Goal: Task Accomplishment & Management: Complete application form

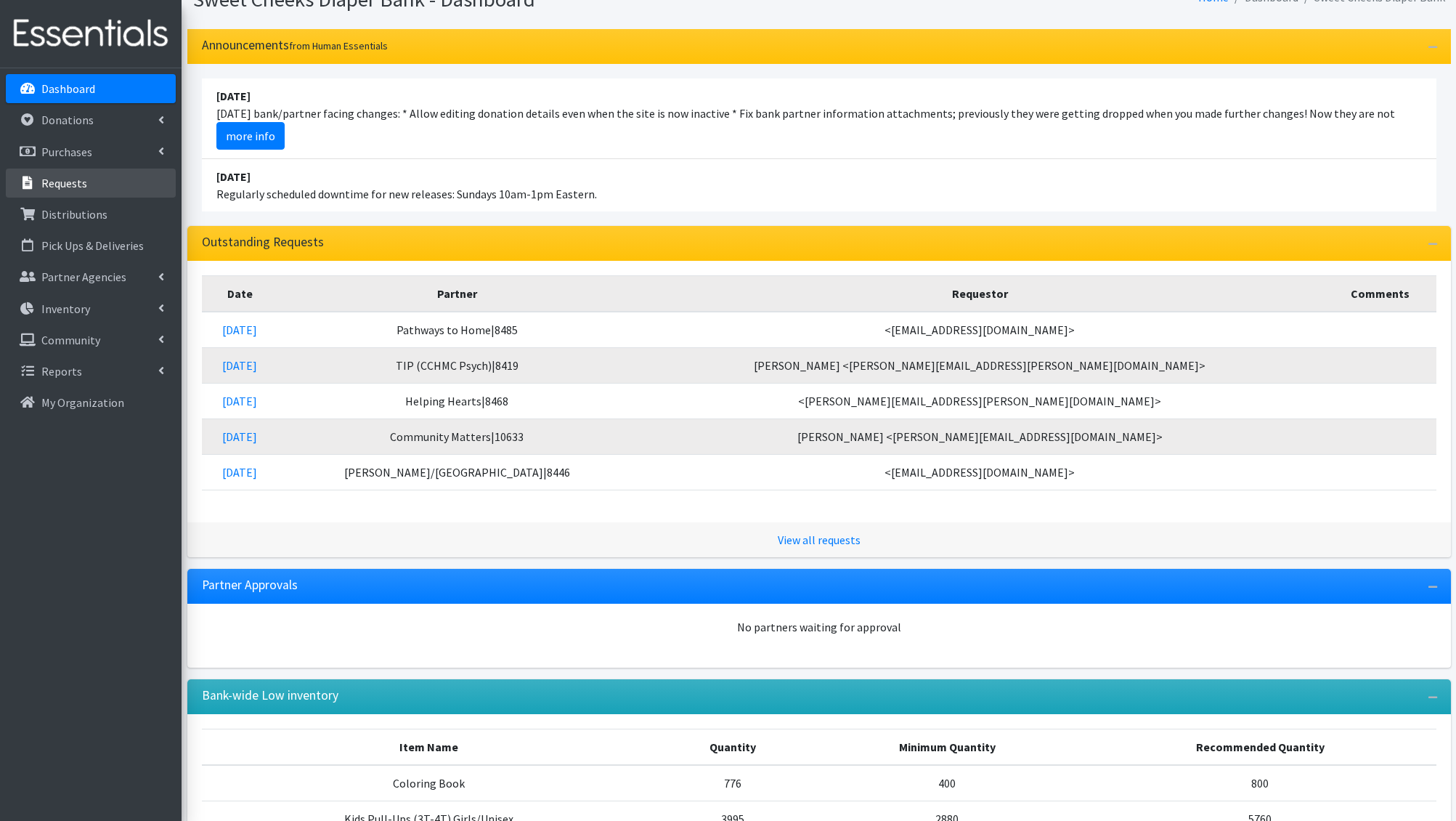
scroll to position [77, 0]
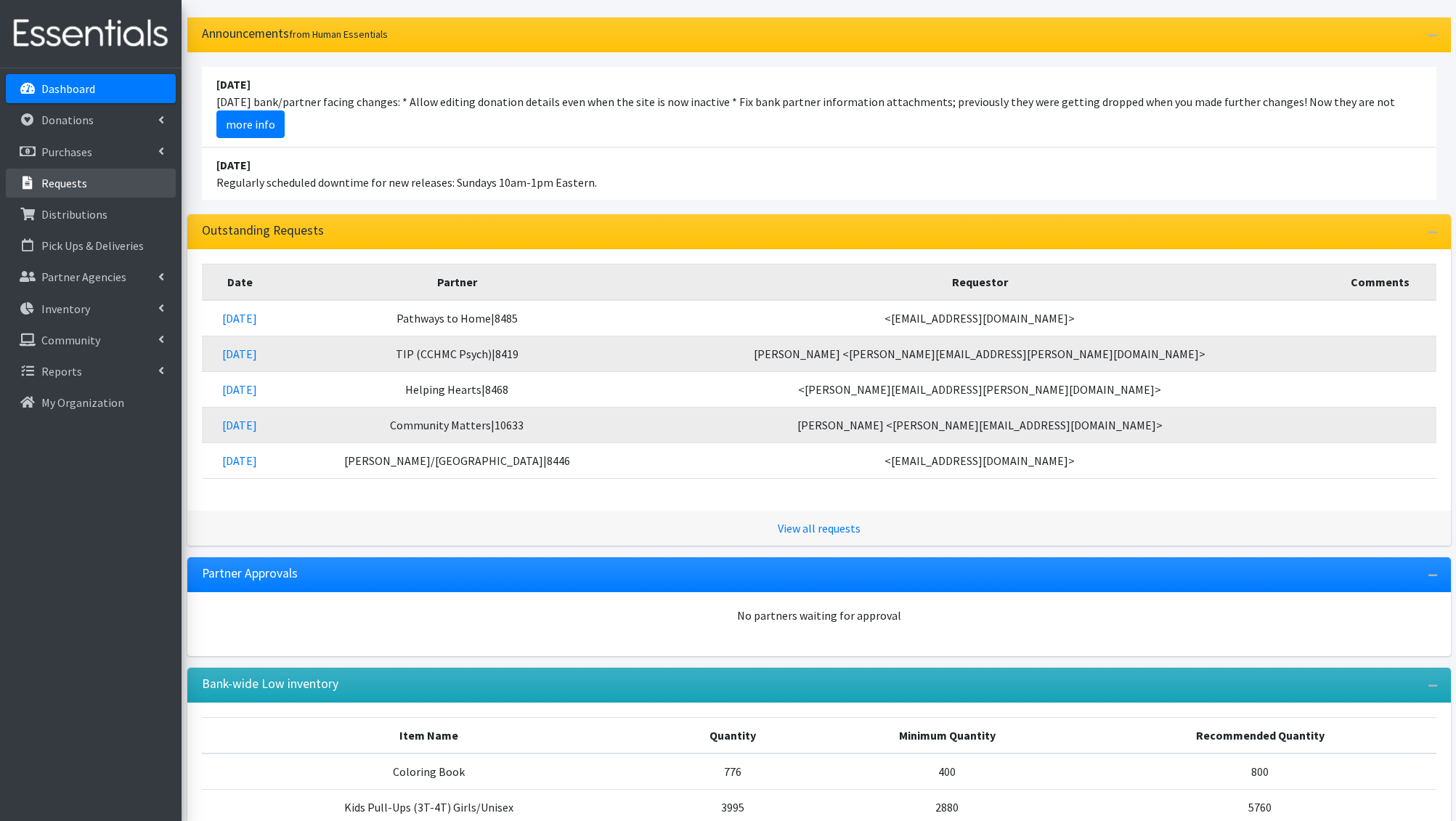
click at [82, 188] on p "Requests" at bounding box center [65, 183] width 46 height 14
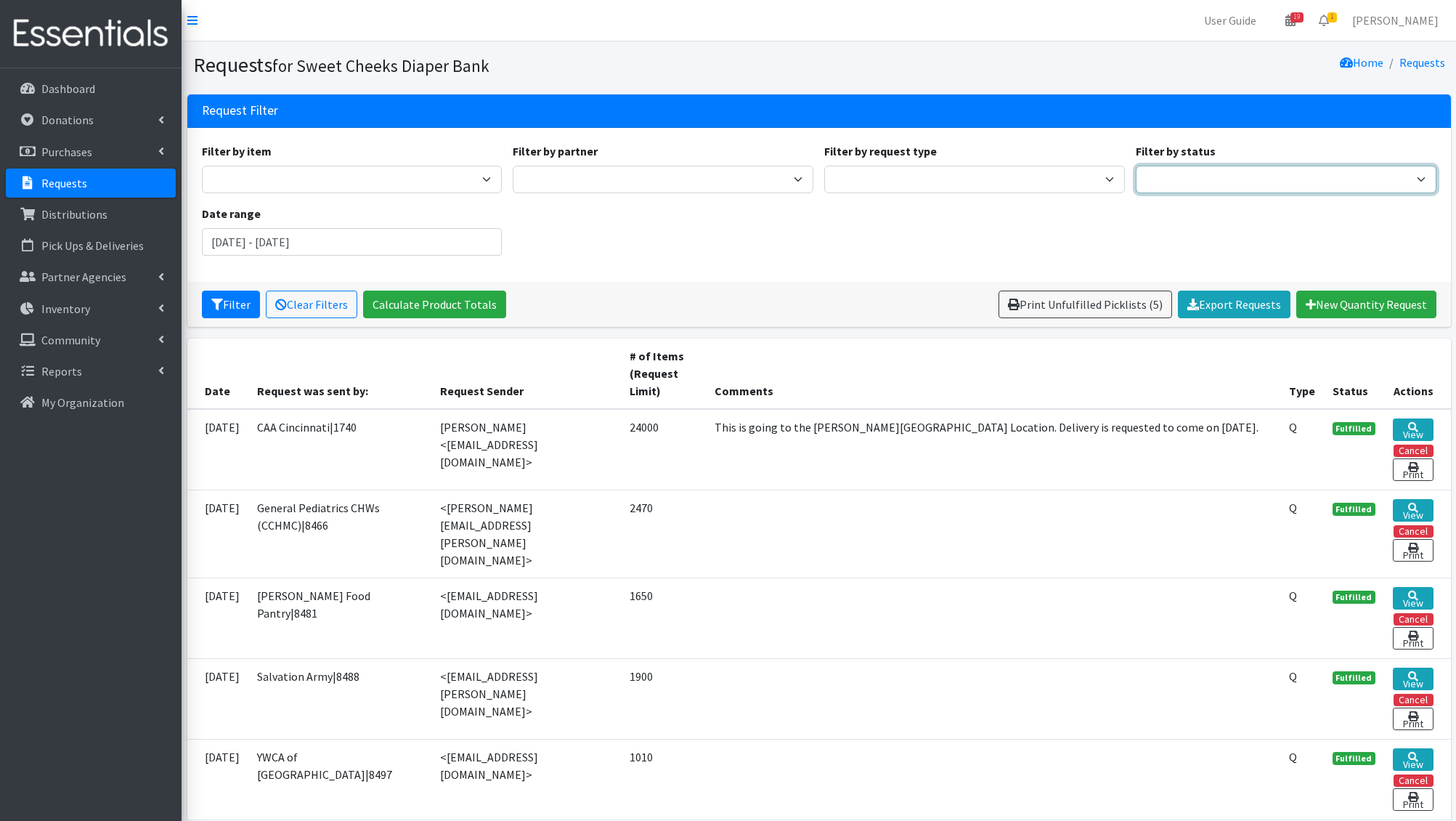
click at [1191, 173] on select "Pending Started Fulfilled Discarded" at bounding box center [1286, 179] width 301 height 28
select select "0"
click at [1136, 165] on select "Pending Started Fulfilled Discarded" at bounding box center [1286, 179] width 301 height 28
click at [229, 302] on button "Filter" at bounding box center [231, 304] width 58 height 28
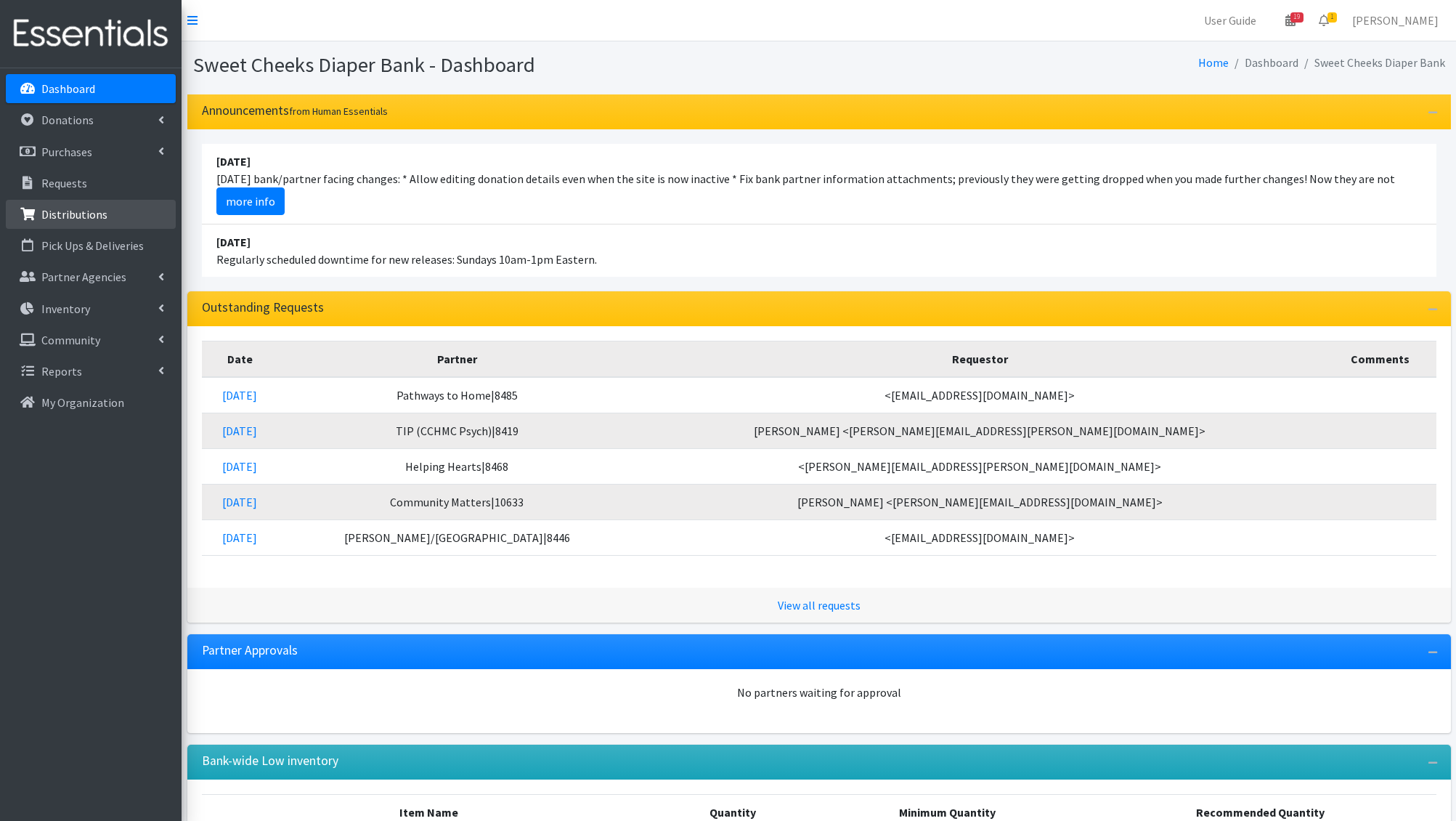
click at [96, 228] on link "Distributions" at bounding box center [91, 214] width 170 height 29
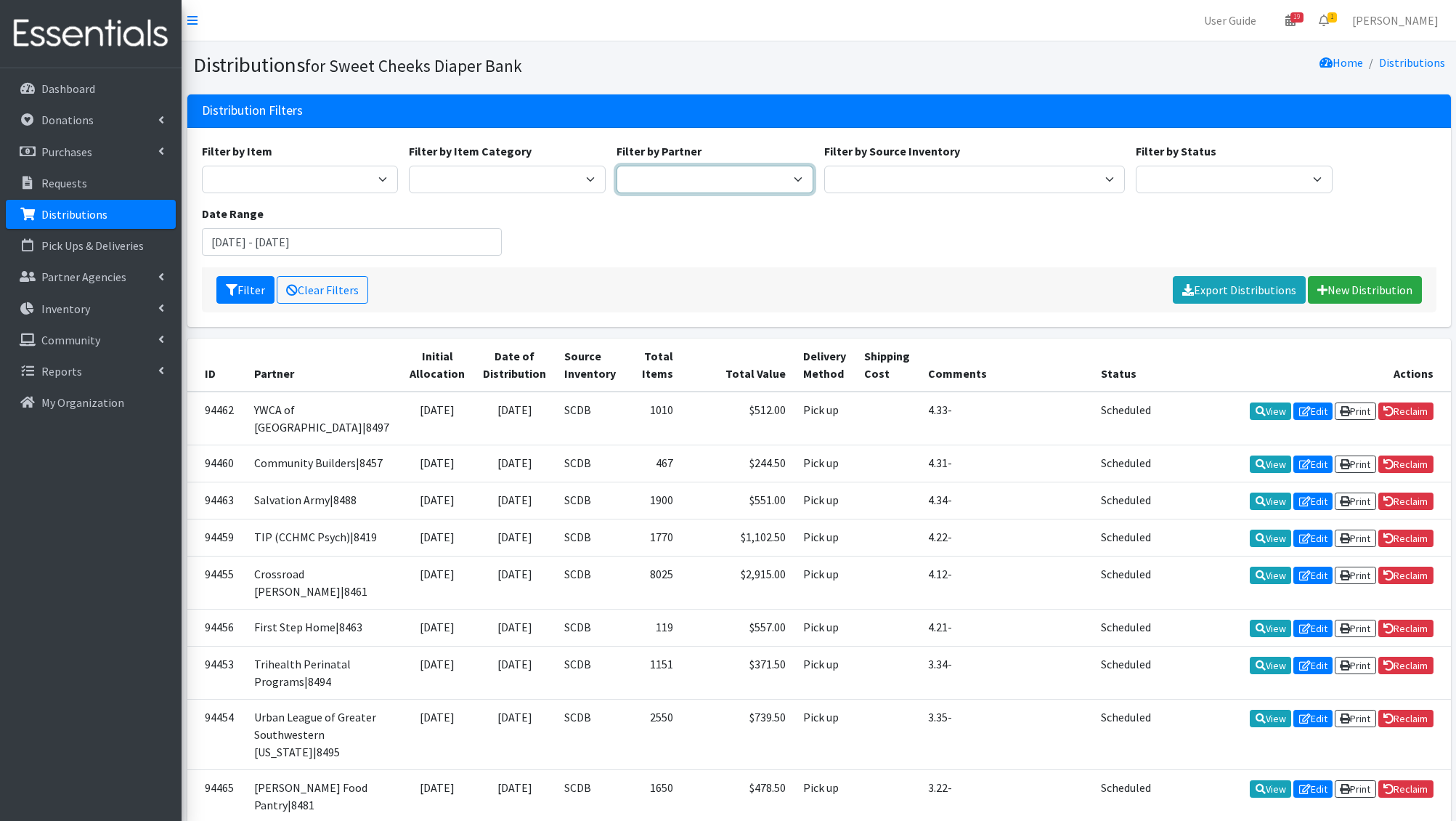
click at [664, 187] on select "Adams/Brown County CAA|8446 Baby Steps at St. Elizabeth|8498 Bethany House|8542…" at bounding box center [715, 179] width 197 height 28
select select "2447"
click at [617, 165] on select "Adams/Brown County CAA|8446 Baby Steps at St. Elizabeth|8498 Bethany House|8542…" at bounding box center [715, 179] width 197 height 28
click at [254, 279] on button "Filter" at bounding box center [246, 289] width 58 height 28
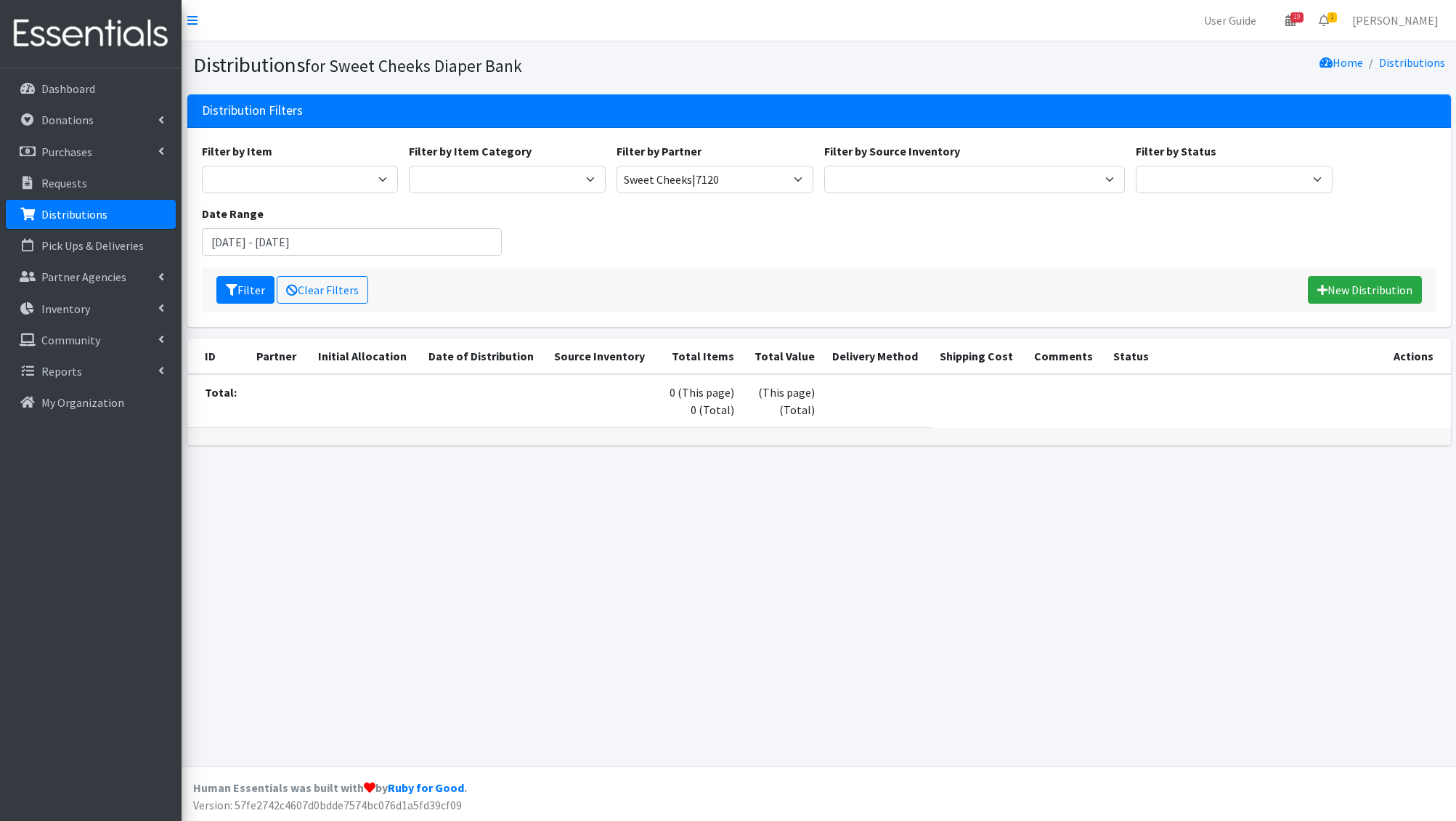
click at [397, 255] on div "Date Range [DATE] - [DATE]" at bounding box center [352, 230] width 312 height 51
drag, startPoint x: 351, startPoint y: 245, endPoint x: 319, endPoint y: 245, distance: 32.0
click at [351, 245] on input "[DATE] - [DATE]" at bounding box center [352, 242] width 301 height 28
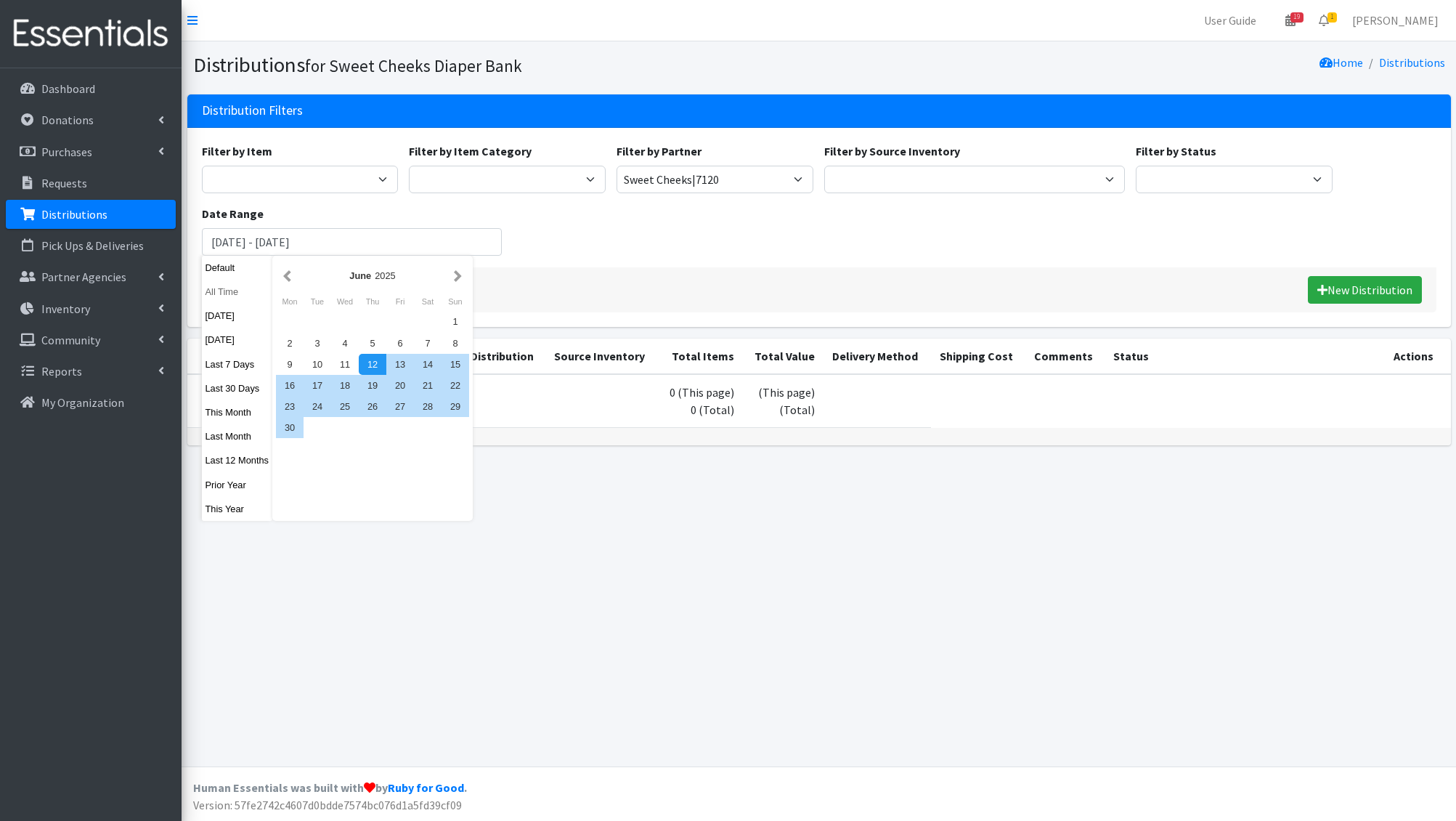
click at [231, 291] on button "All Time" at bounding box center [237, 292] width 71 height 21
type input "[DATE] - [DATE]"
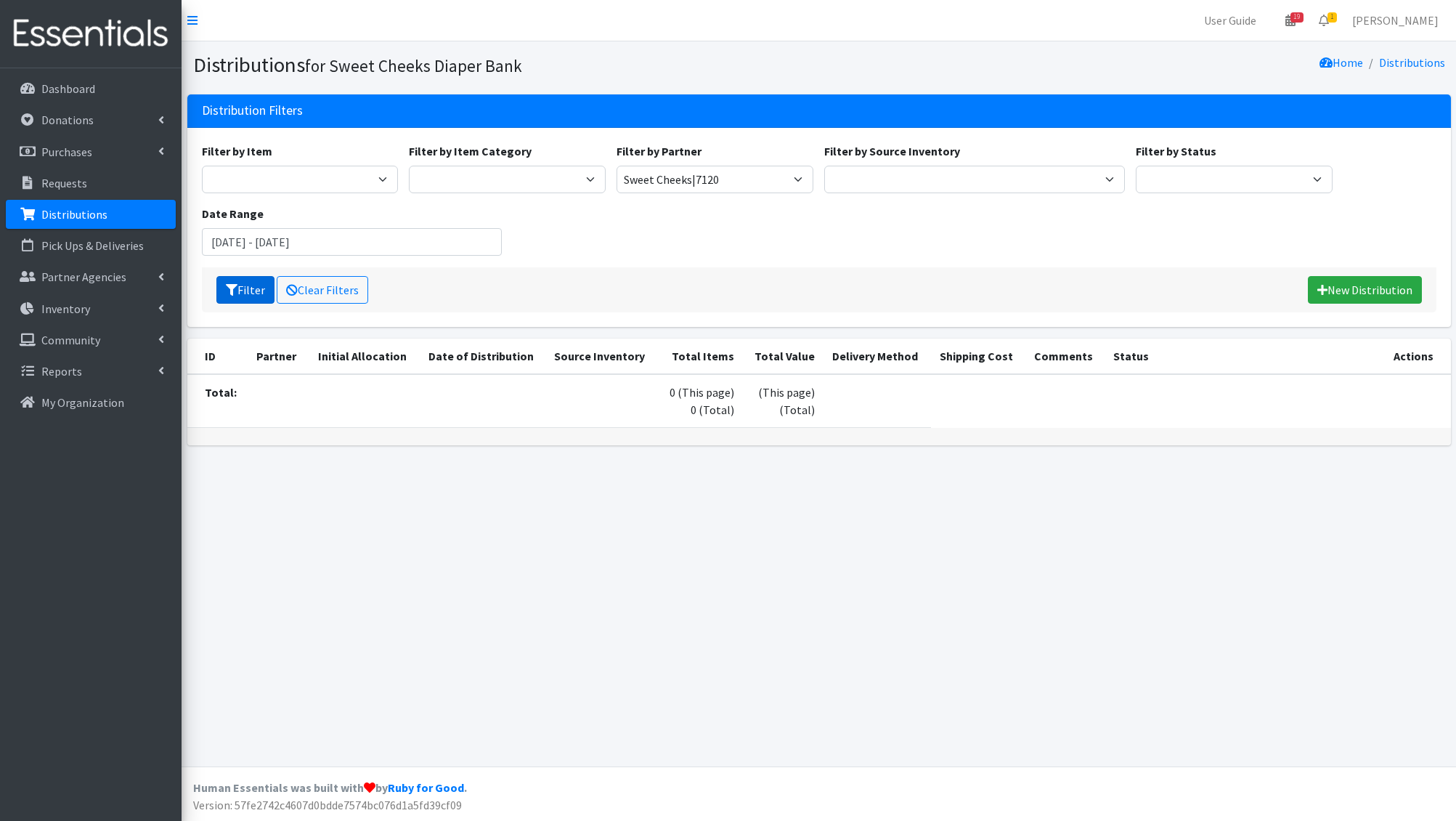
drag, startPoint x: 246, startPoint y: 280, endPoint x: 264, endPoint y: 283, distance: 18.2
click at [246, 280] on button "Filter" at bounding box center [246, 289] width 58 height 28
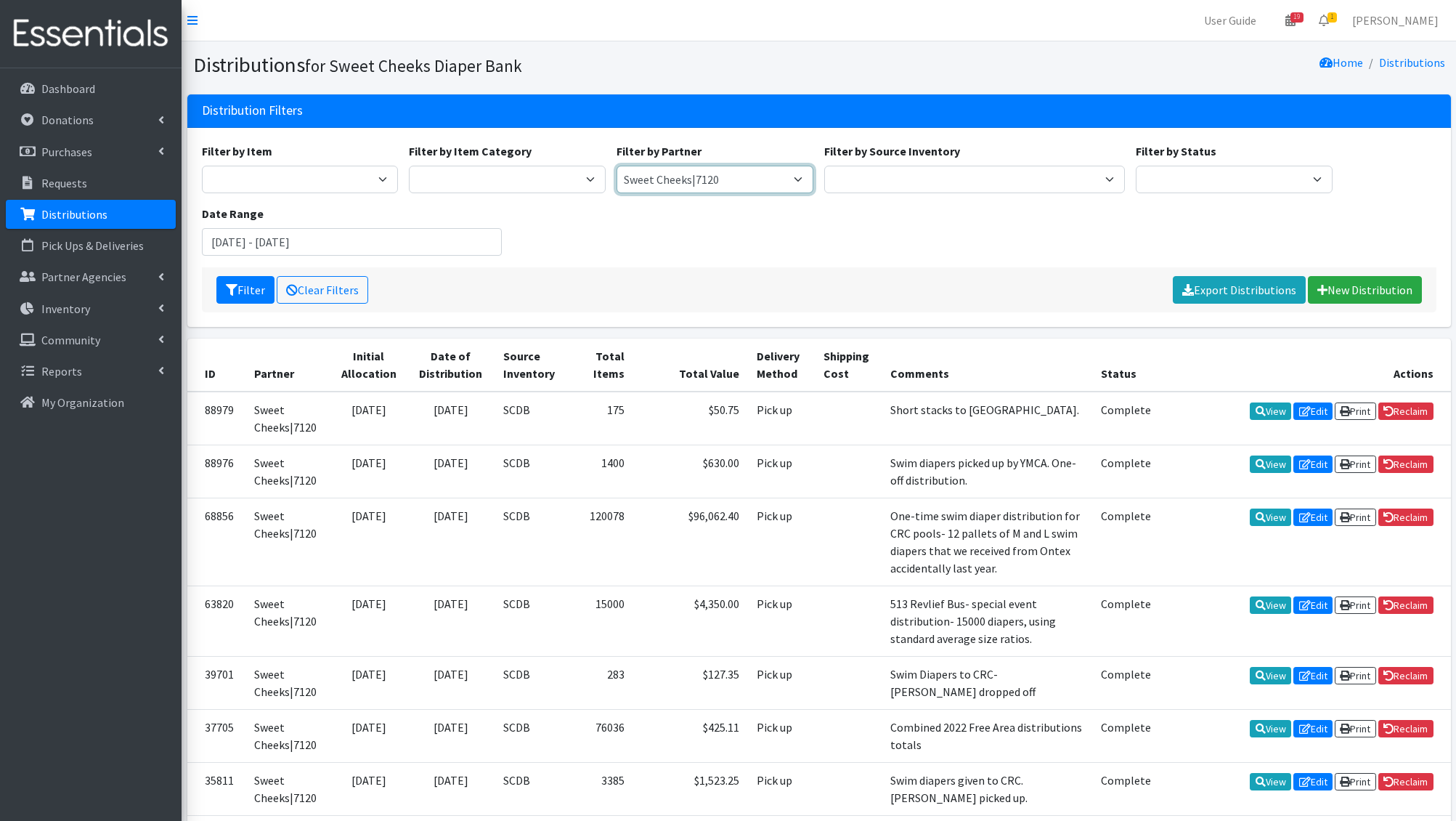
click at [724, 188] on select "Adams/Brown County CAA|8446 Baby Steps at St. Elizabeth|8498 Bethany House|8542…" at bounding box center [715, 179] width 197 height 28
select select "1756"
click at [617, 165] on select "Adams/Brown County CAA|8446 Baby Steps at St. Elizabeth|8498 Bethany House|8542…" at bounding box center [715, 179] width 197 height 28
click at [243, 300] on button "Filter" at bounding box center [246, 289] width 58 height 28
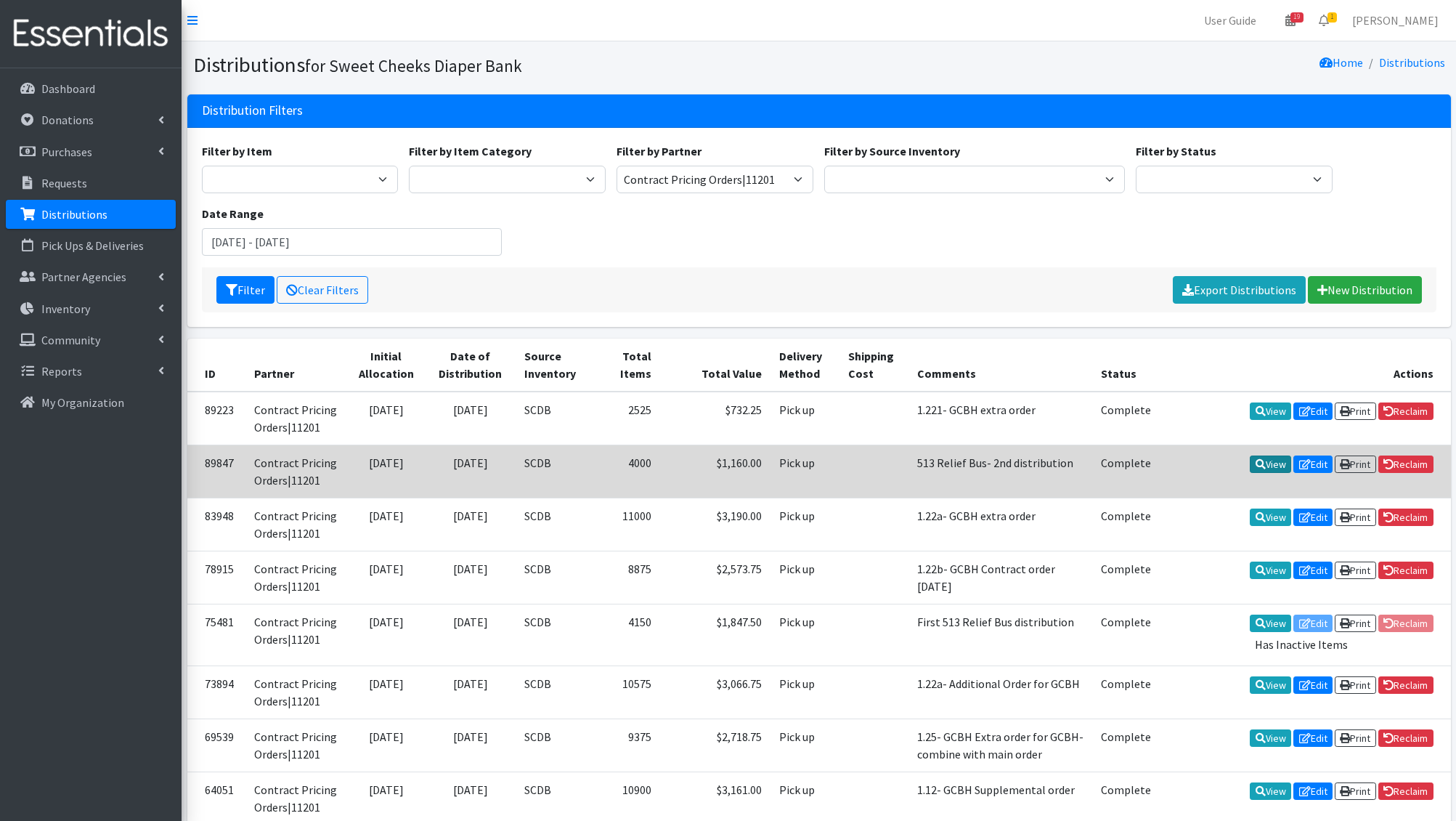
click at [1272, 462] on link "View" at bounding box center [1270, 464] width 42 height 17
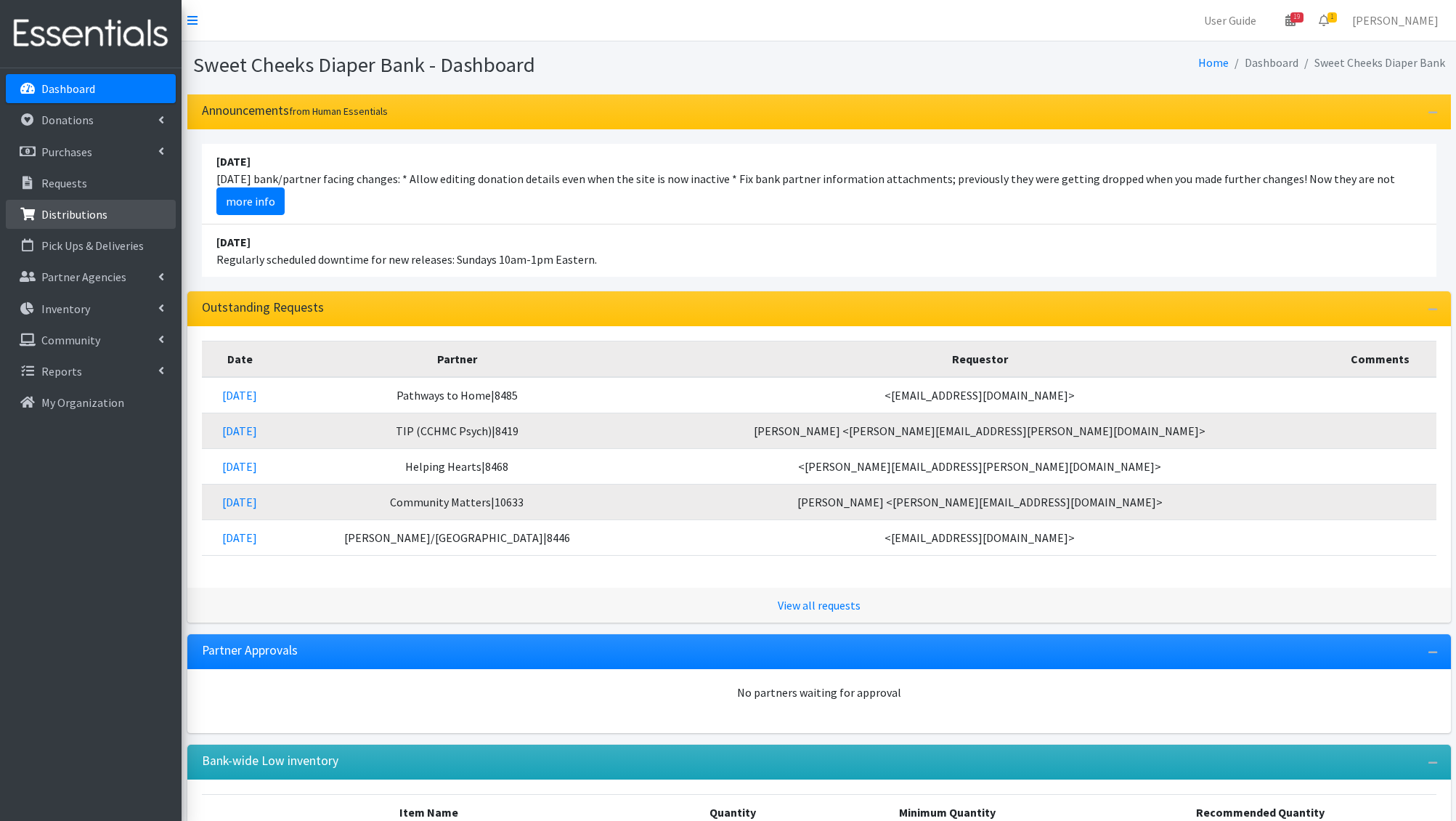
click at [92, 200] on link "Distributions" at bounding box center [91, 214] width 170 height 29
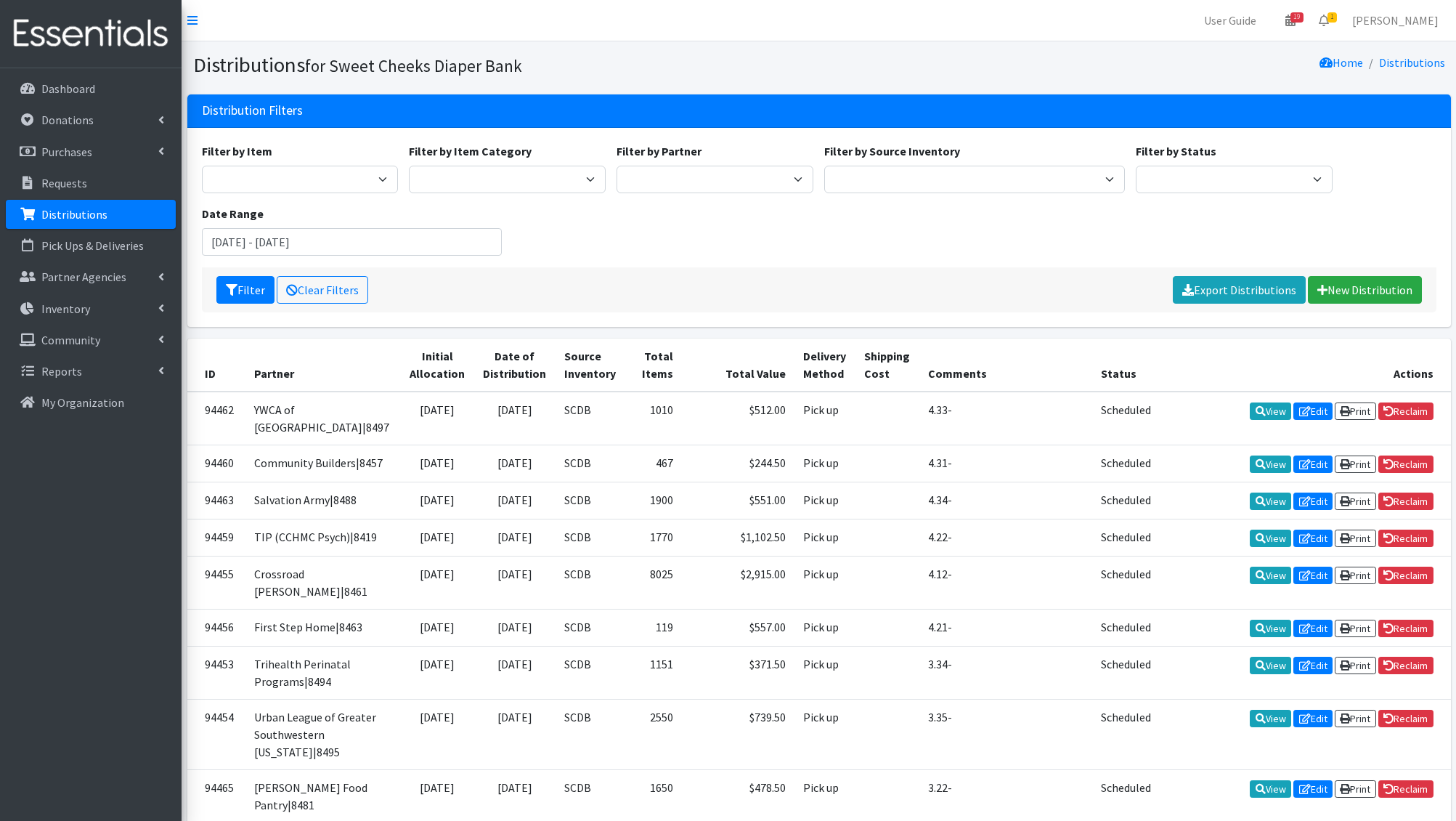
scroll to position [5, 0]
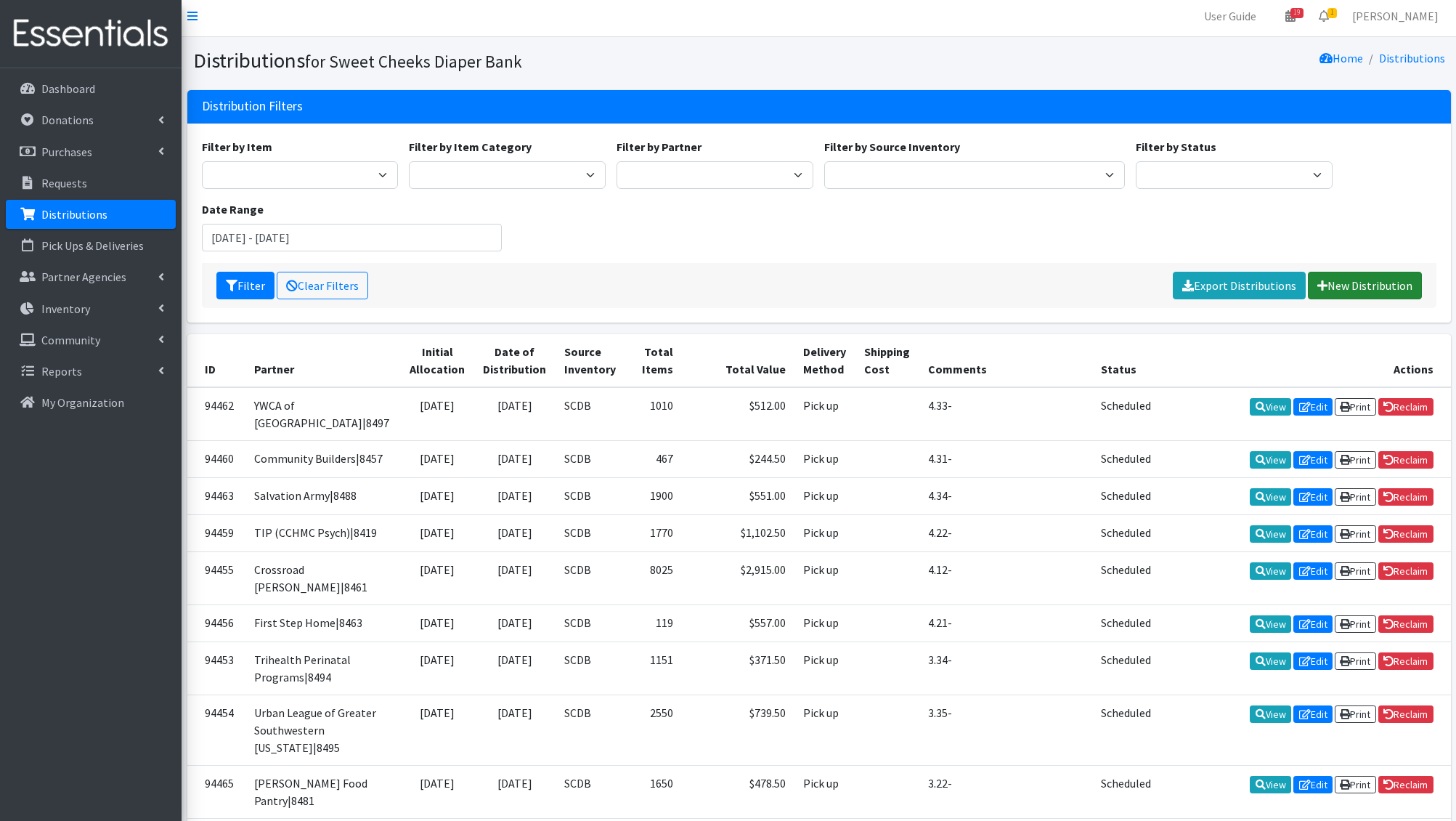
click at [1386, 286] on link "New Distribution" at bounding box center [1365, 285] width 114 height 28
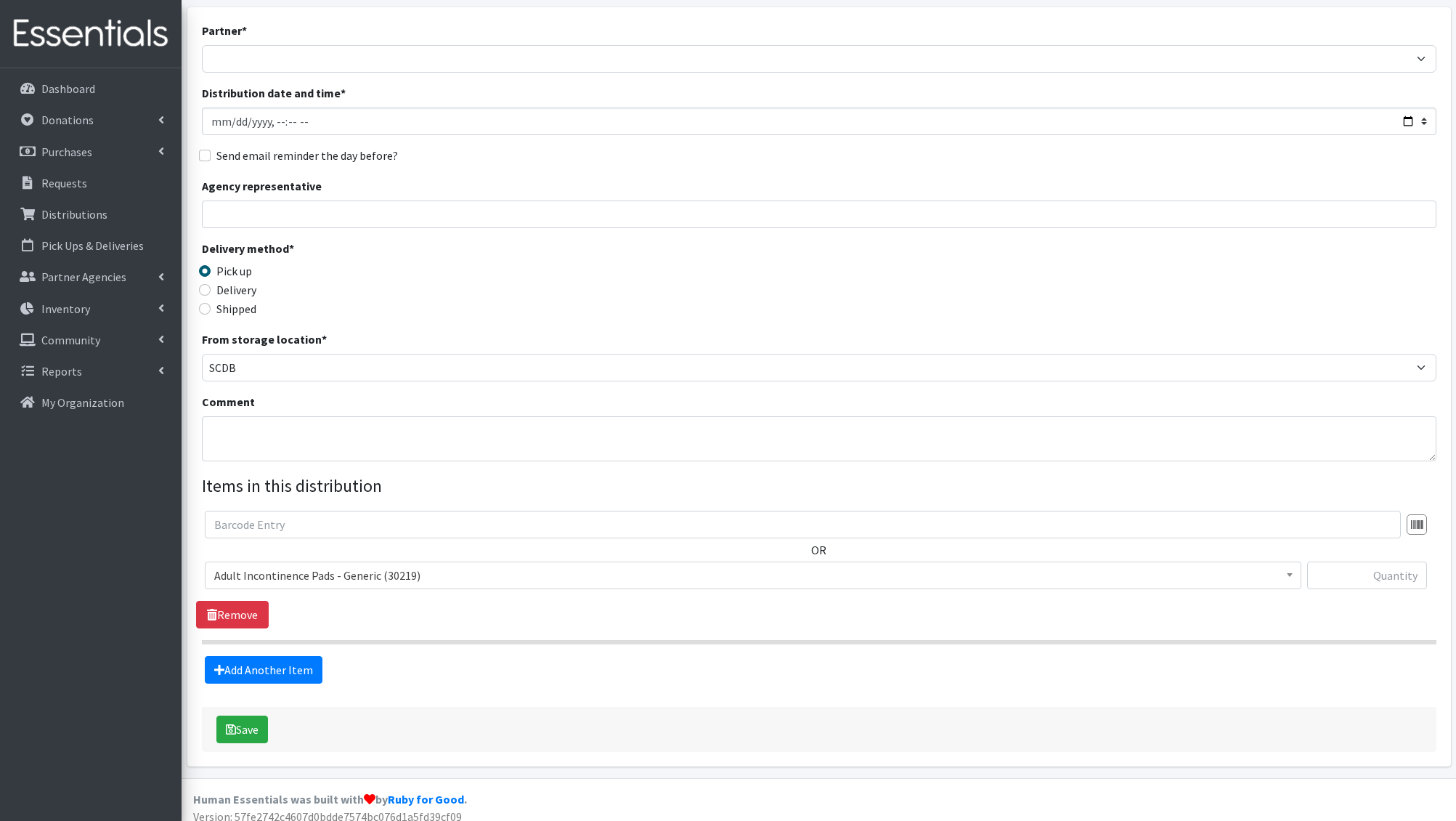
scroll to position [99, 0]
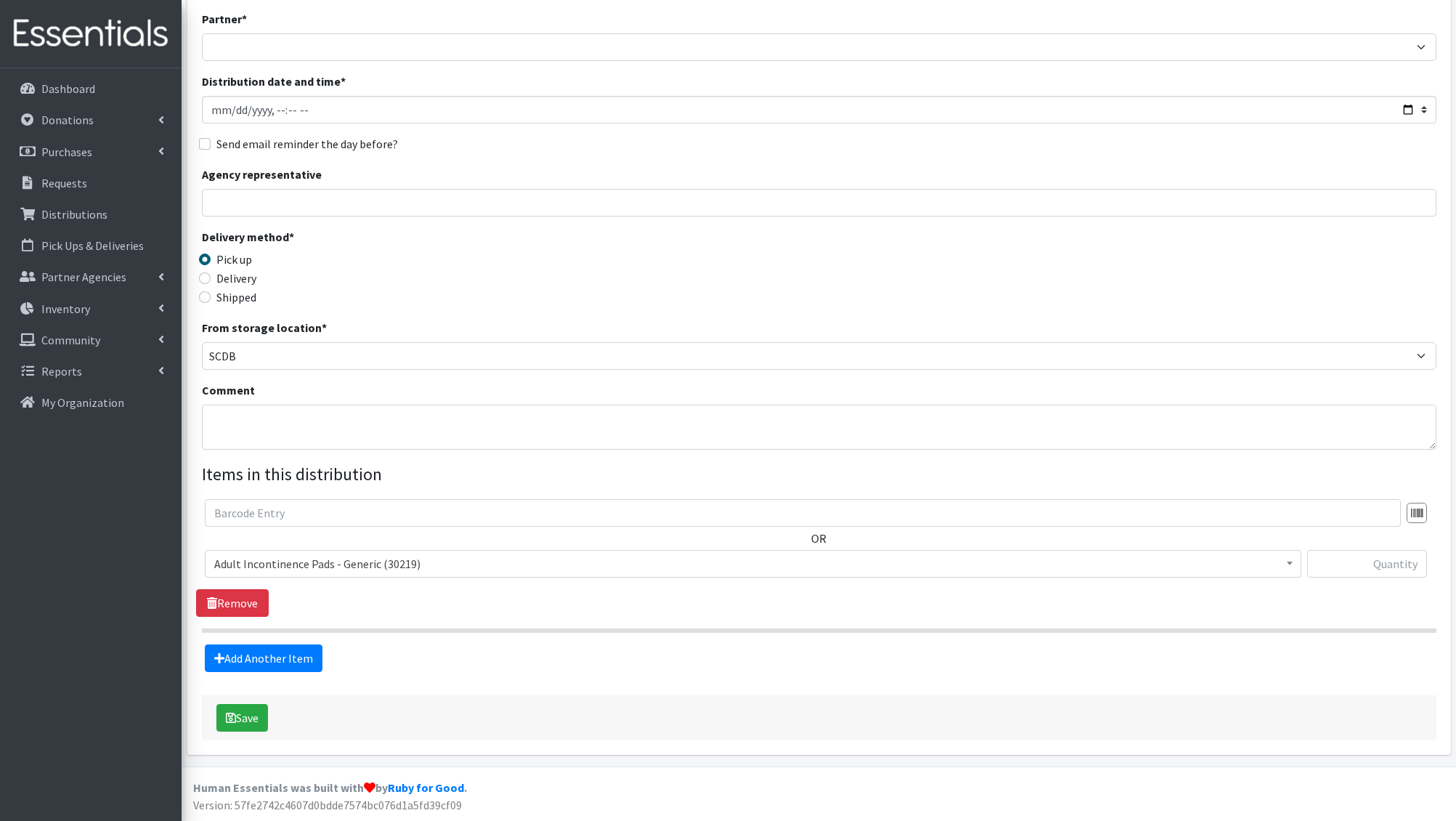
click at [392, 567] on span "Adult Incontinence Pads - Generic (30219)" at bounding box center [753, 564] width 1077 height 20
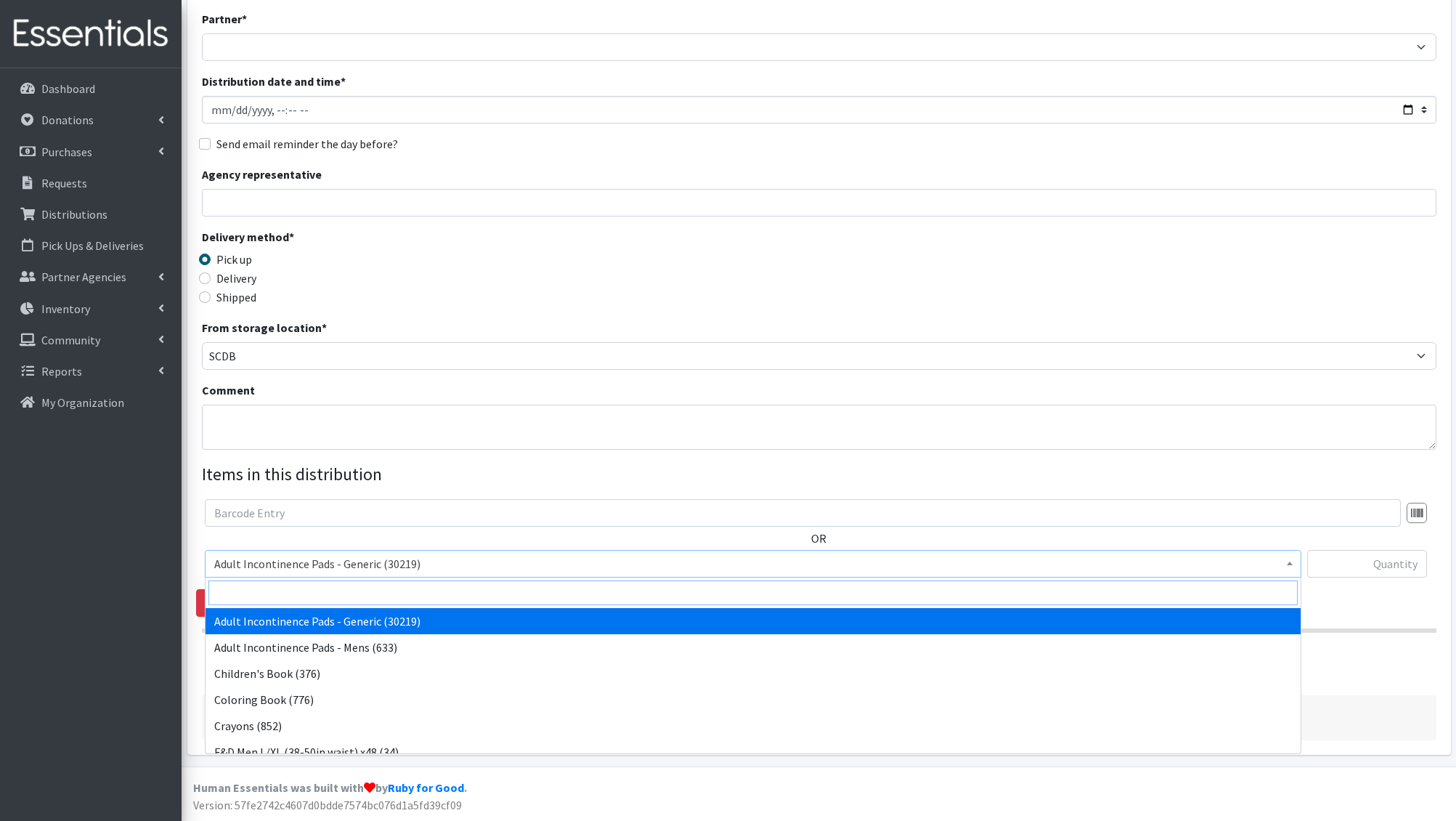
click at [377, 593] on input "search" at bounding box center [753, 593] width 1089 height 24
type input "new"
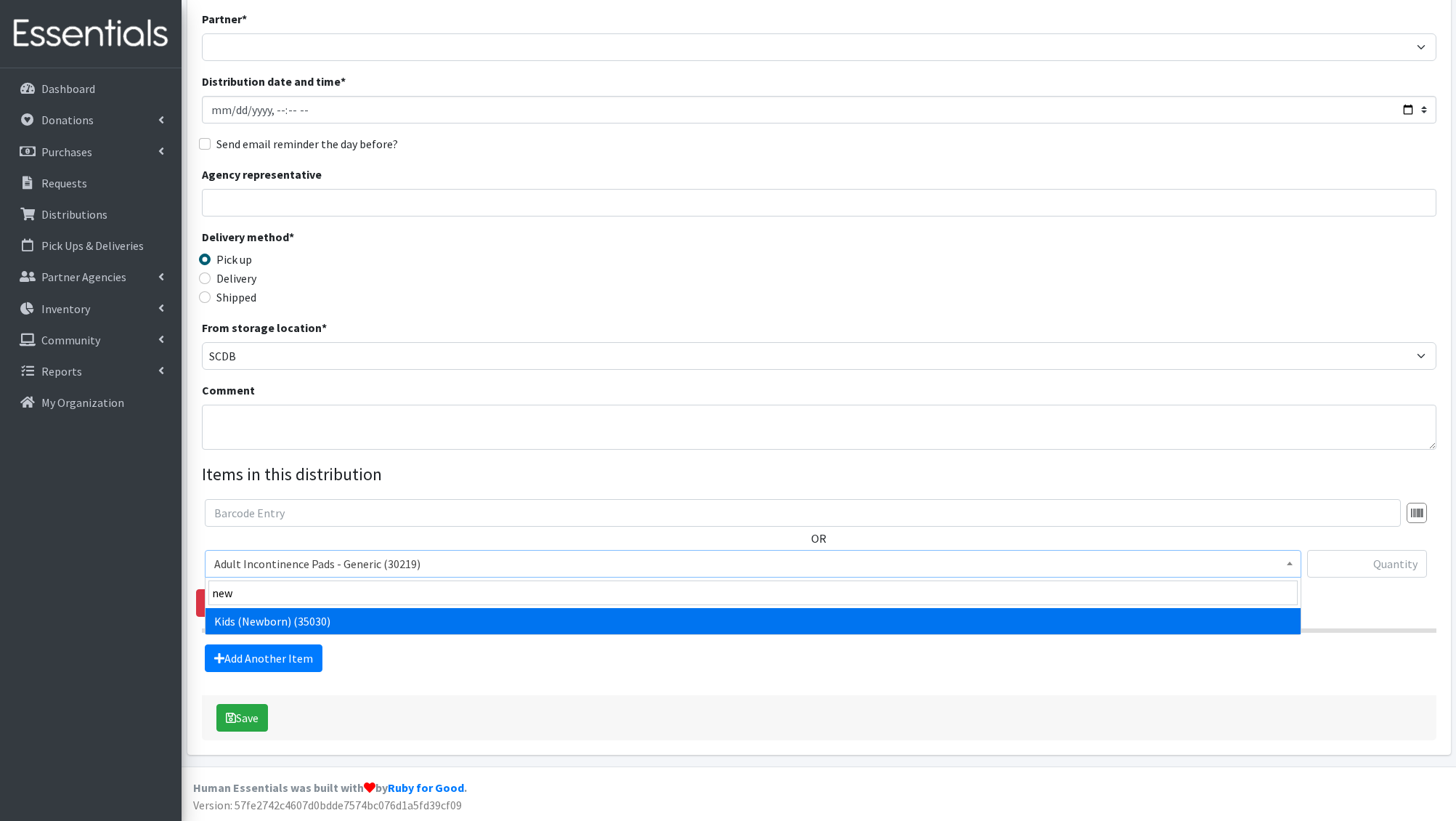
select select "1222"
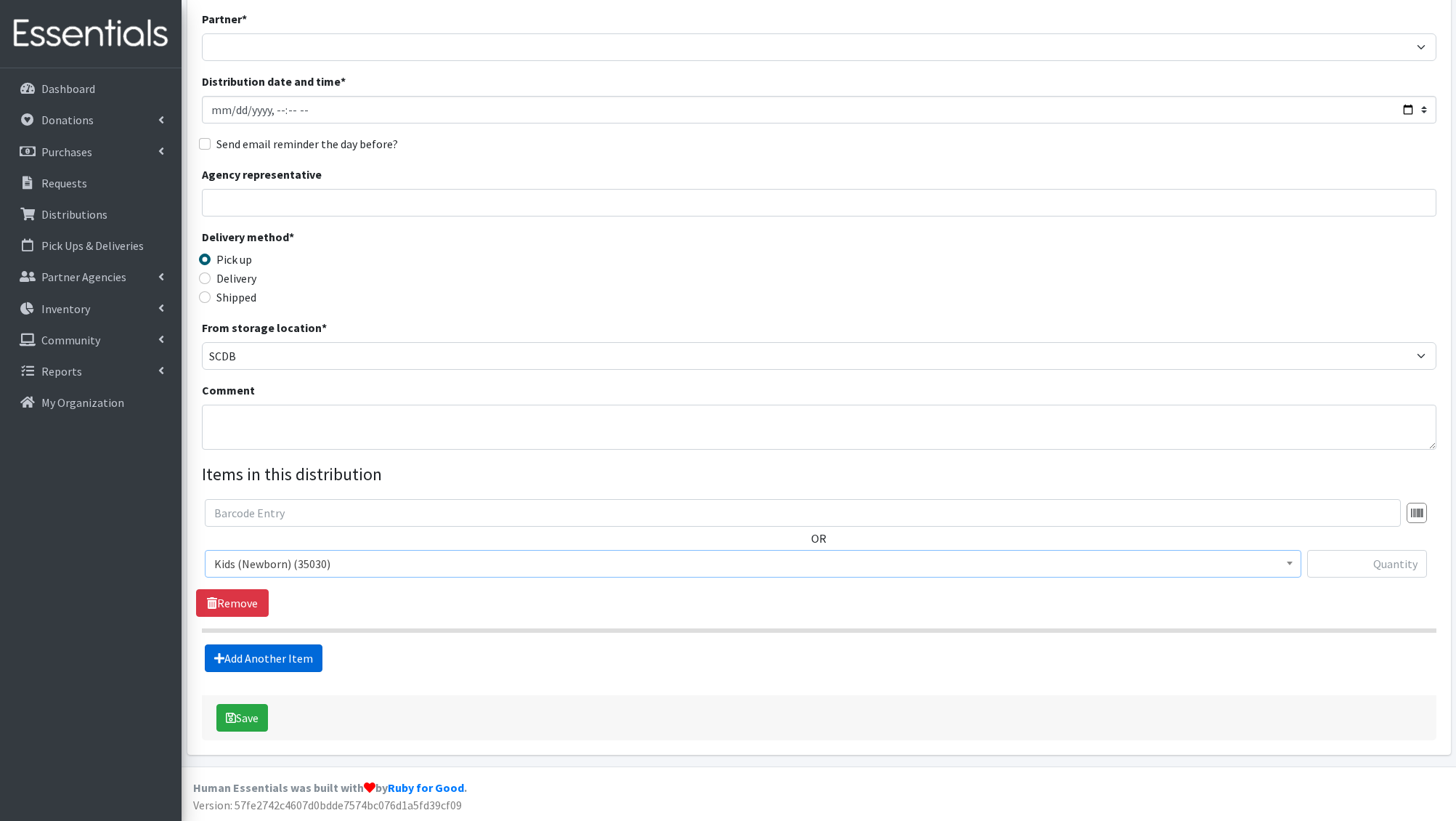
click at [283, 666] on link "Add Another Item" at bounding box center [263, 658] width 117 height 28
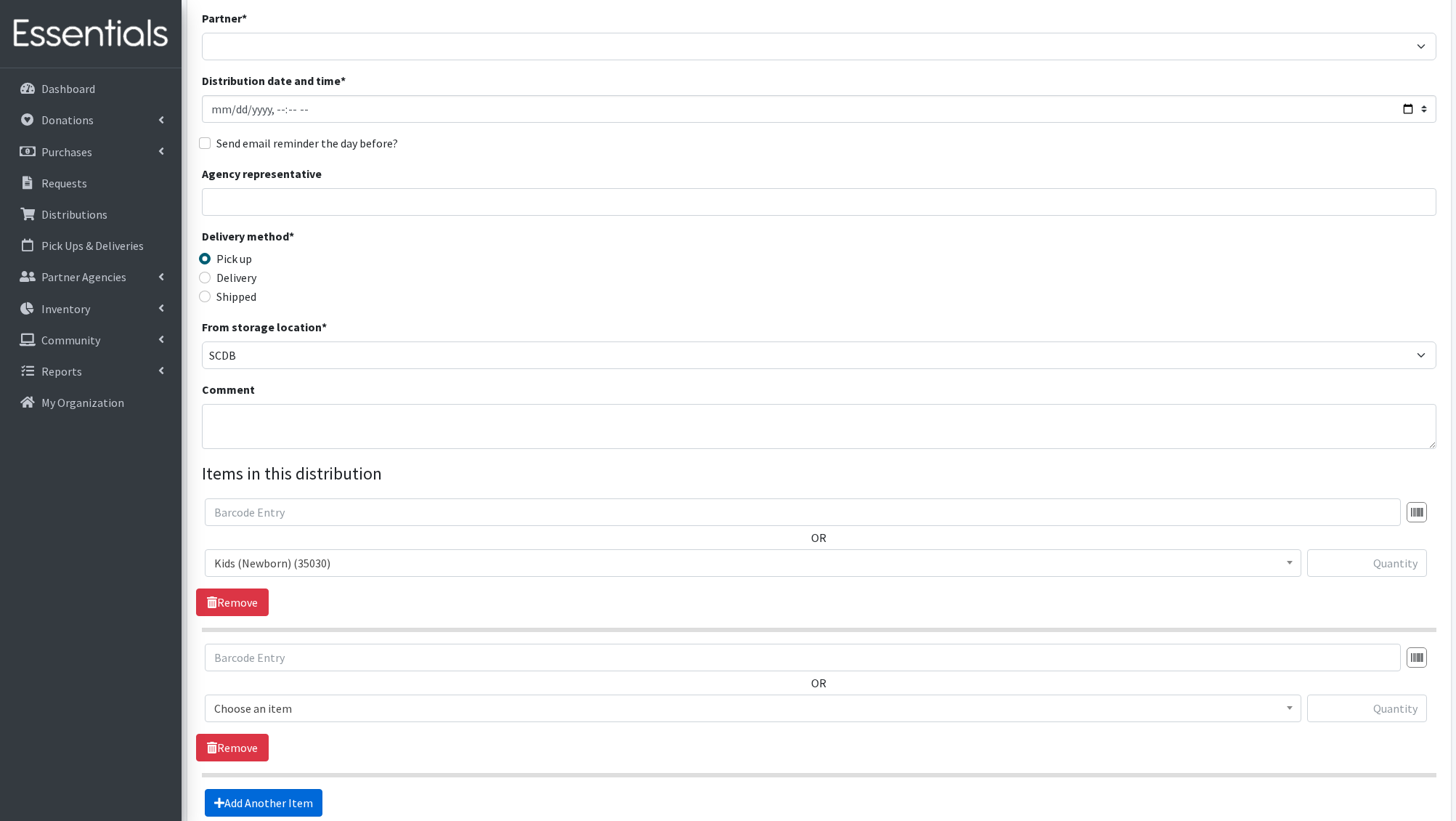
scroll to position [245, 0]
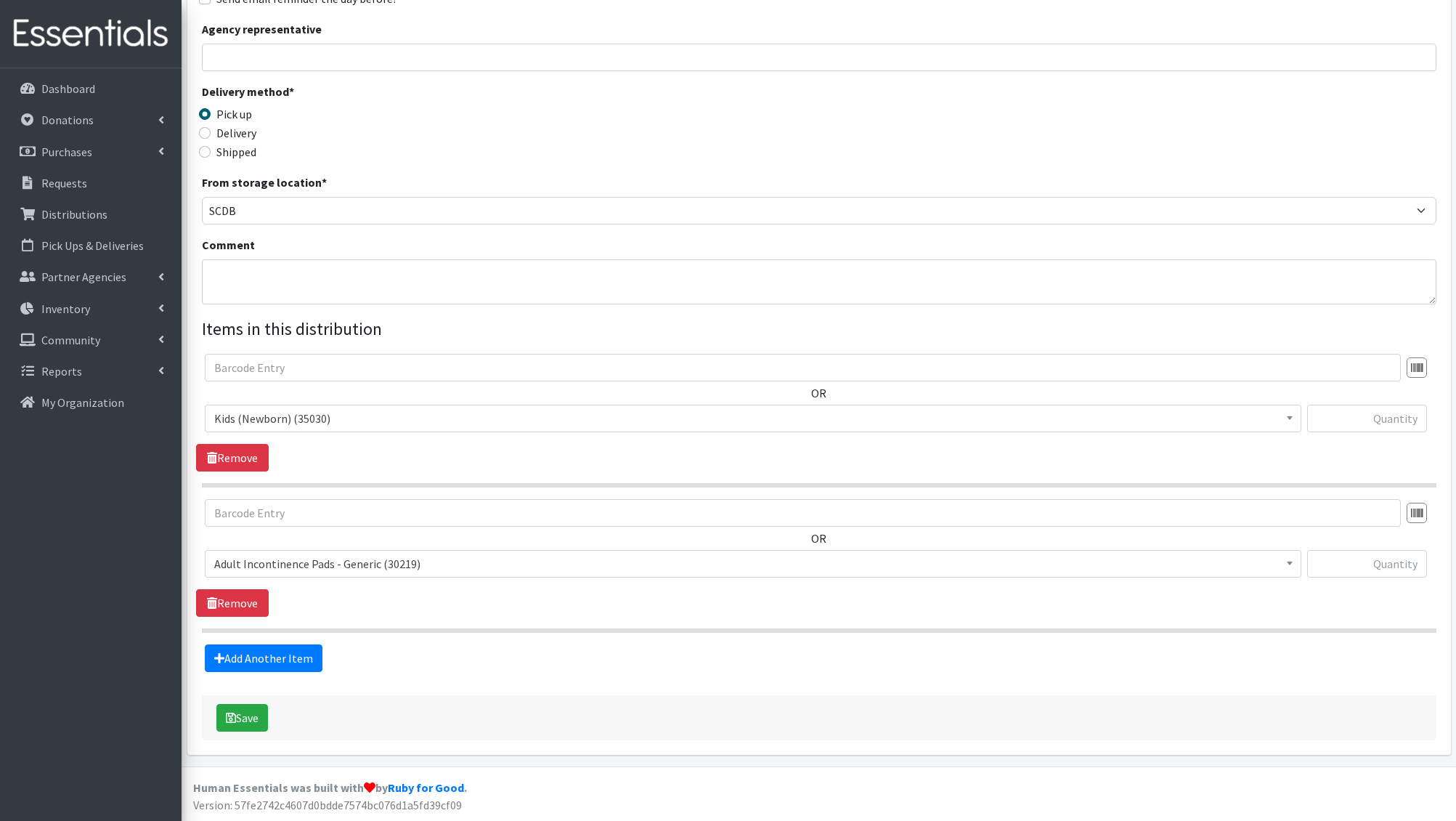
click at [446, 565] on span "Adult Incontinence Pads - Generic (30219)" at bounding box center [753, 564] width 1077 height 20
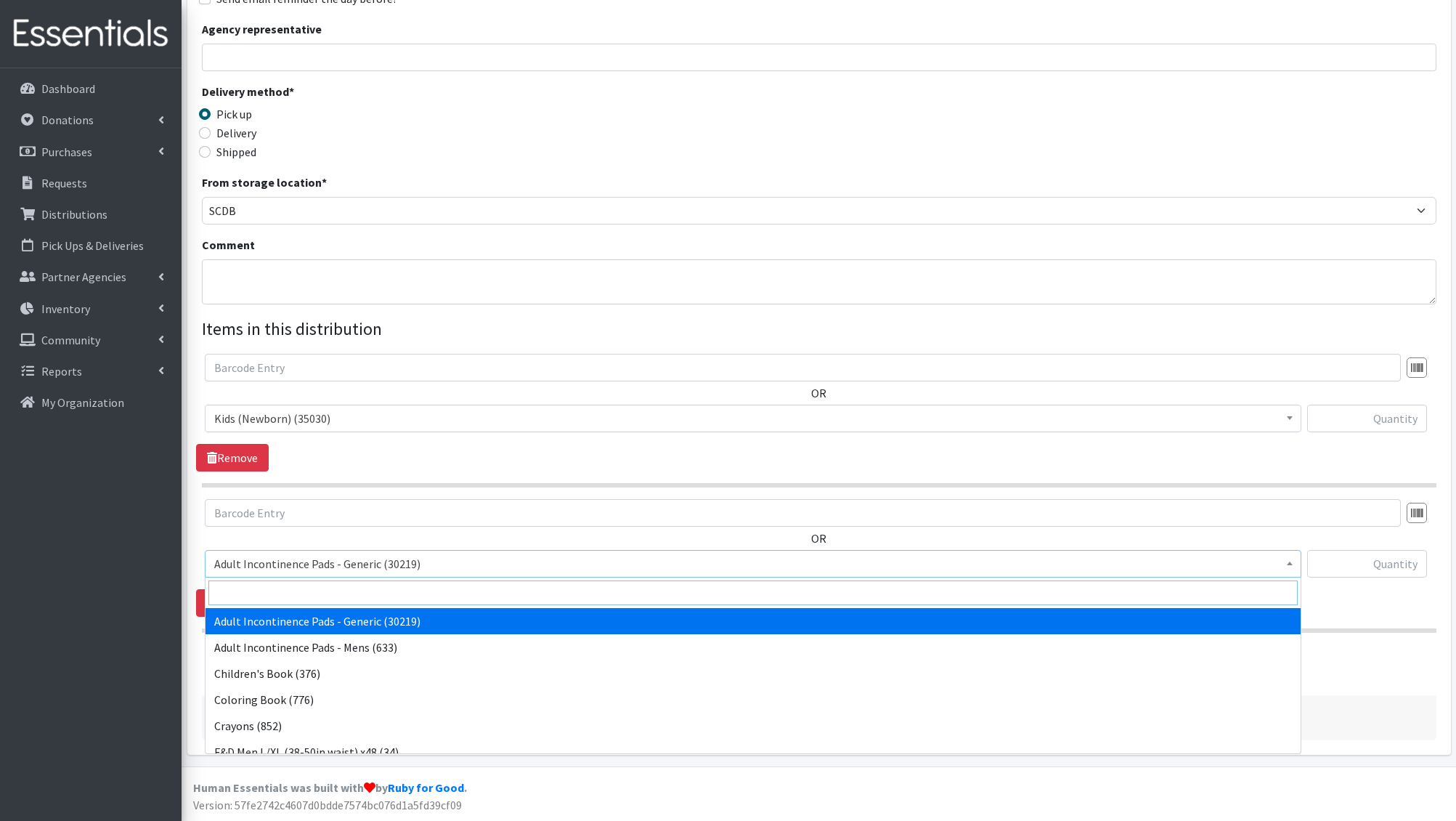
click at [415, 595] on input "search" at bounding box center [753, 593] width 1089 height 24
type input "e 1"
select select "1201"
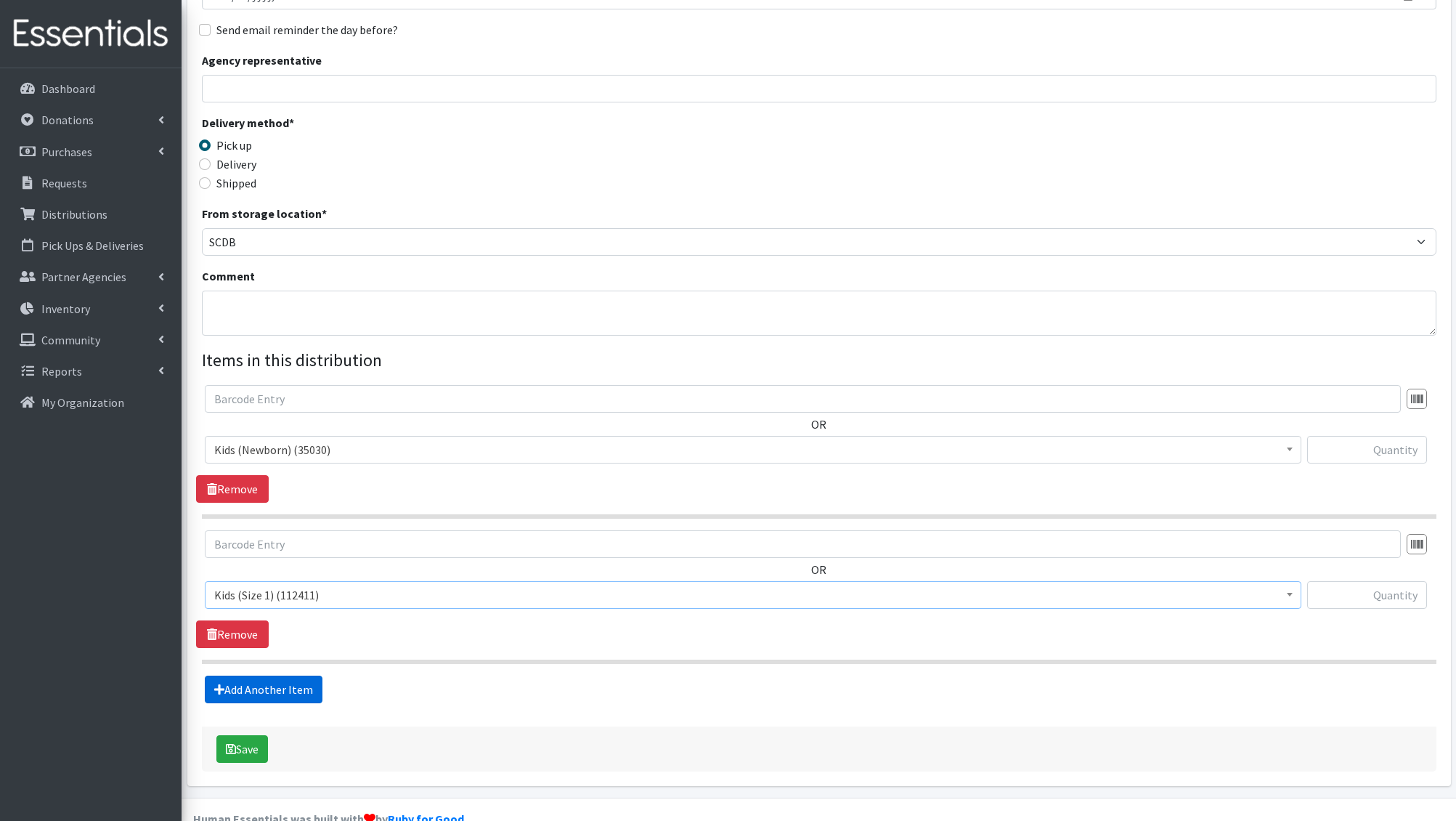
click at [281, 694] on link "Add Another Item" at bounding box center [263, 689] width 117 height 28
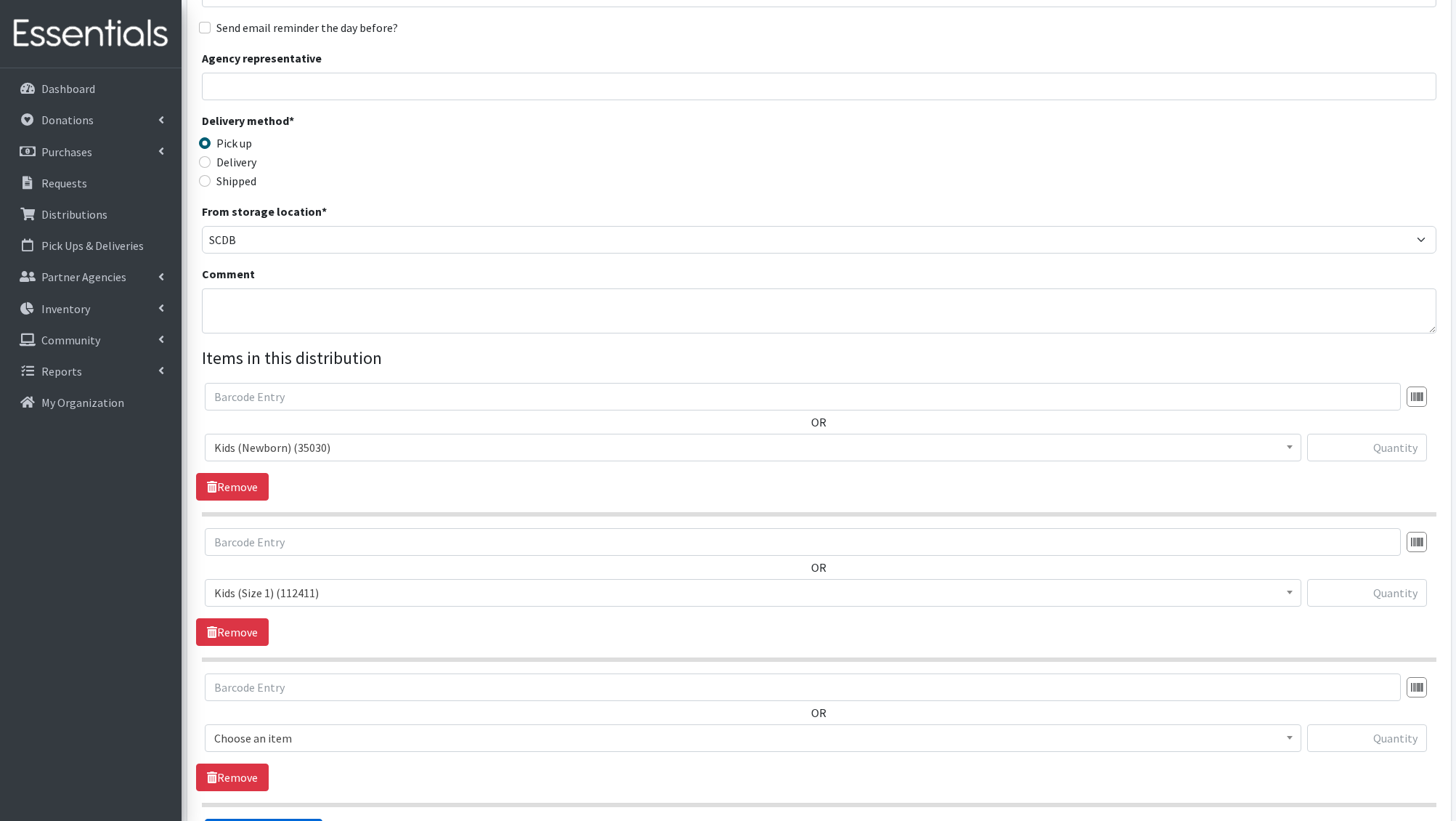
scroll to position [391, 0]
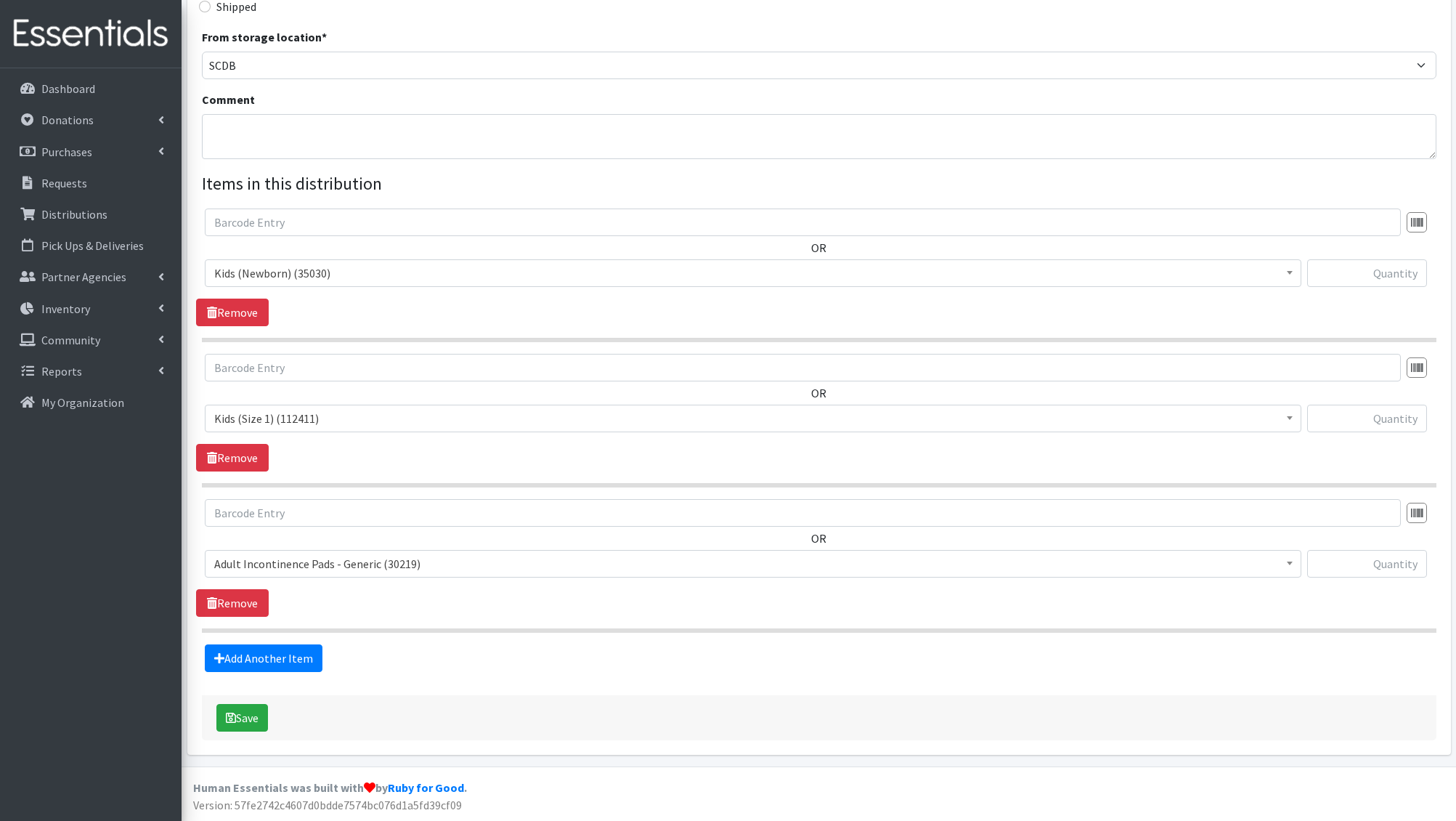
click at [312, 563] on span "Adult Incontinence Pads - Generic (30219)" at bounding box center [753, 564] width 1077 height 20
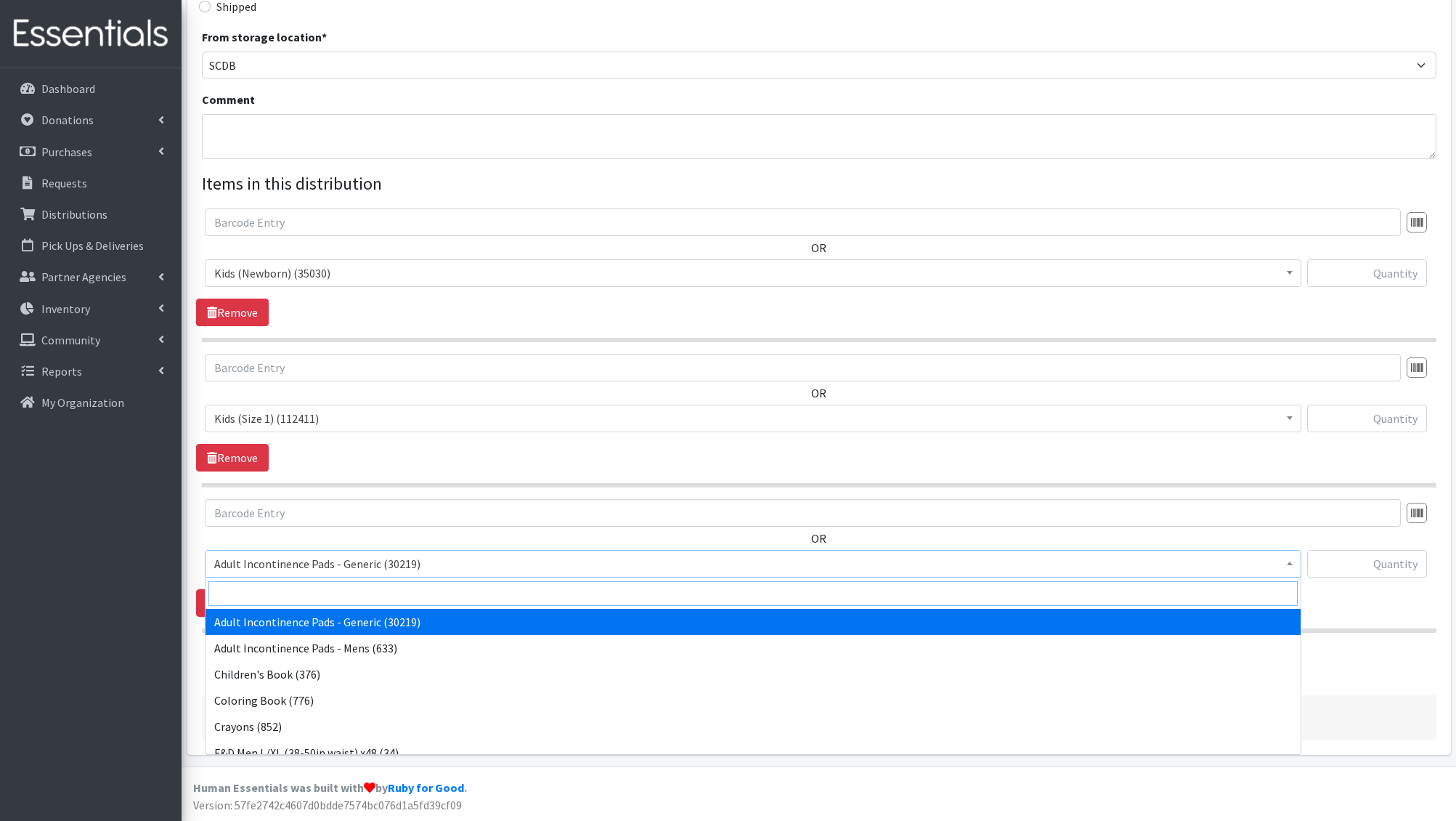
click at [287, 589] on input "search" at bounding box center [753, 593] width 1089 height 24
type input "e 2"
select select "1202"
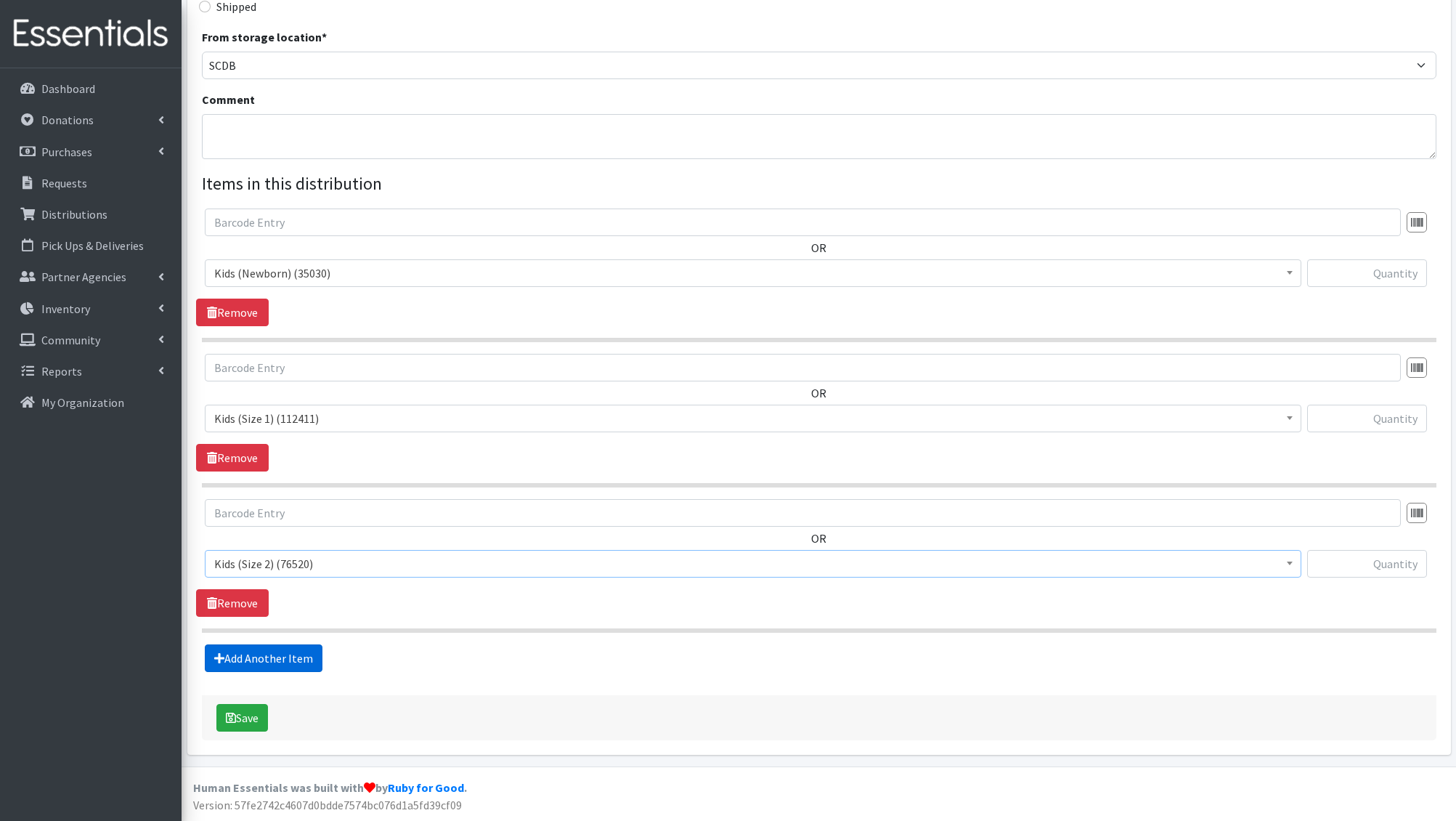
click at [248, 662] on link "Add Another Item" at bounding box center [263, 658] width 117 height 28
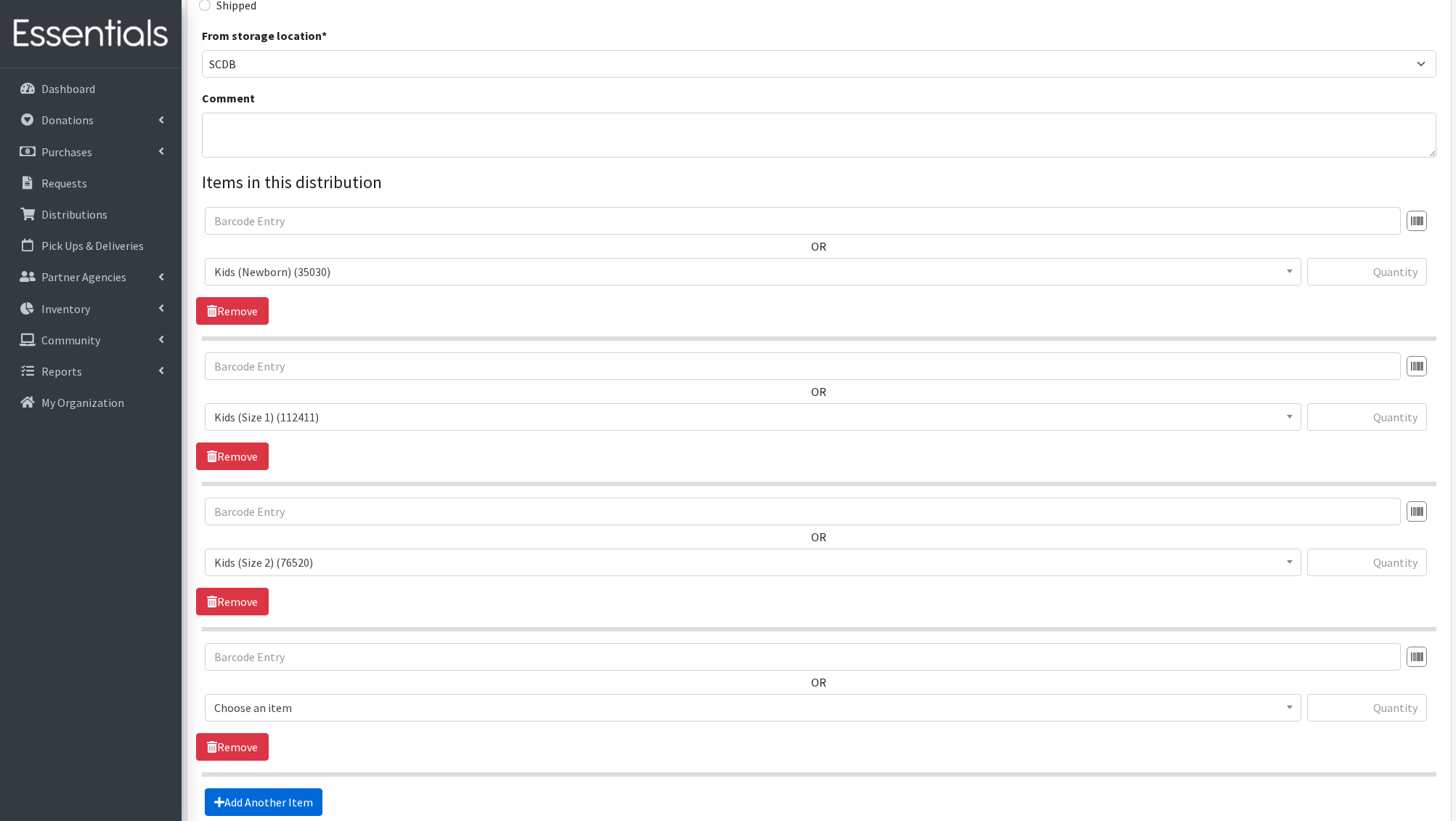
scroll to position [536, 0]
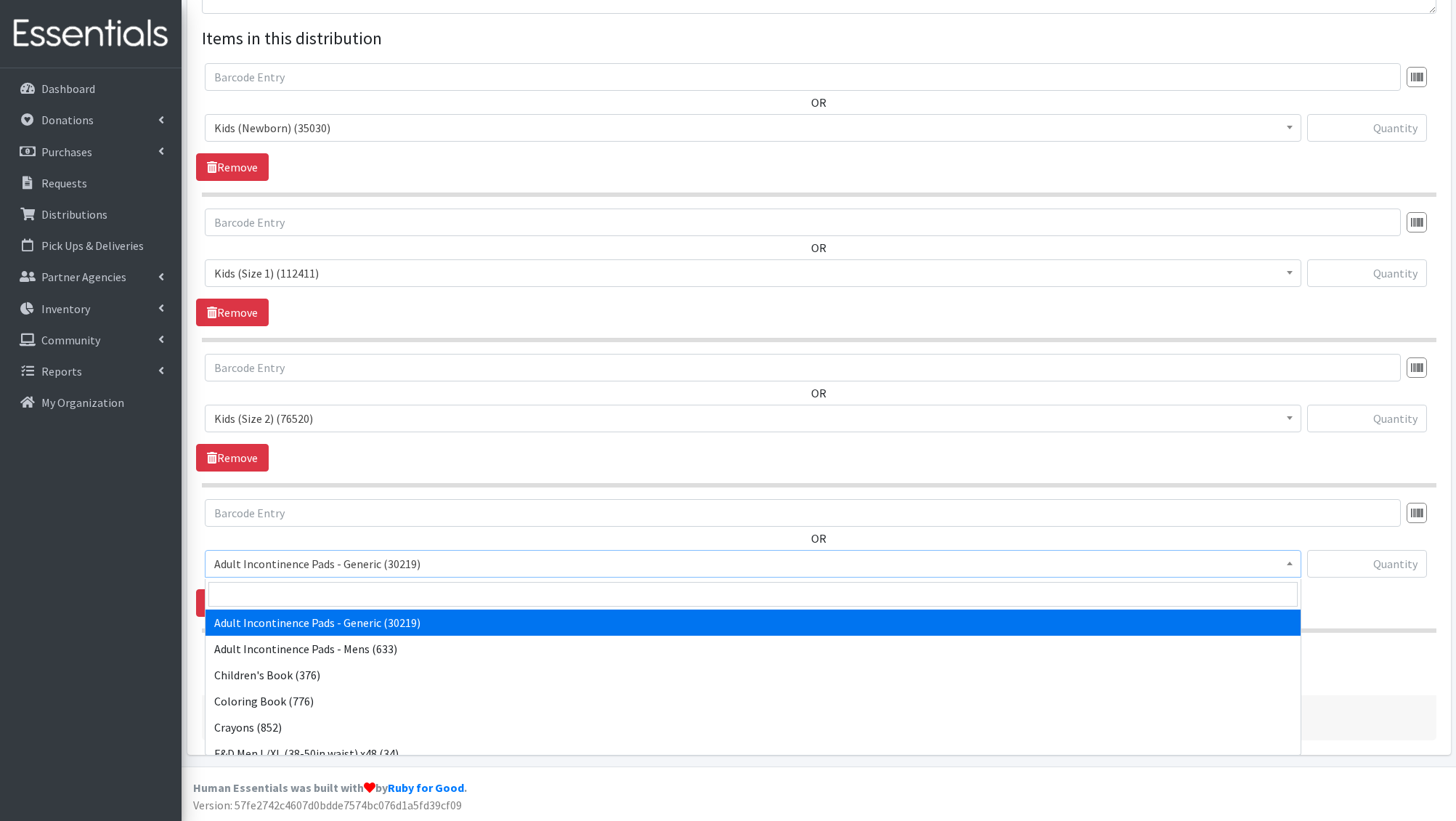
click at [319, 571] on span "Adult Incontinence Pads - Generic (30219)" at bounding box center [753, 564] width 1077 height 20
click at [305, 595] on input "search" at bounding box center [753, 594] width 1089 height 24
type input "e 3"
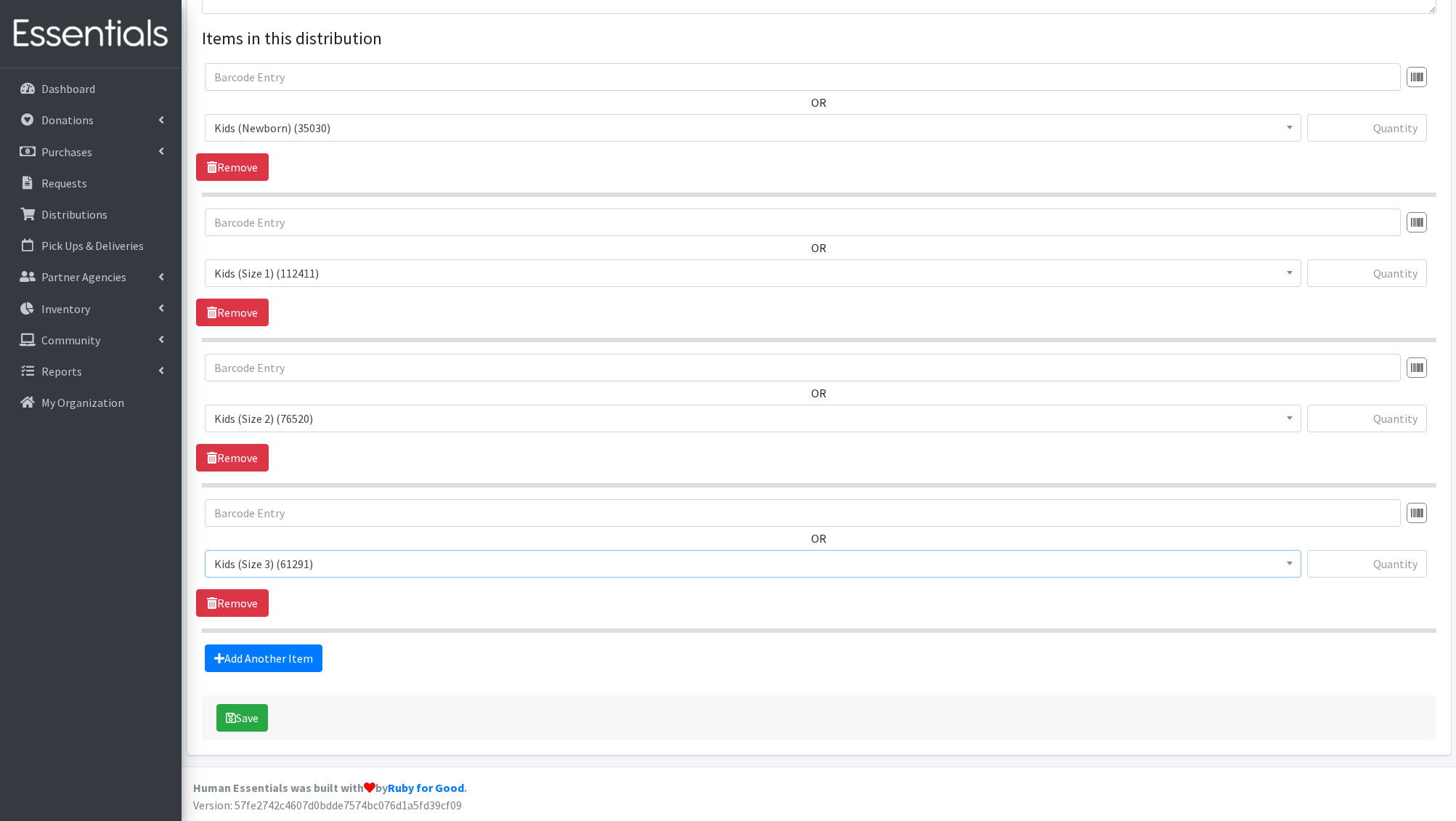
select select "1221"
click at [294, 653] on link "Add Another Item" at bounding box center [263, 658] width 117 height 28
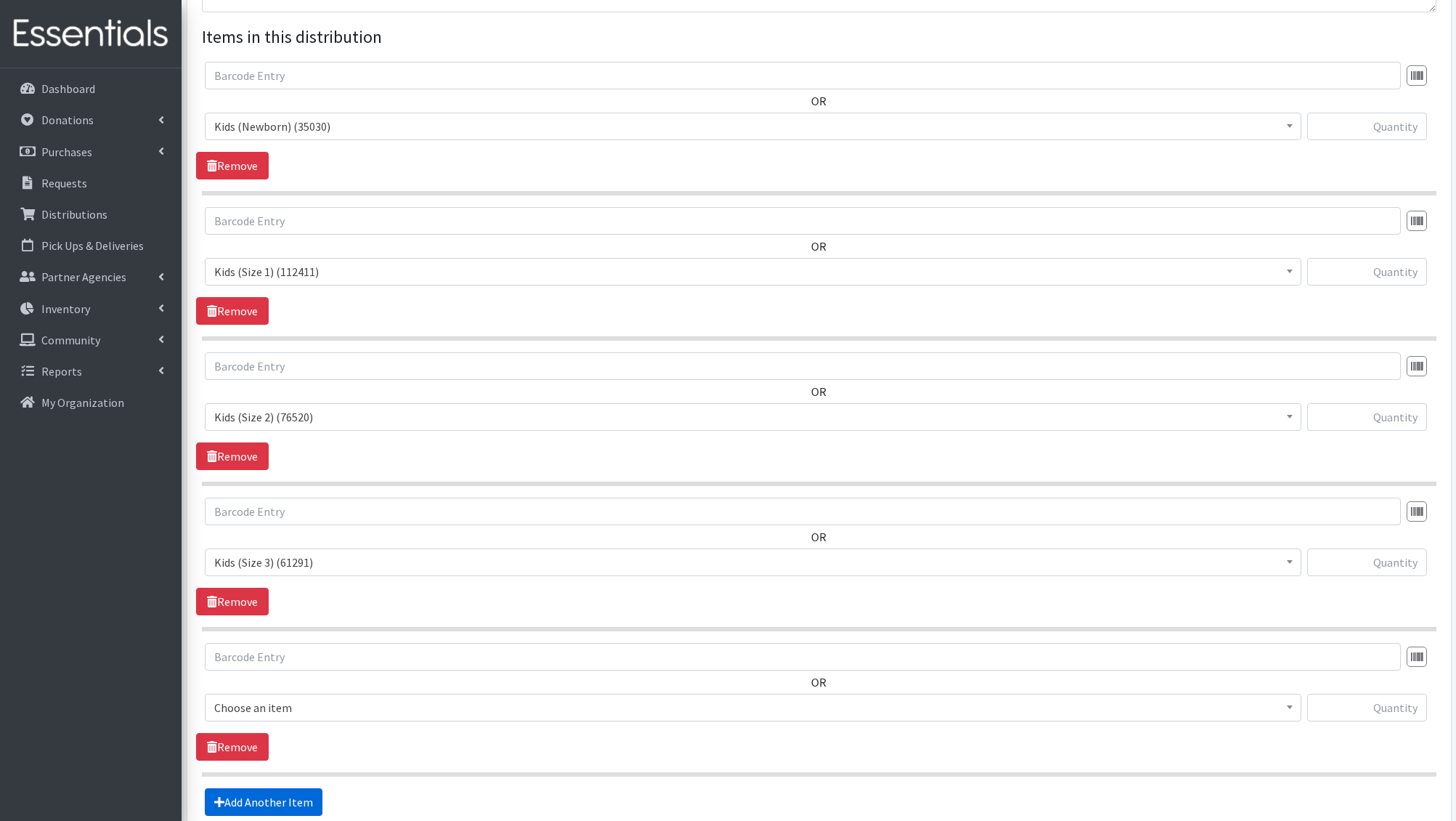
scroll to position [683, 0]
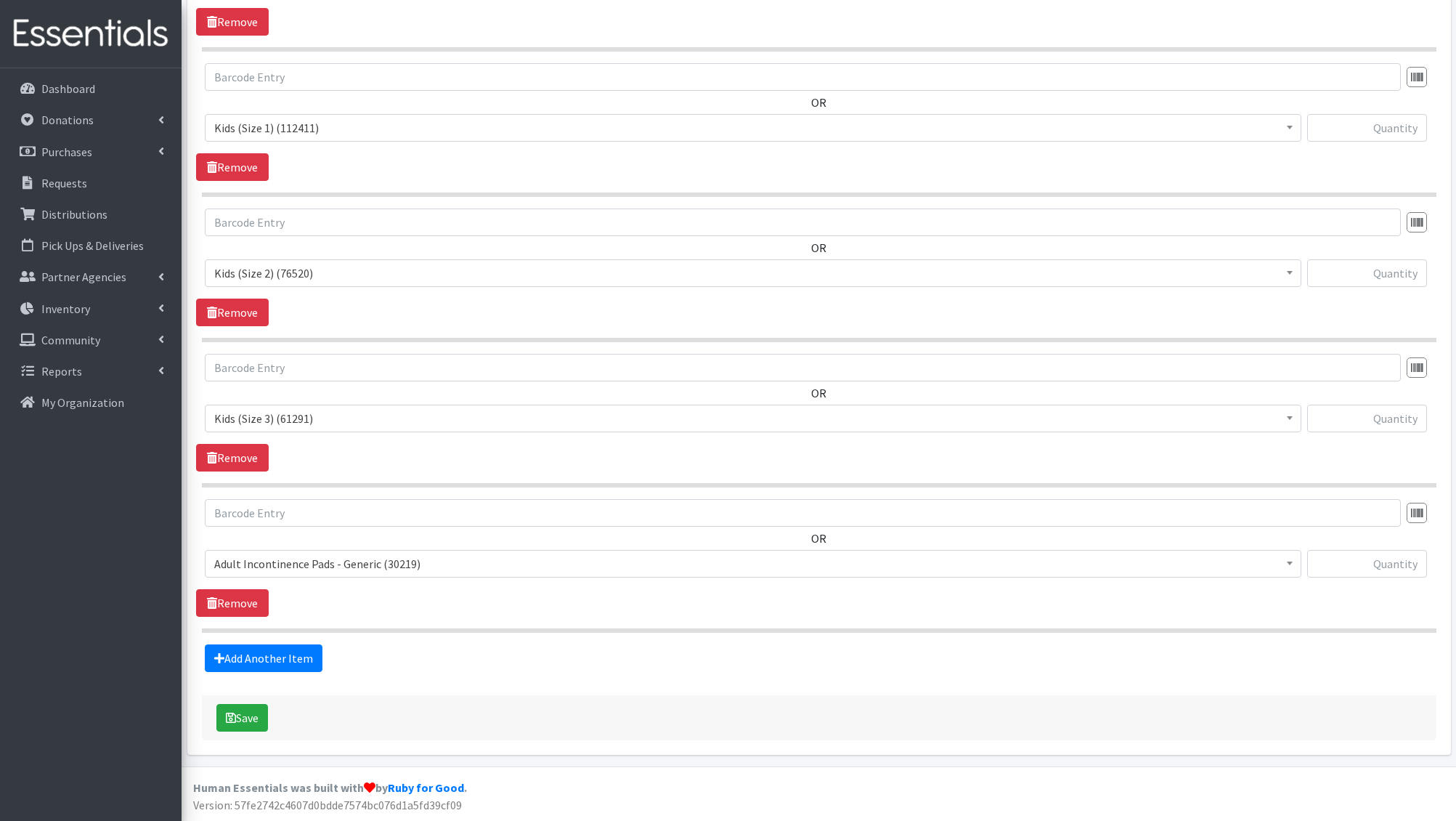
click at [287, 570] on span "Adult Incontinence Pads - Generic (30219)" at bounding box center [753, 564] width 1077 height 20
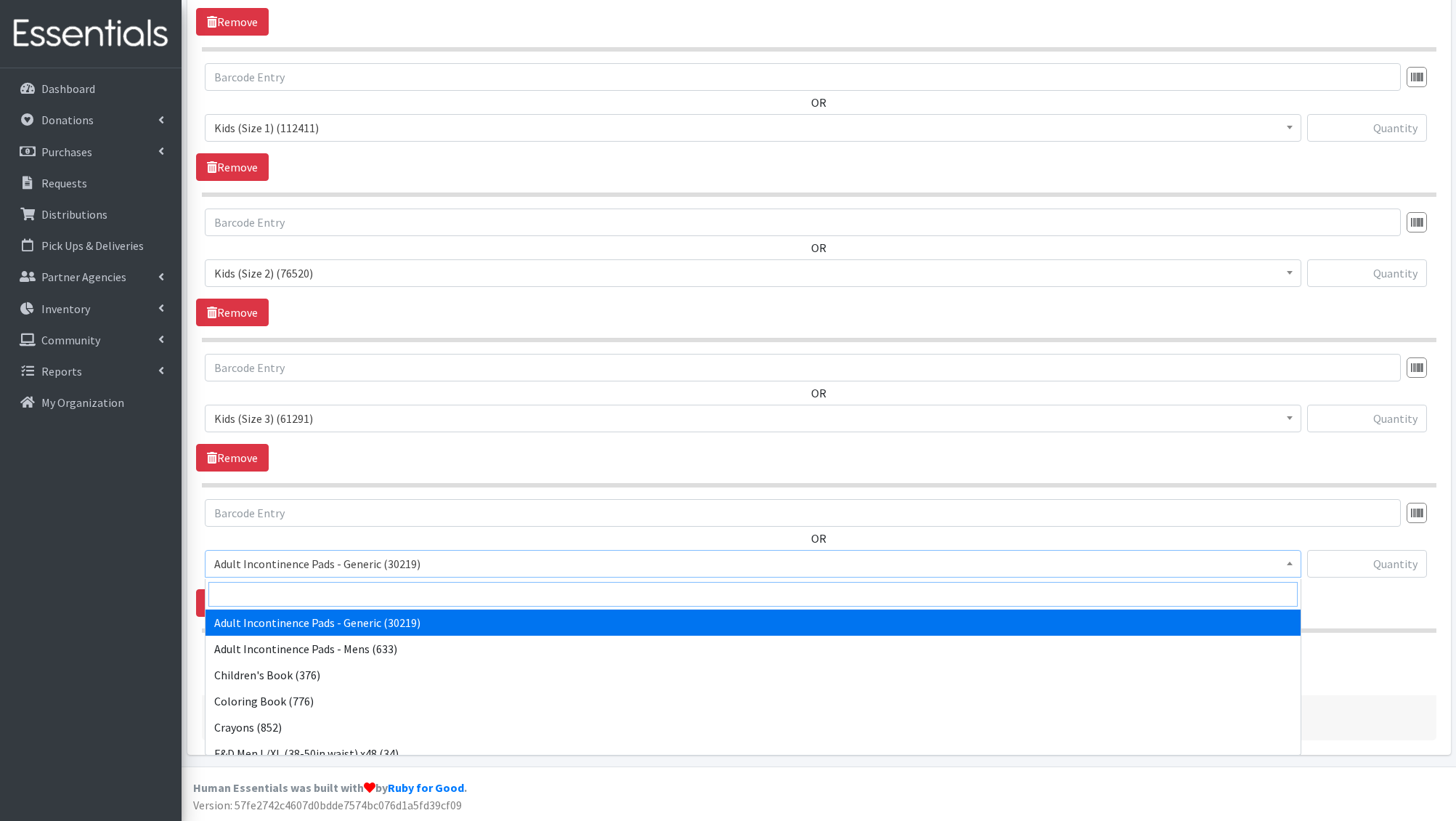
click at [280, 591] on input "search" at bounding box center [753, 594] width 1089 height 24
type input "e 4"
select select "1213"
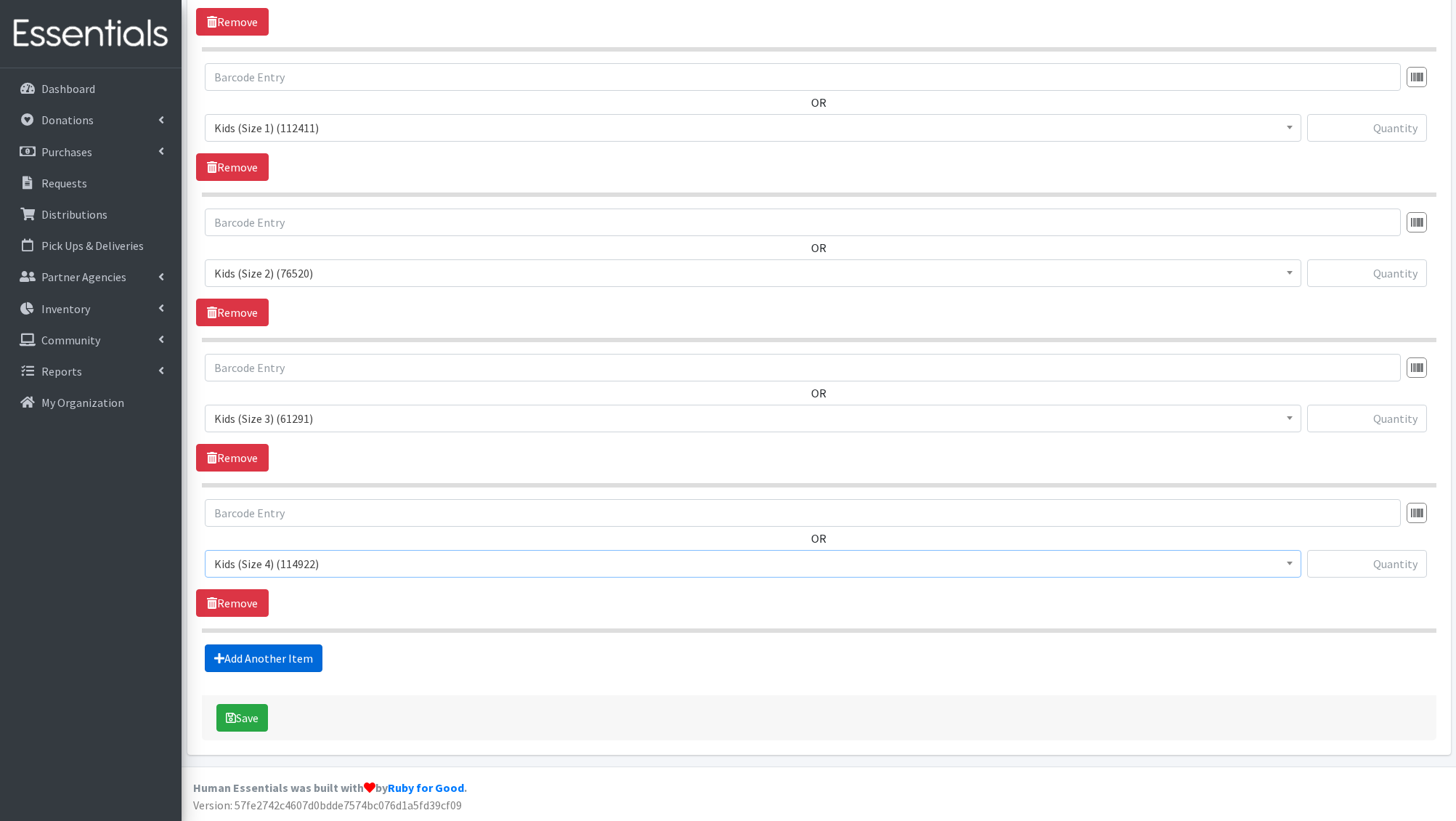
click at [298, 665] on link "Add Another Item" at bounding box center [263, 658] width 117 height 28
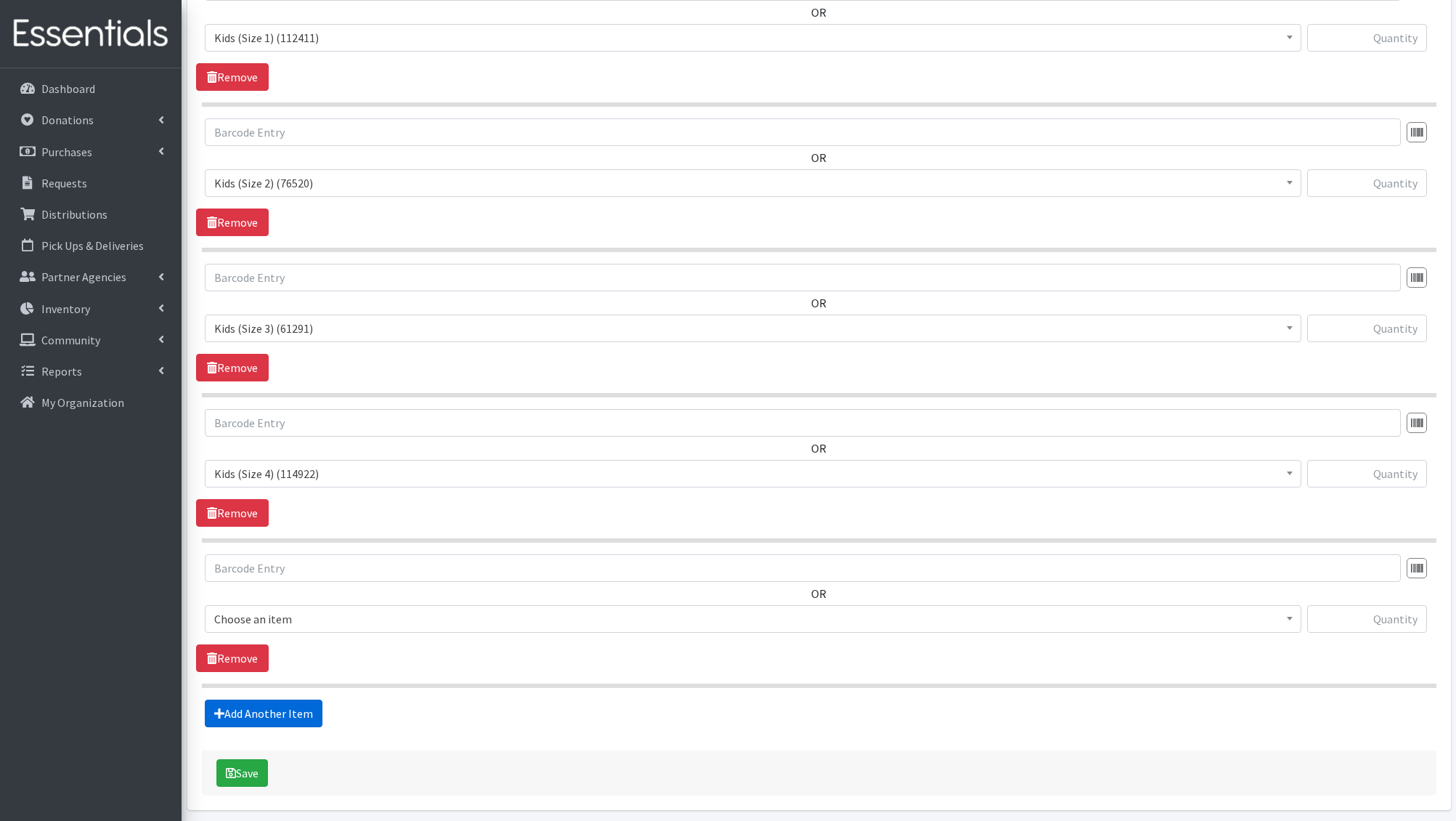
scroll to position [828, 0]
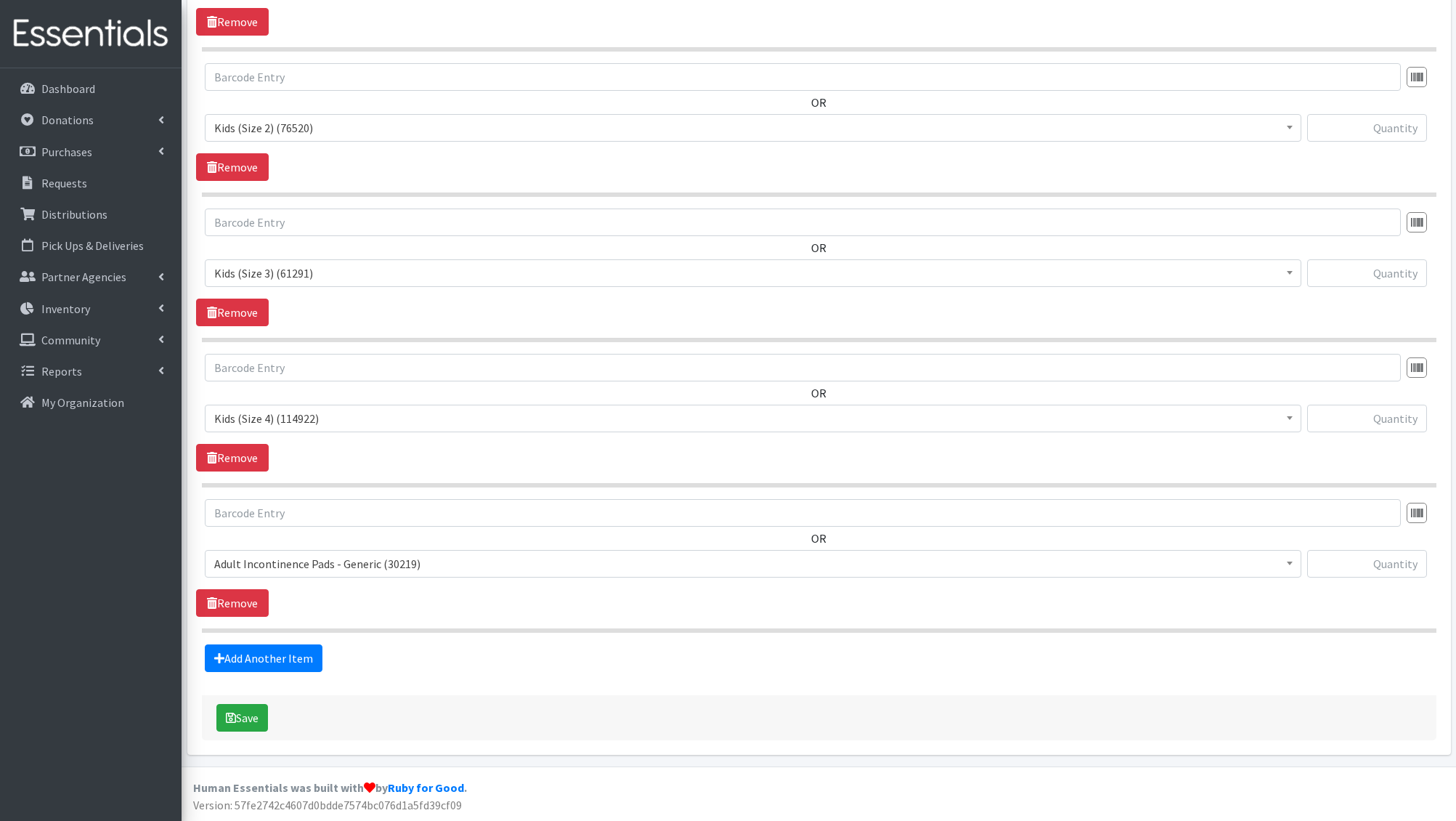
click at [277, 555] on span "Adult Incontinence Pads - Generic (30219)" at bounding box center [753, 564] width 1077 height 20
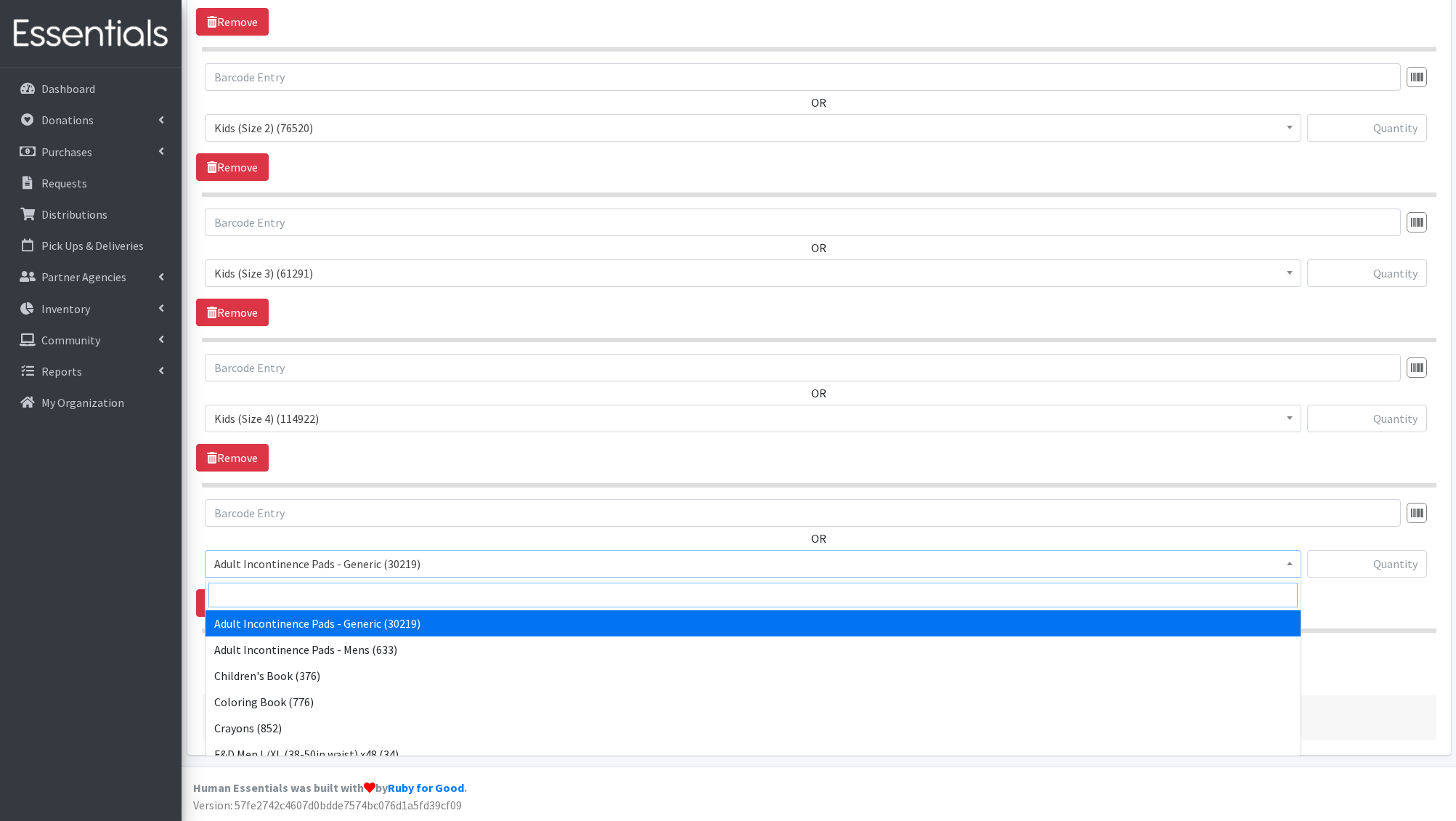
click at [263, 591] on input "search" at bounding box center [753, 595] width 1089 height 24
type input "e 5"
select select "1214"
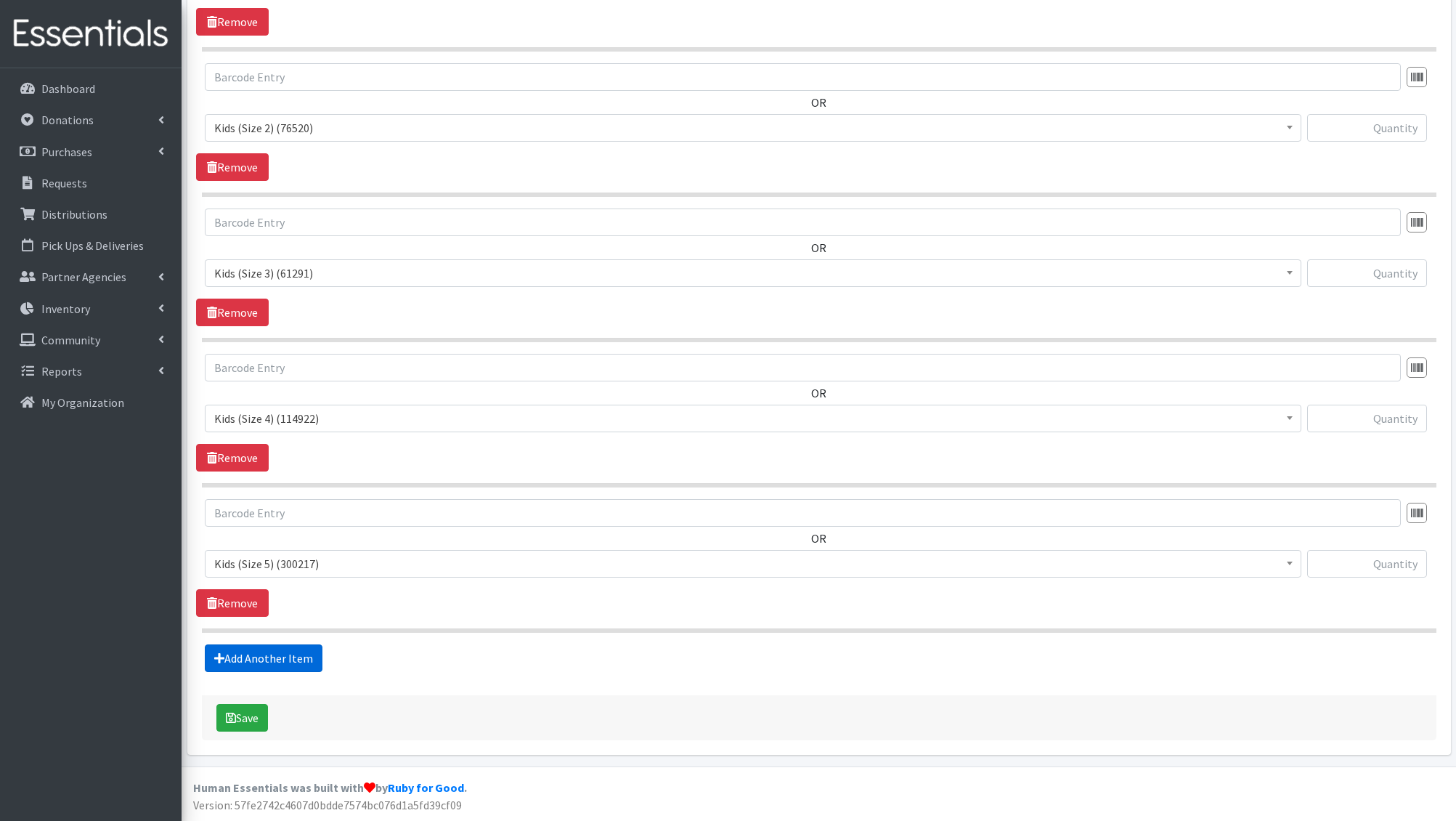
click at [277, 666] on link "Add Another Item" at bounding box center [263, 658] width 117 height 28
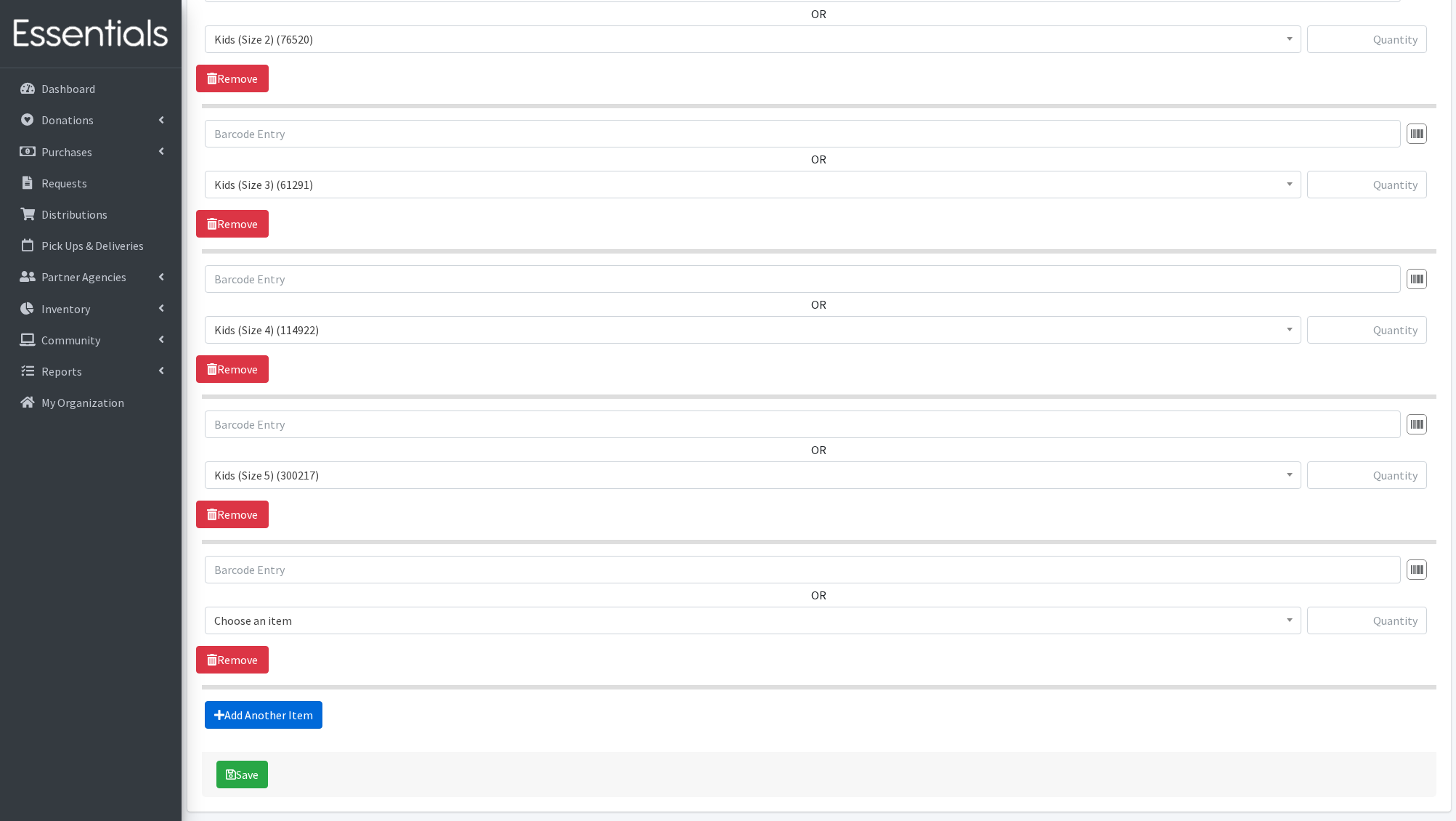
scroll to position [974, 0]
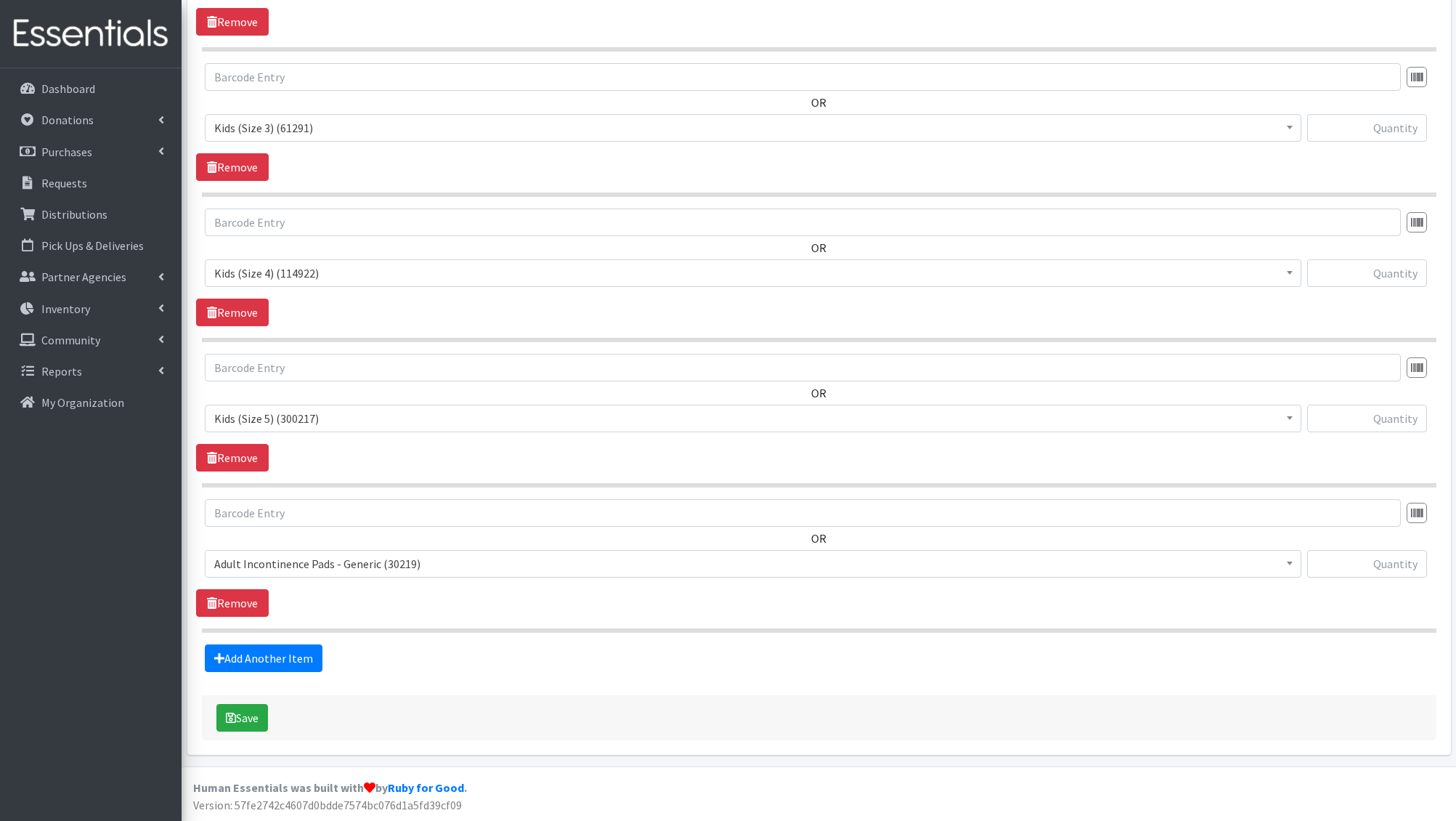
click at [289, 568] on span "Adult Incontinence Pads - Generic (30219)" at bounding box center [753, 564] width 1077 height 20
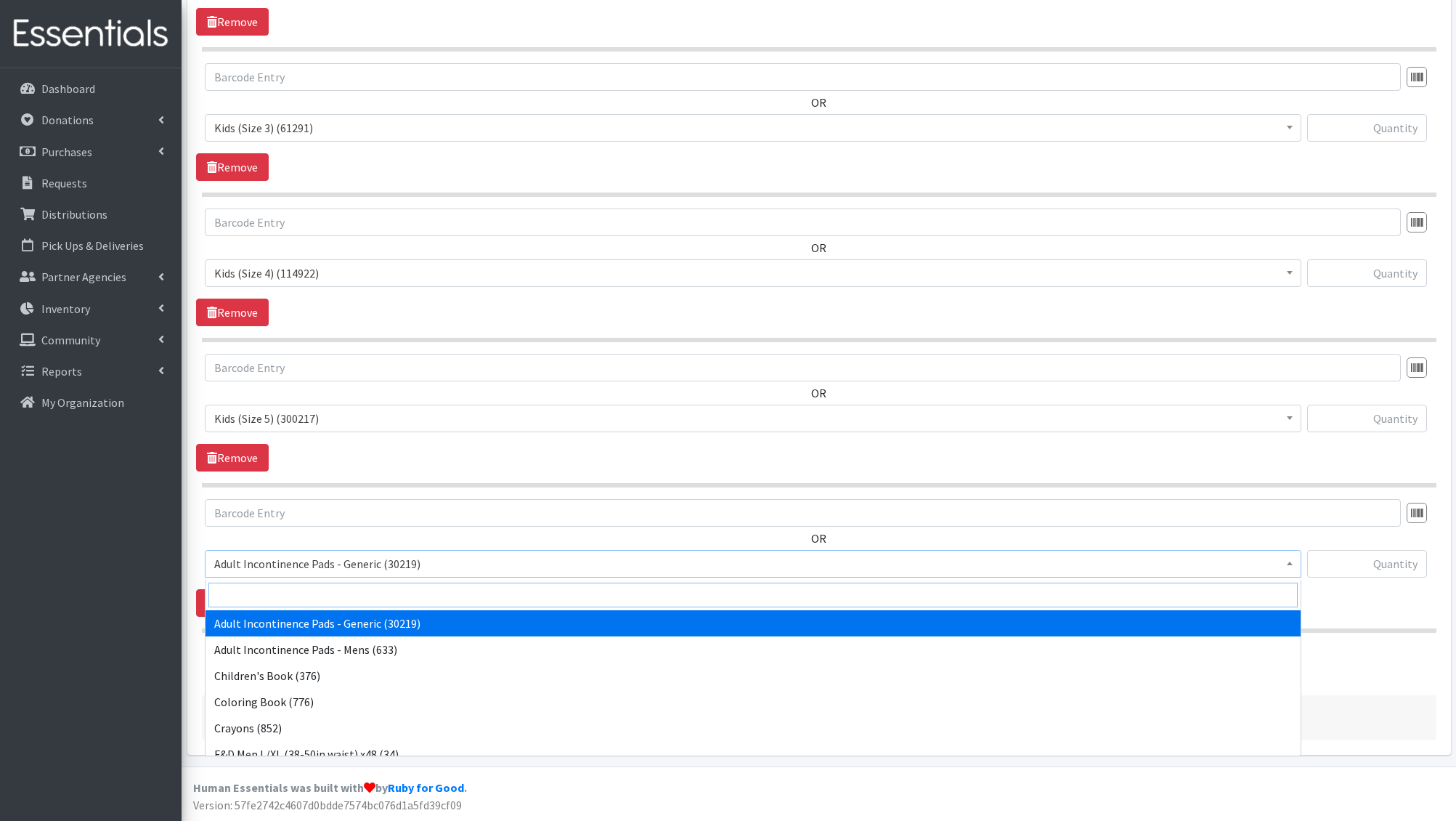
click at [284, 595] on input "search" at bounding box center [753, 595] width 1089 height 24
type input "e 6"
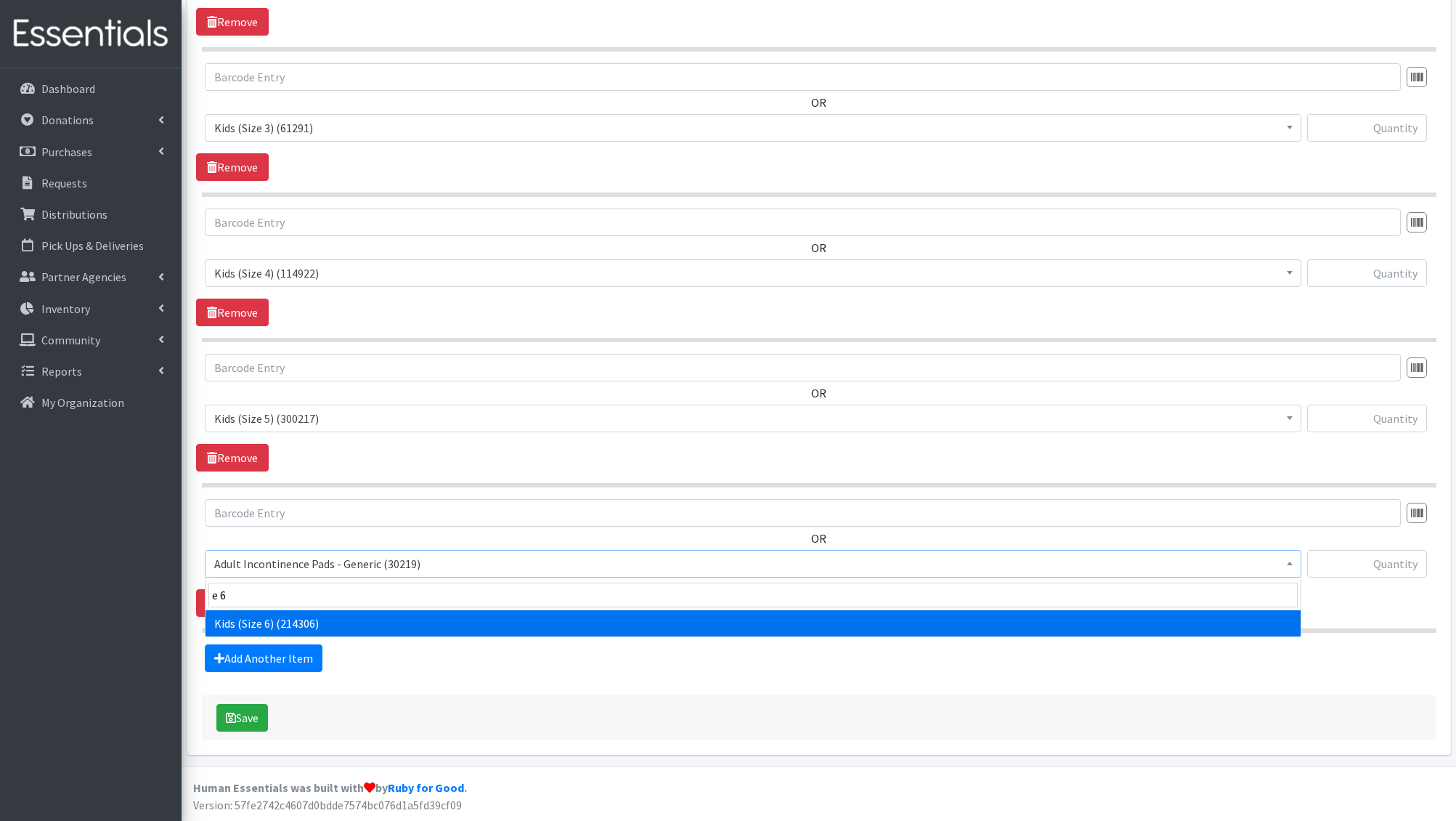
select select "1216"
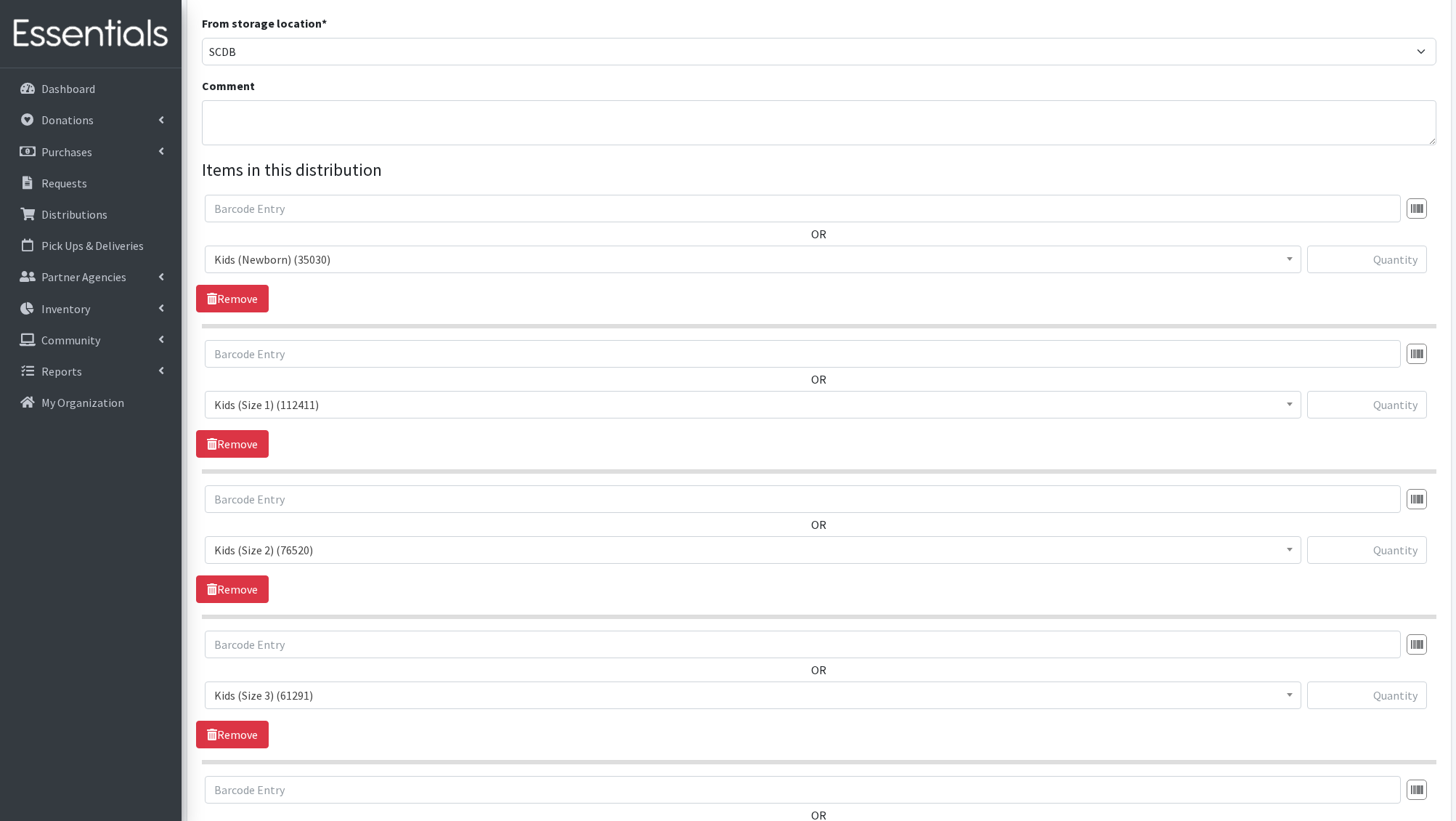
scroll to position [396, 0]
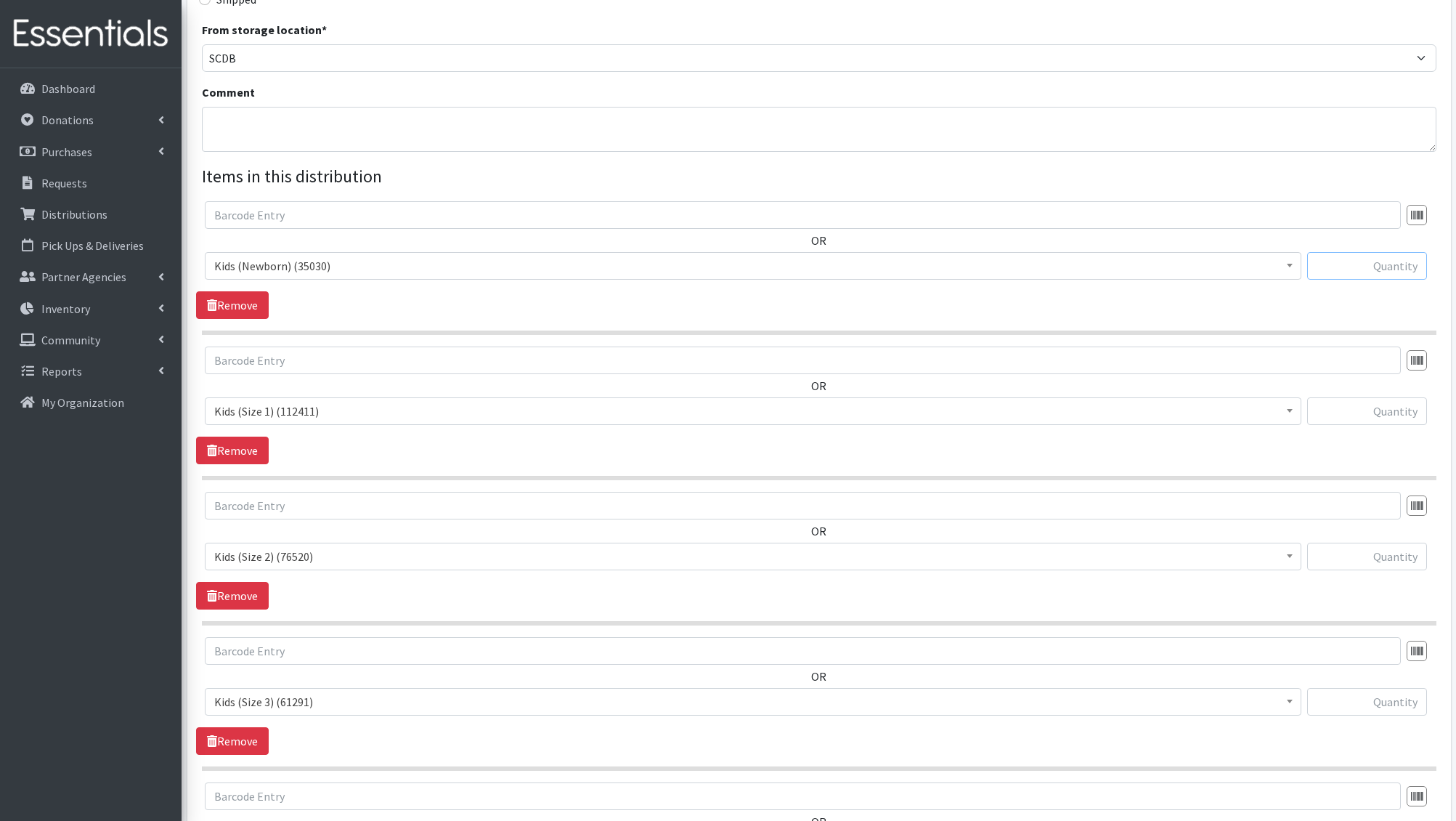
click at [1374, 273] on input "text" at bounding box center [1367, 266] width 120 height 28
type input "100"
click at [1372, 410] on input "text" at bounding box center [1367, 410] width 120 height 28
type input "250"
click at [1417, 555] on input "text" at bounding box center [1367, 556] width 120 height 28
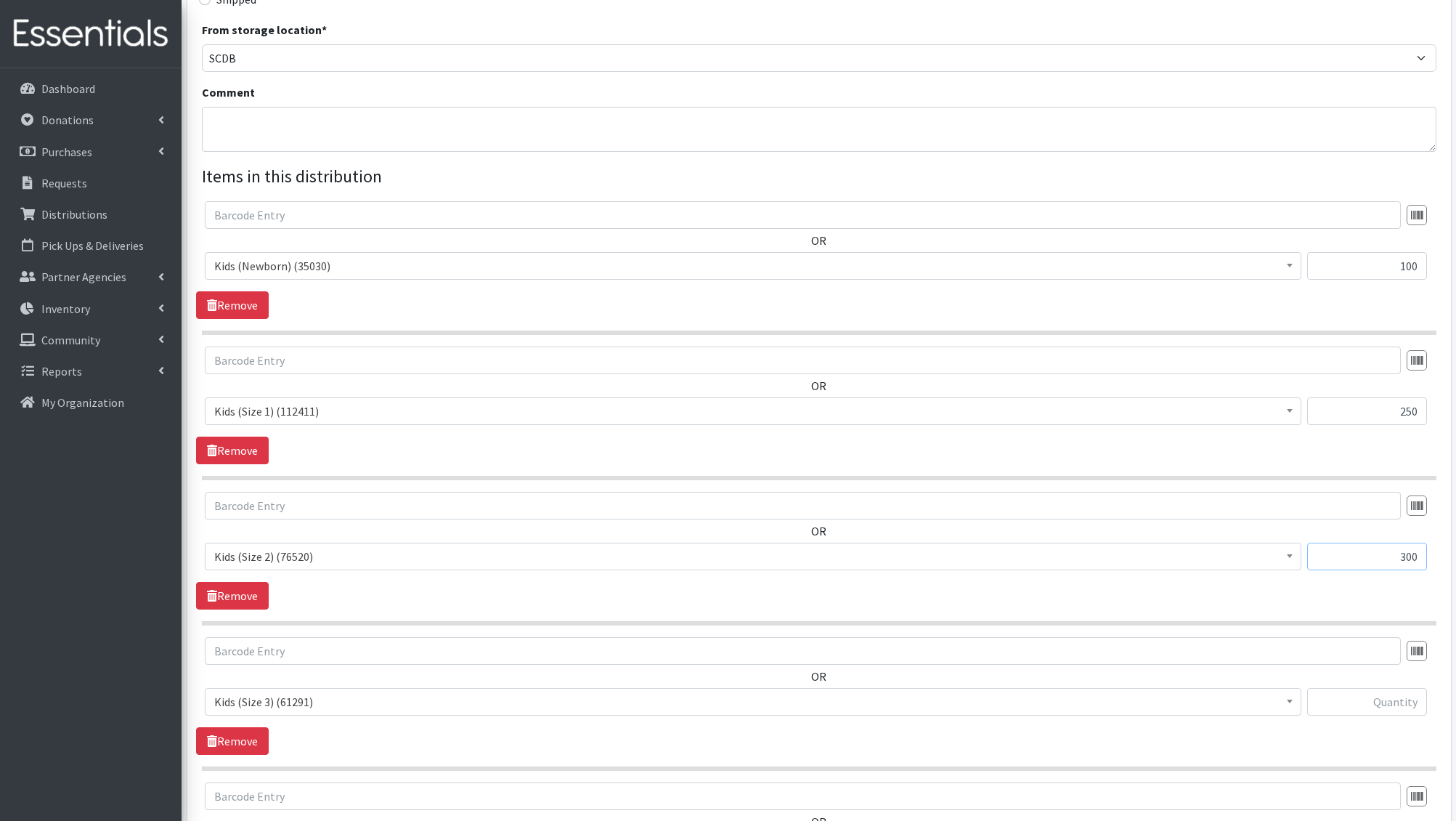
type input "300"
click at [1400, 699] on input "text" at bounding box center [1367, 701] width 120 height 28
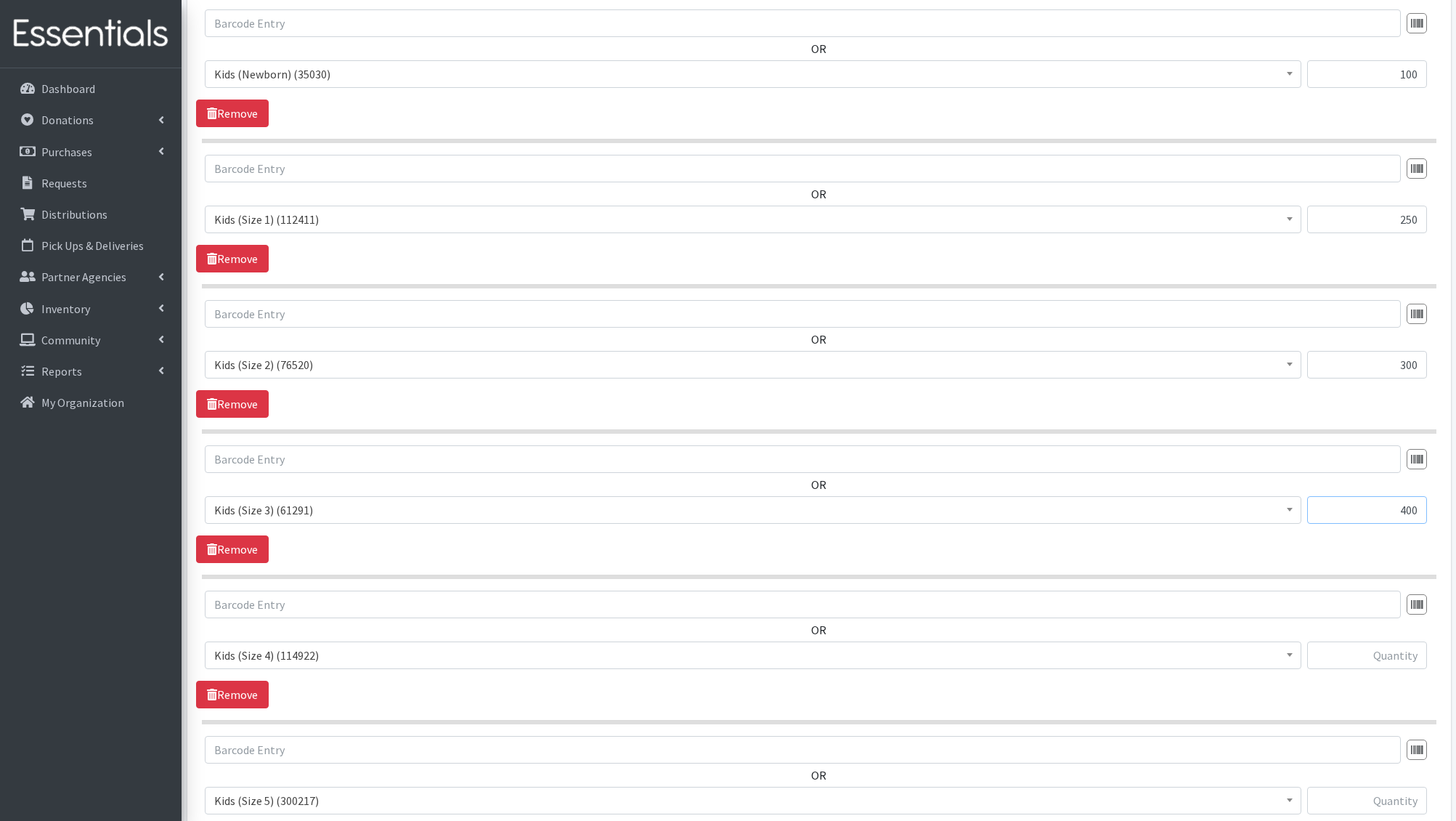
scroll to position [607, 0]
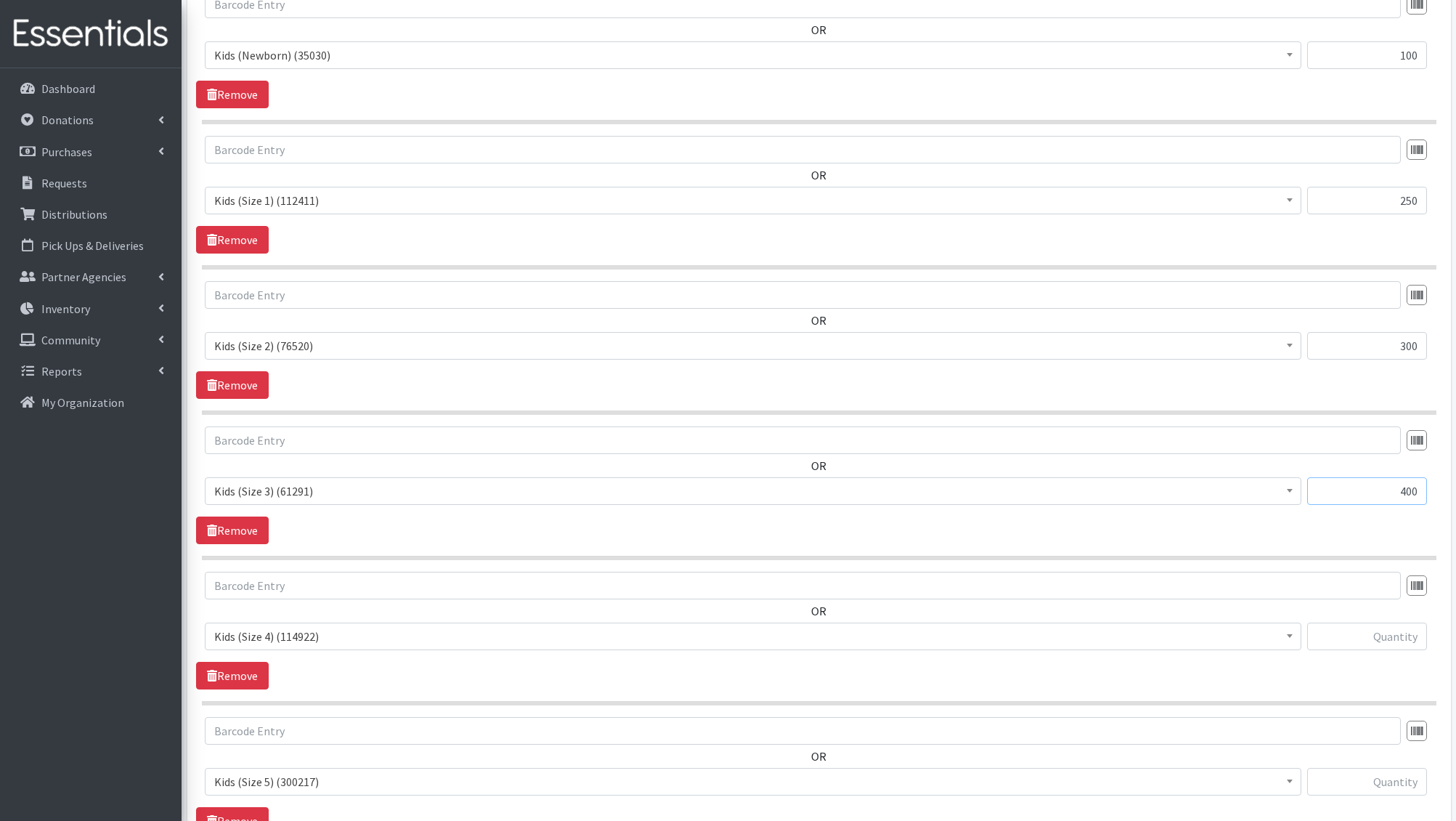
type input "400"
click at [1361, 632] on input "text" at bounding box center [1367, 636] width 120 height 28
type input "650"
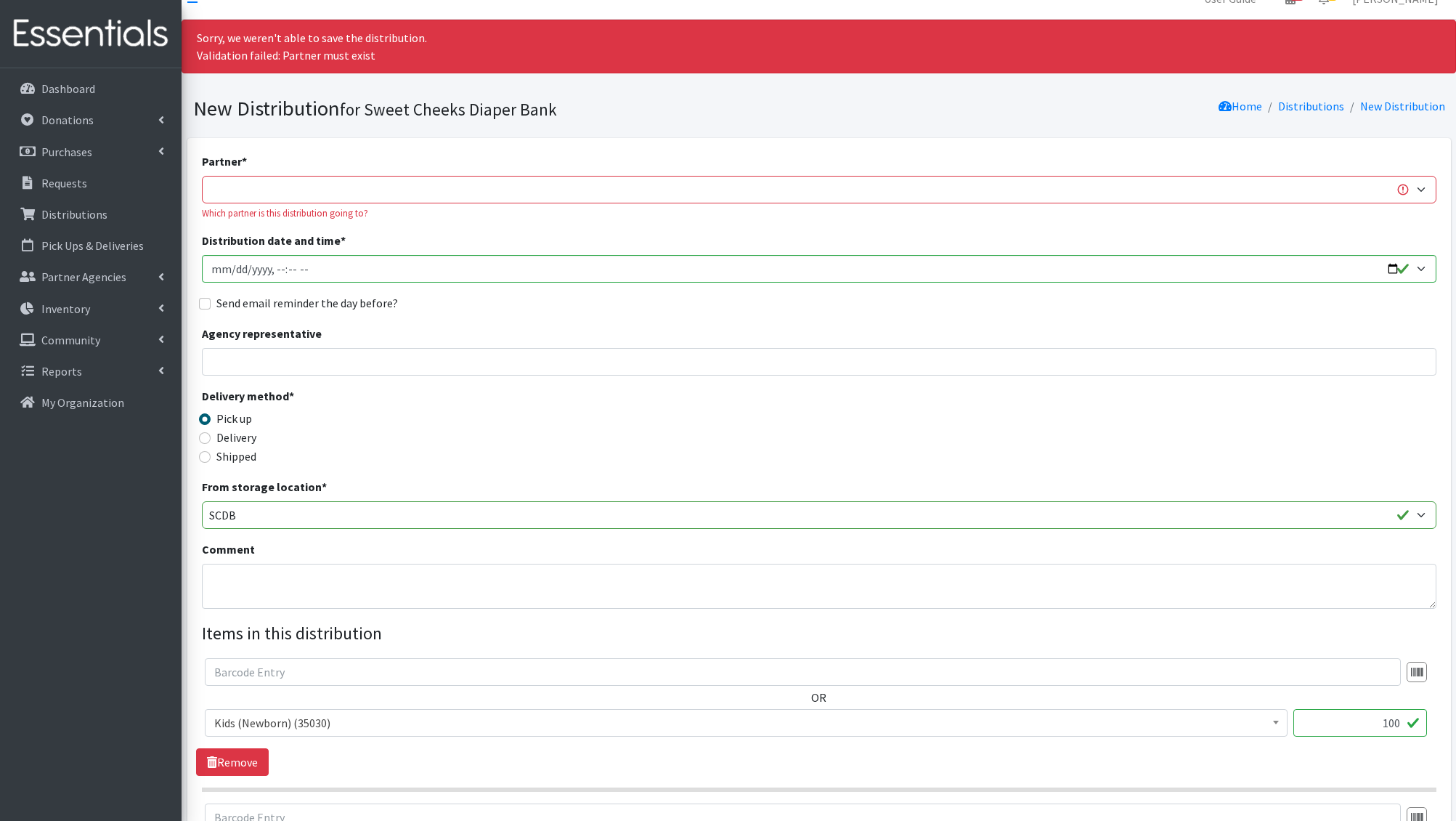
scroll to position [0, 0]
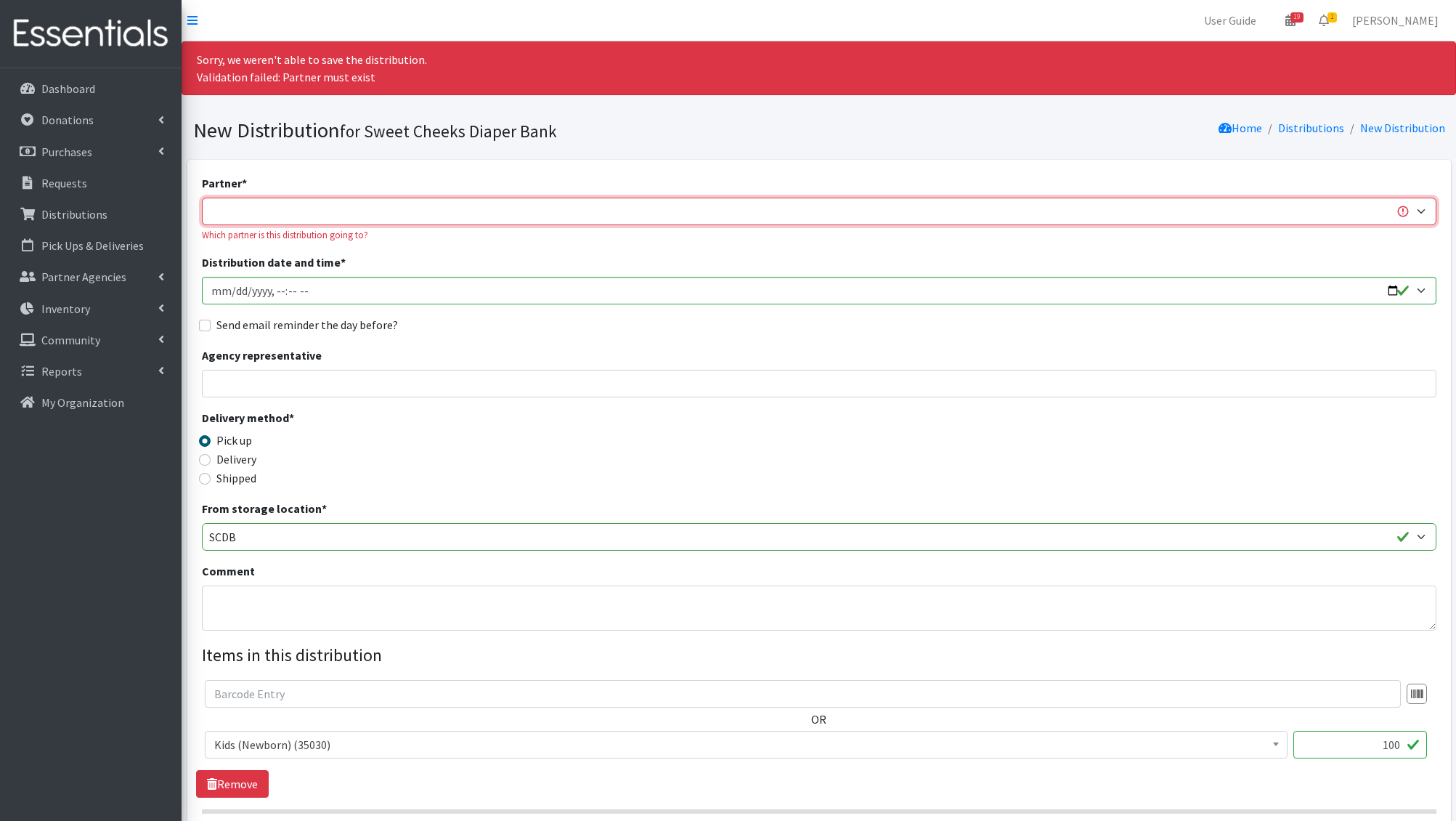
click at [264, 210] on select "Adams/Brown County CAA|8446 Baby Steps at St. Elizabeth|8498 Bethany House|8542…" at bounding box center [819, 211] width 1235 height 28
click at [202, 198] on select "Adams/Brown County CAA|8446 Baby Steps at St. Elizabeth|8498 Bethany House|8542…" at bounding box center [819, 211] width 1235 height 28
click at [297, 227] on div "Partner * Adams/Brown County CAA|8446 Baby Steps at St. Elizabeth|8498 Bethany …" at bounding box center [819, 208] width 1235 height 68
click at [306, 210] on select "Adams/Brown County CAA|8446 Baby Steps at St. Elizabeth|8498 Bethany House|8542…" at bounding box center [819, 211] width 1235 height 28
select select "1756"
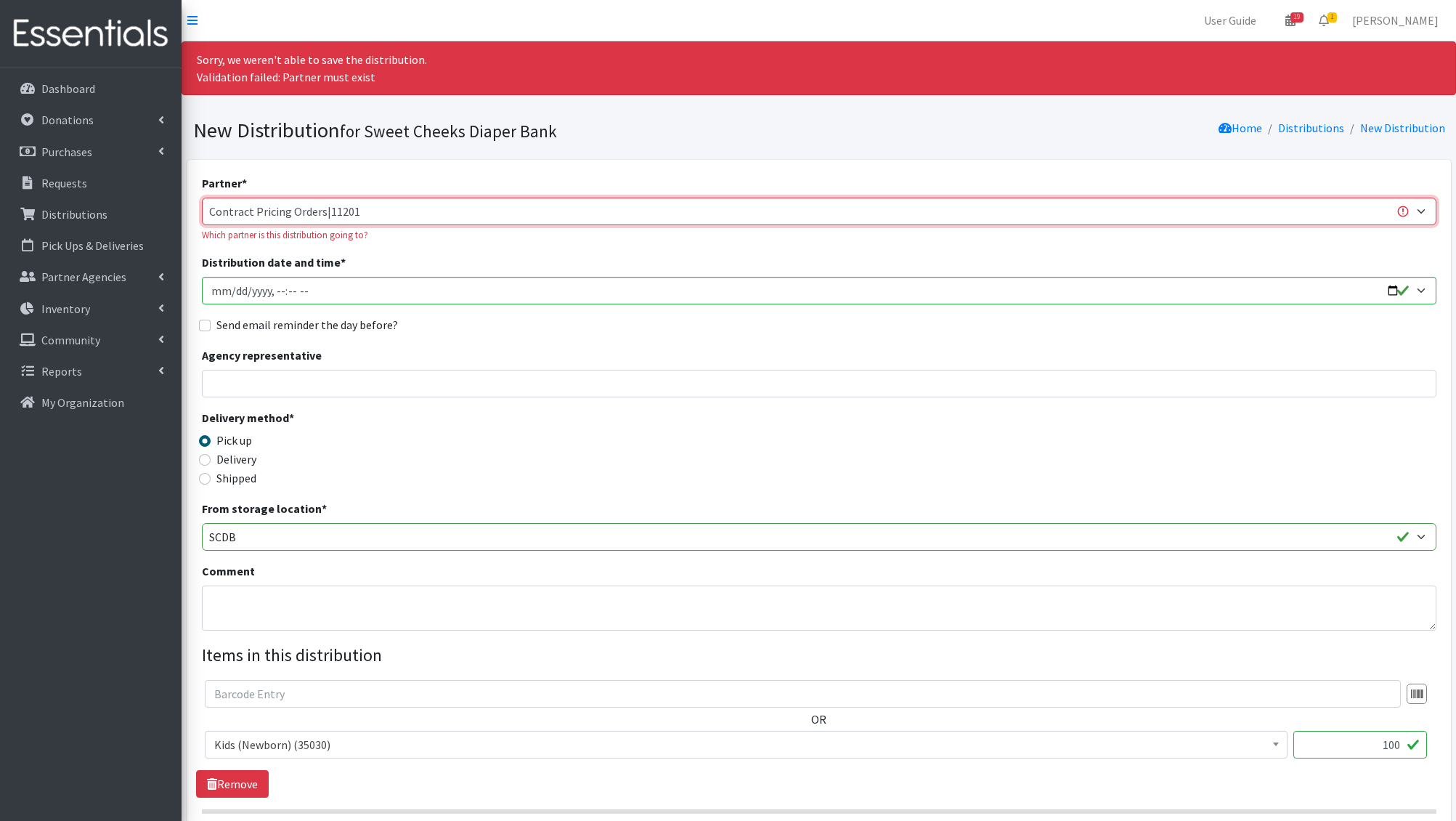
click at [202, 198] on select "Adams/Brown County CAA|8446 Baby Steps at St. Elizabeth|8498 Bethany House|8542…" at bounding box center [819, 211] width 1235 height 28
click at [232, 294] on input "Distribution date and time *" at bounding box center [819, 290] width 1235 height 28
type input "2025-08-14T12:00"
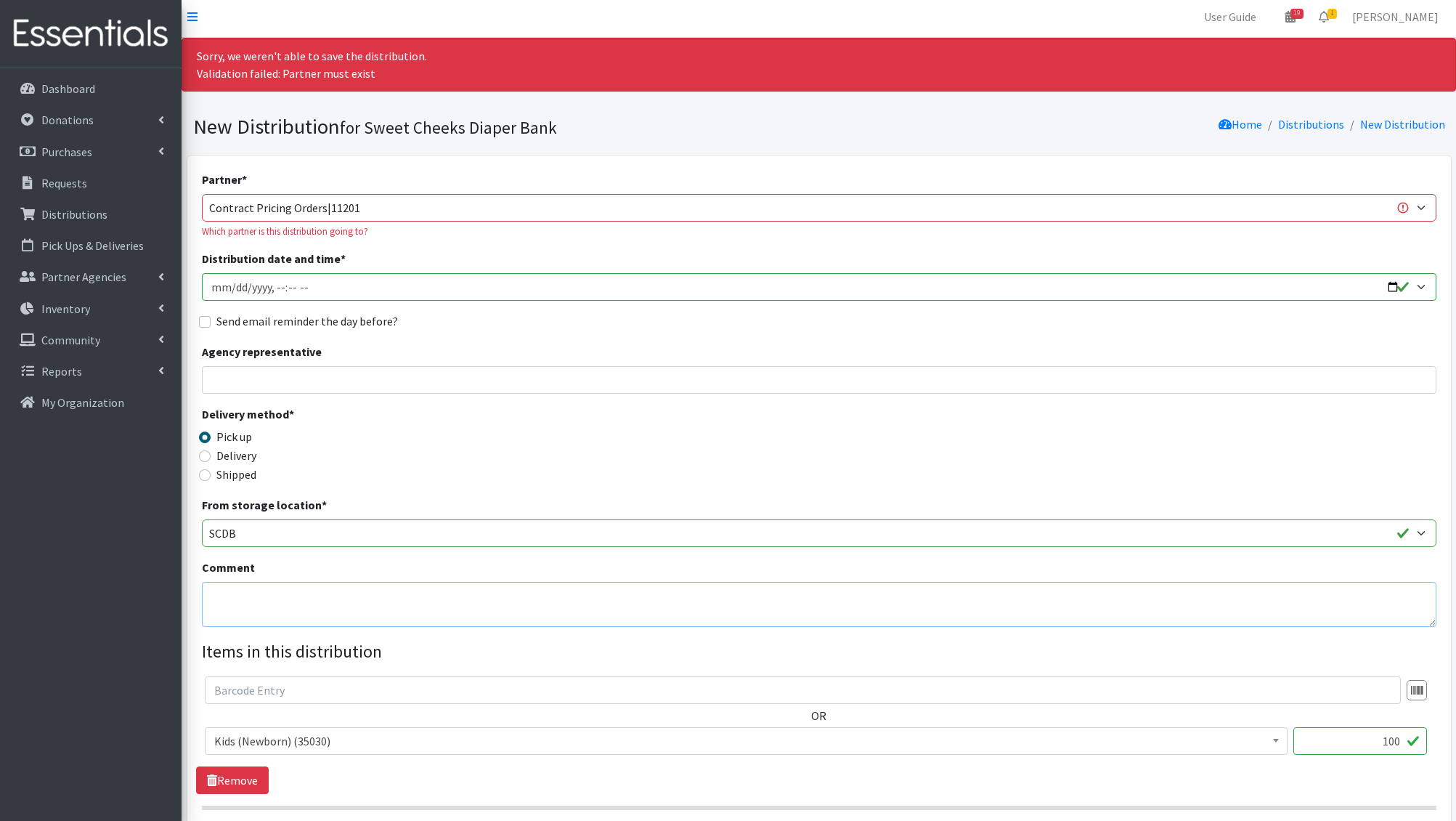
scroll to position [4, 0]
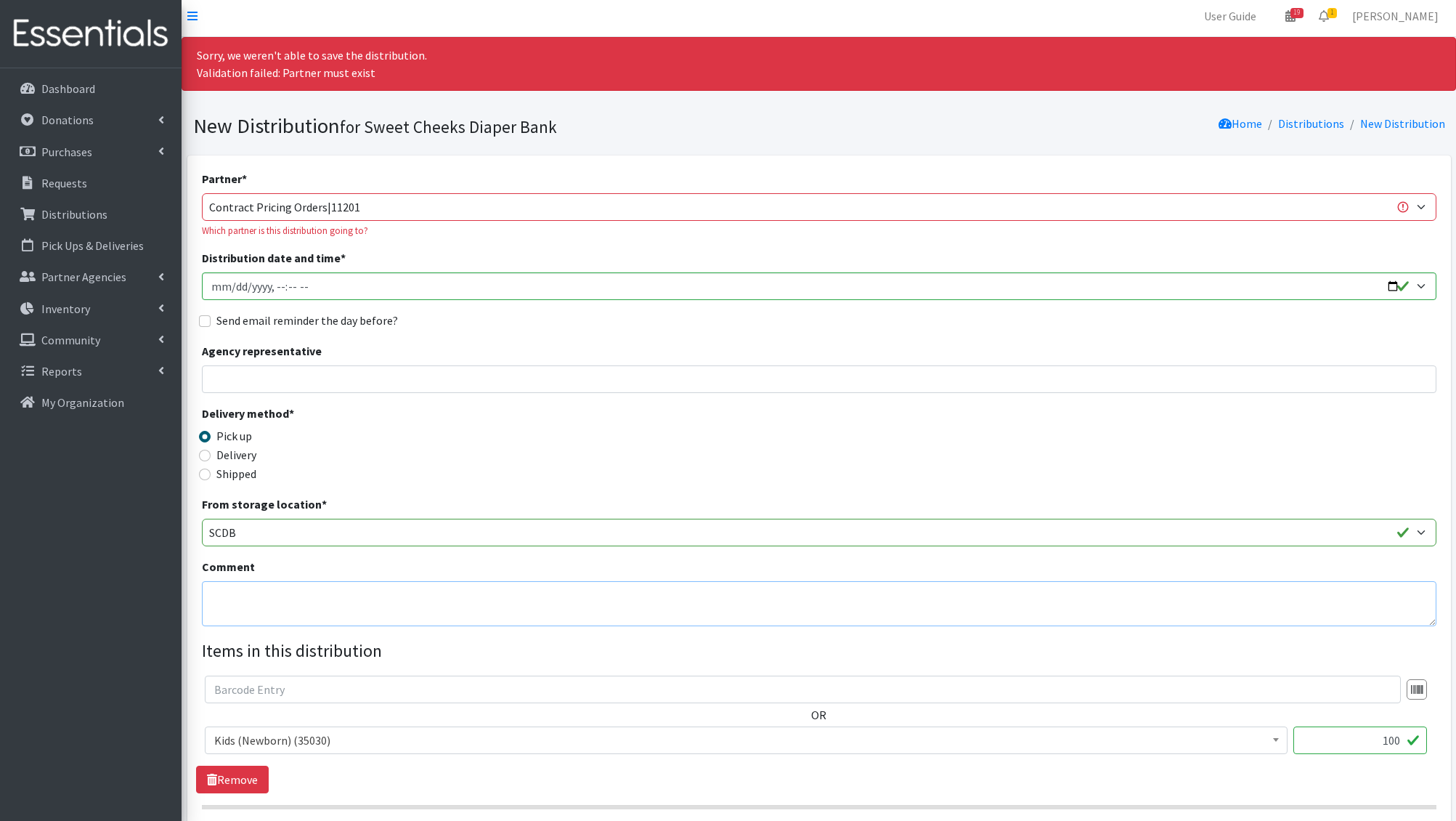
drag, startPoint x: 306, startPoint y: 612, endPoint x: 395, endPoint y: 609, distance: 89.1
click at [306, 612] on textarea "Comment" at bounding box center [819, 604] width 1235 height 45
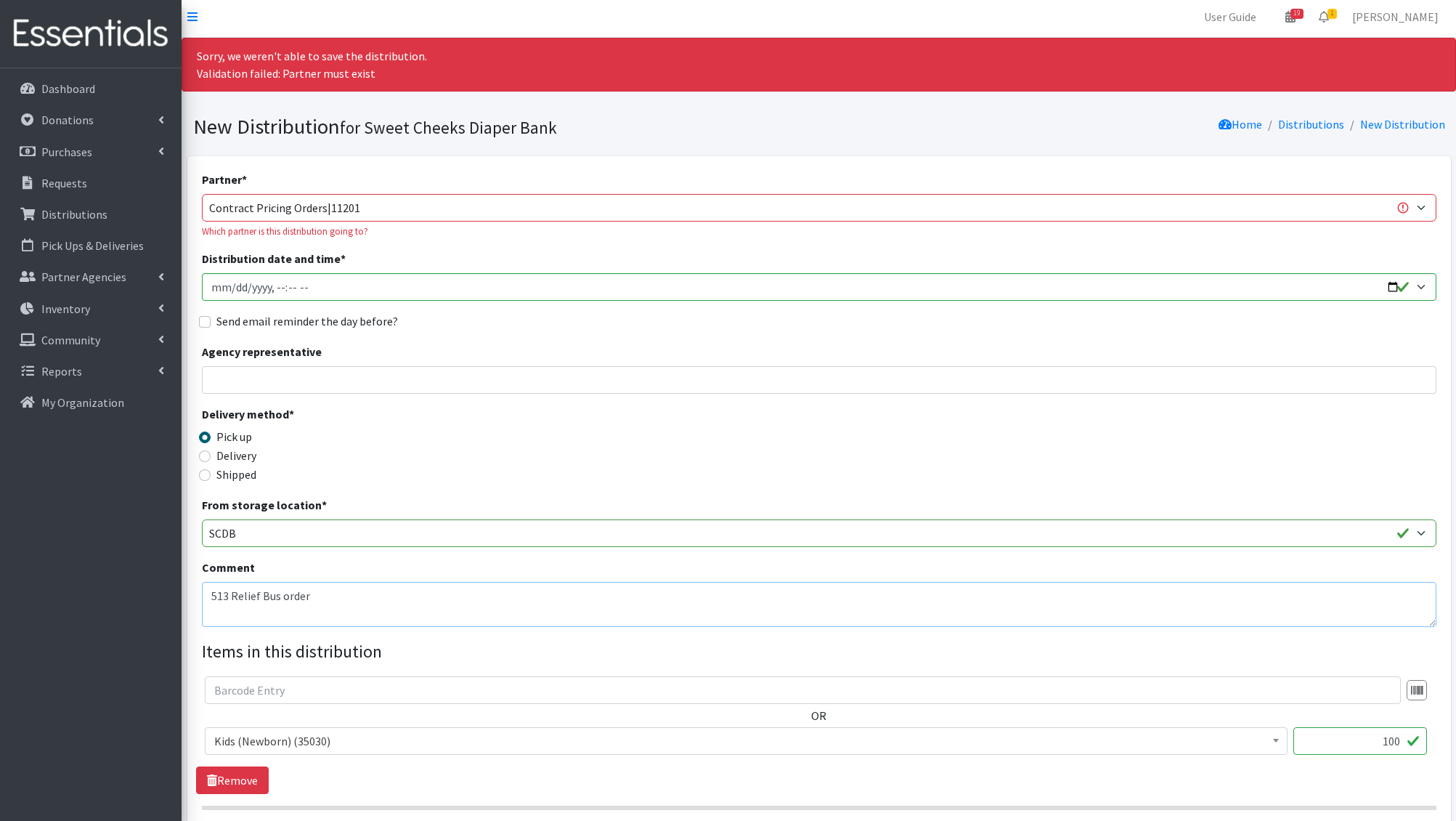
type textarea "513 Relief Bus order"
click at [603, 544] on select "DDDRP Dedicated Inventory SCDB" at bounding box center [819, 533] width 1235 height 28
click at [202, 519] on select "DDDRP Dedicated Inventory SCDB" at bounding box center [819, 533] width 1235 height 28
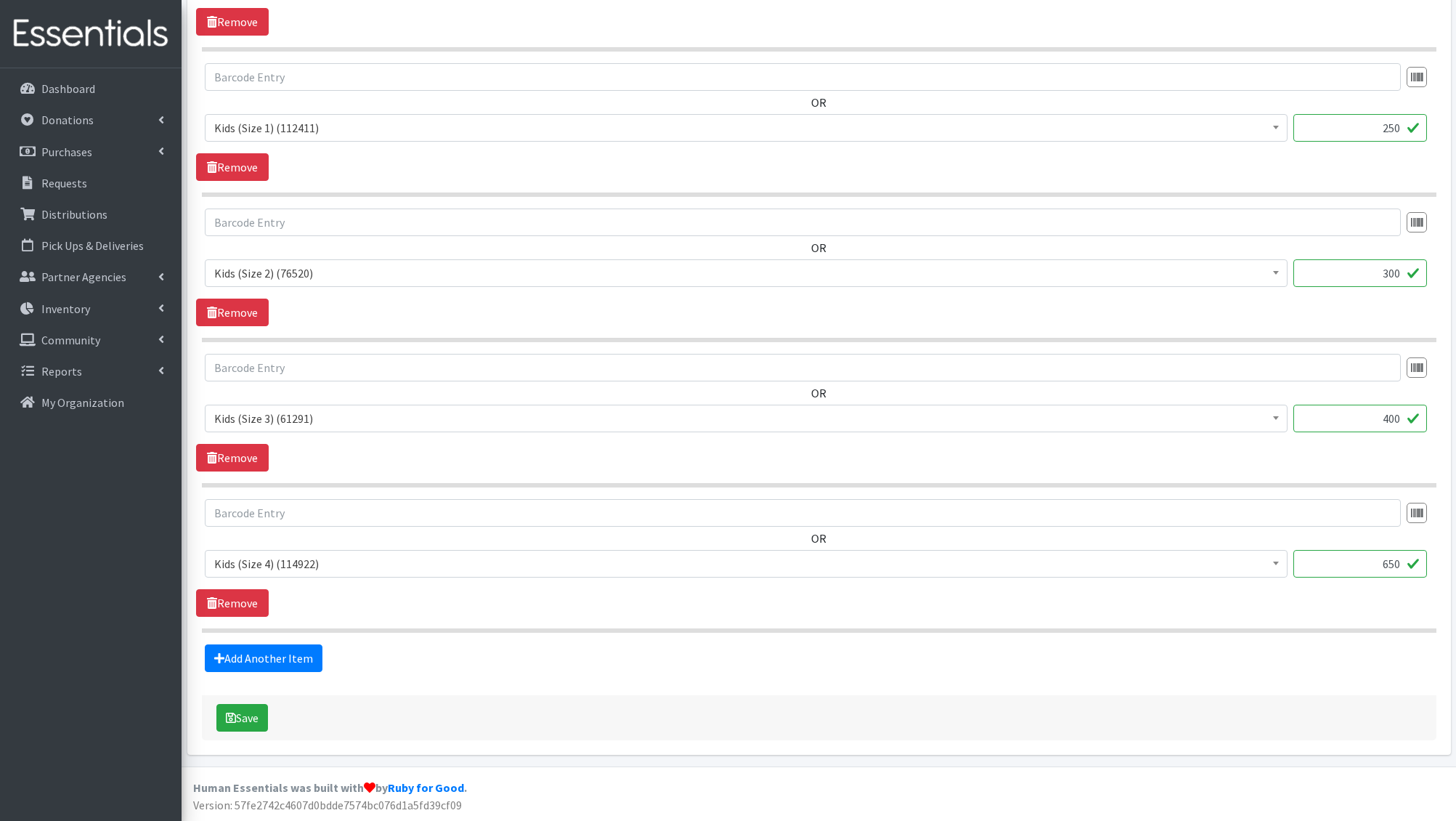
scroll to position [765, 0]
click at [294, 658] on link "Add Another Item" at bounding box center [263, 658] width 117 height 28
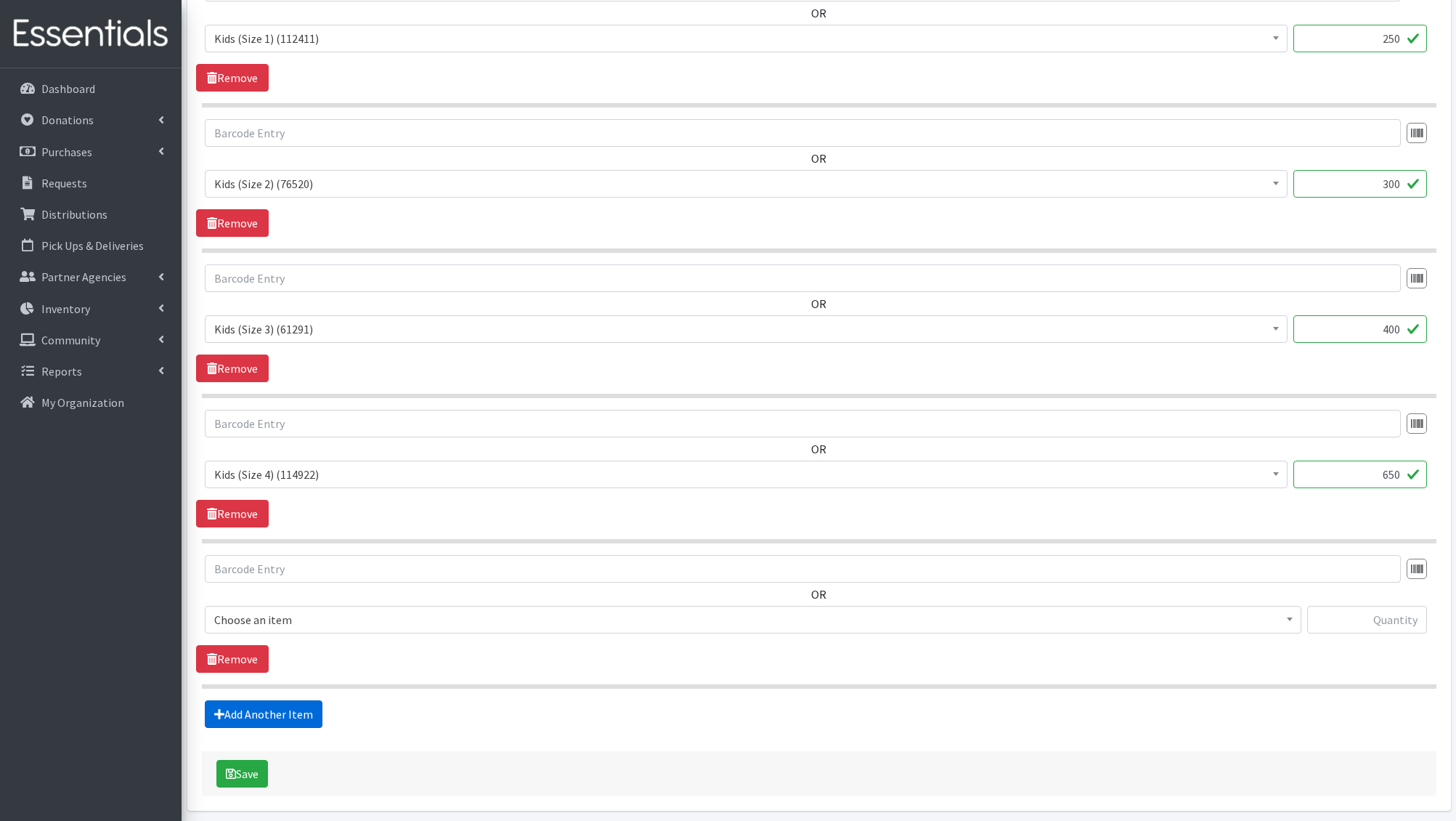
scroll to position [910, 0]
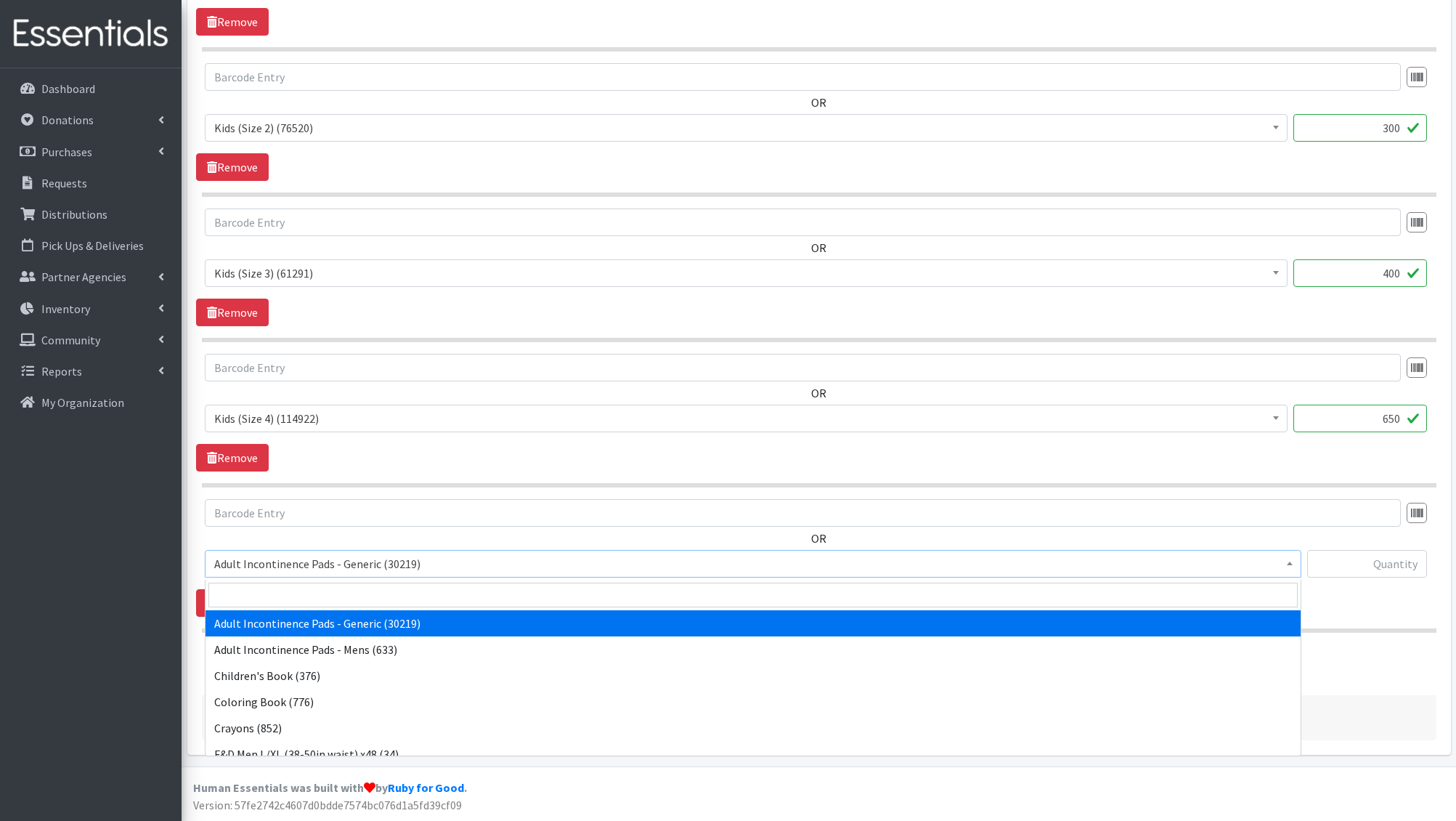
click at [276, 569] on span "Adult Incontinence Pads - Generic (30219)" at bounding box center [753, 564] width 1077 height 20
click at [267, 589] on input "search" at bounding box center [753, 595] width 1089 height 24
type input "e 5"
select select "1214"
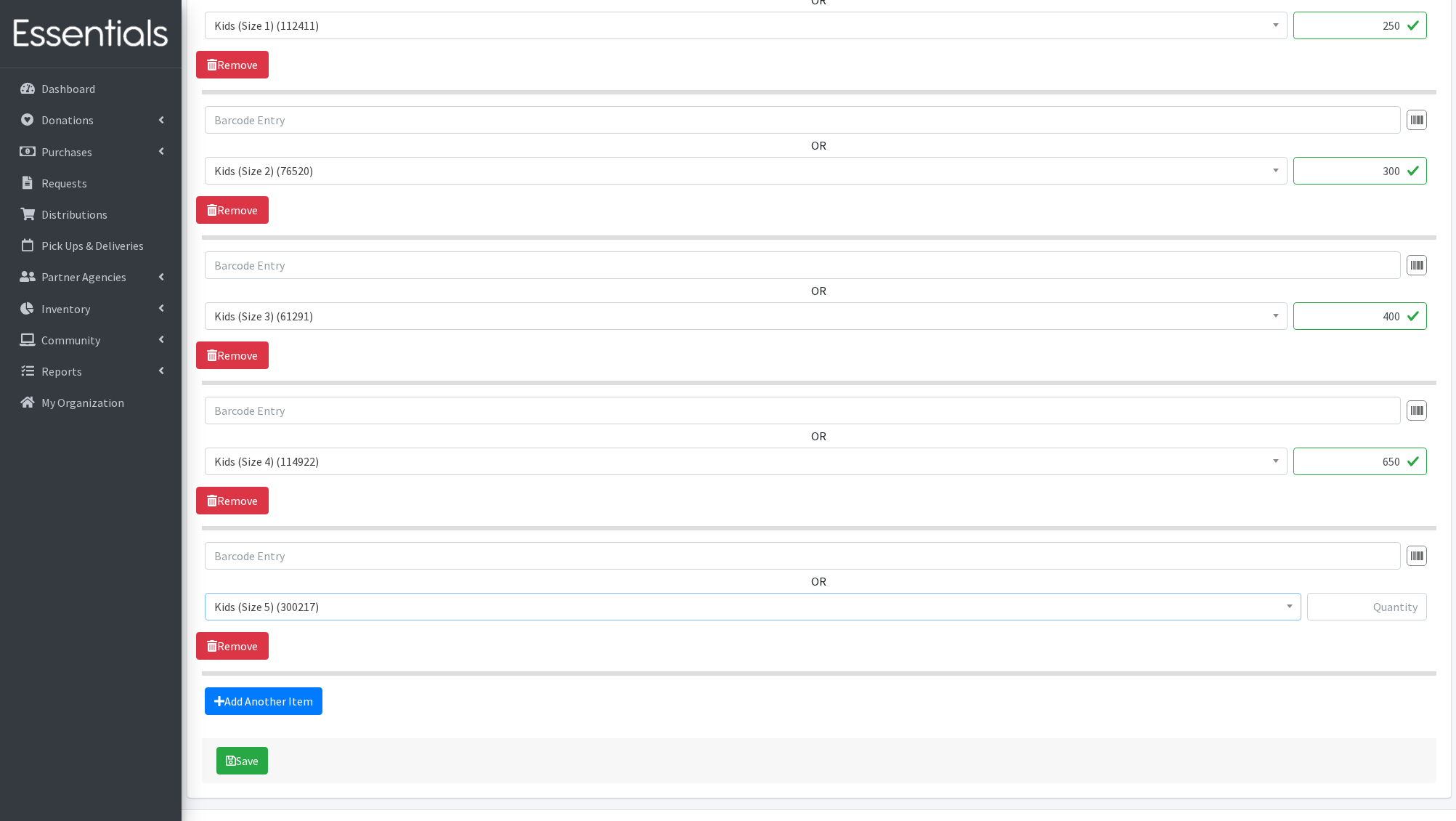
scroll to position [862, 0]
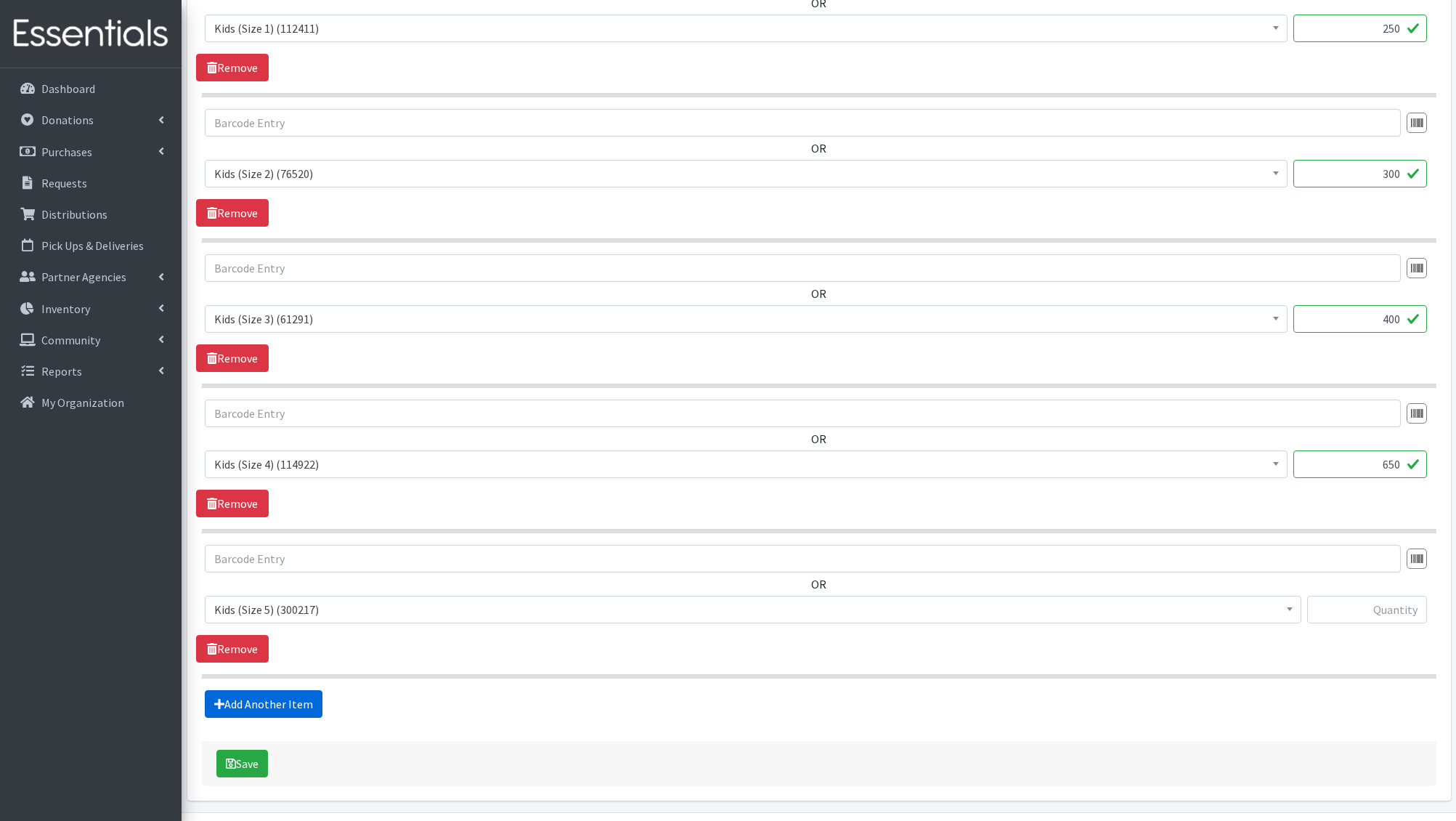
click at [266, 711] on link "Add Another Item" at bounding box center [263, 704] width 117 height 28
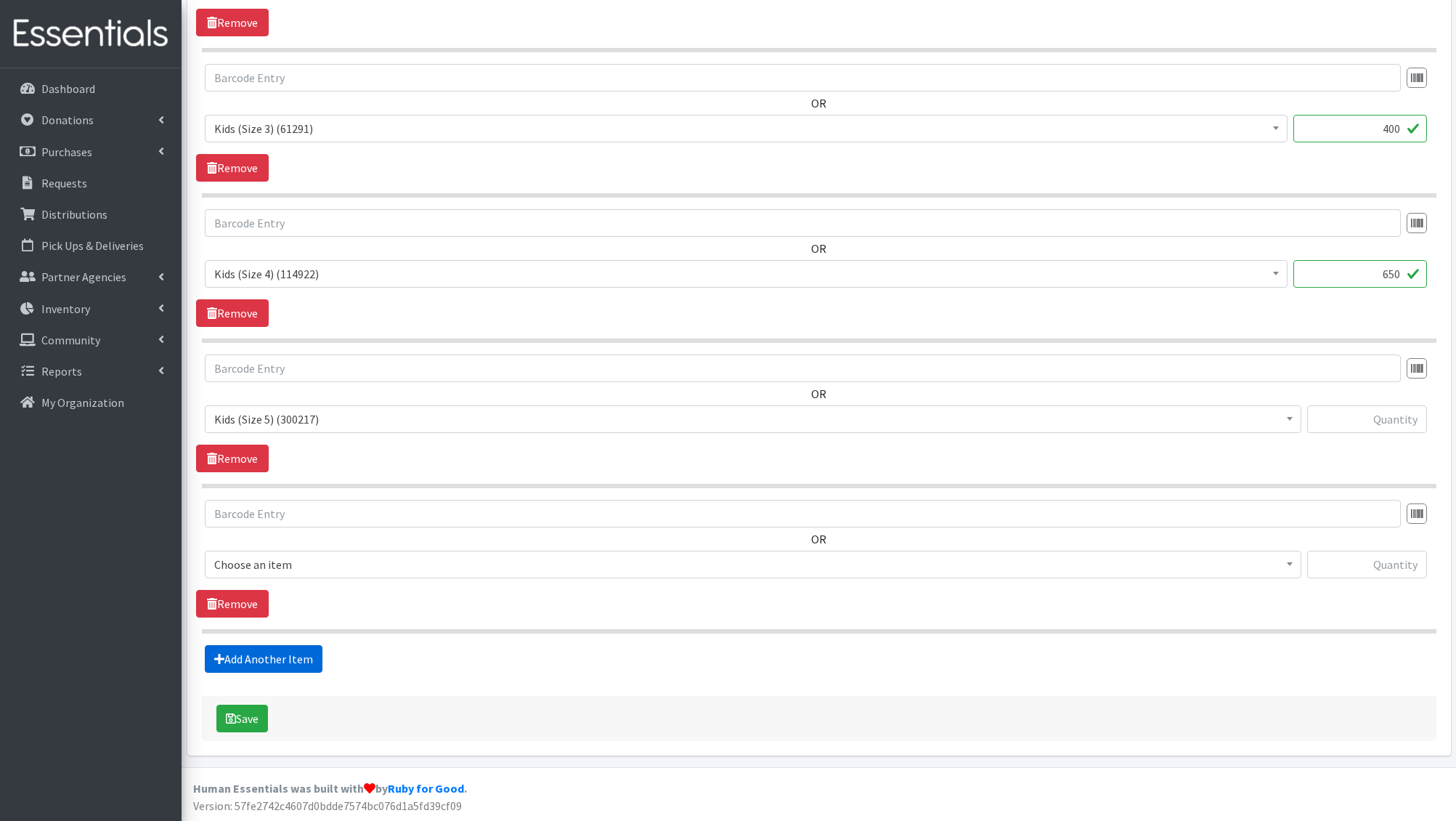
scroll to position [1057, 0]
click at [273, 560] on span "Adult Incontinence Pads - Generic (30219)" at bounding box center [753, 564] width 1077 height 20
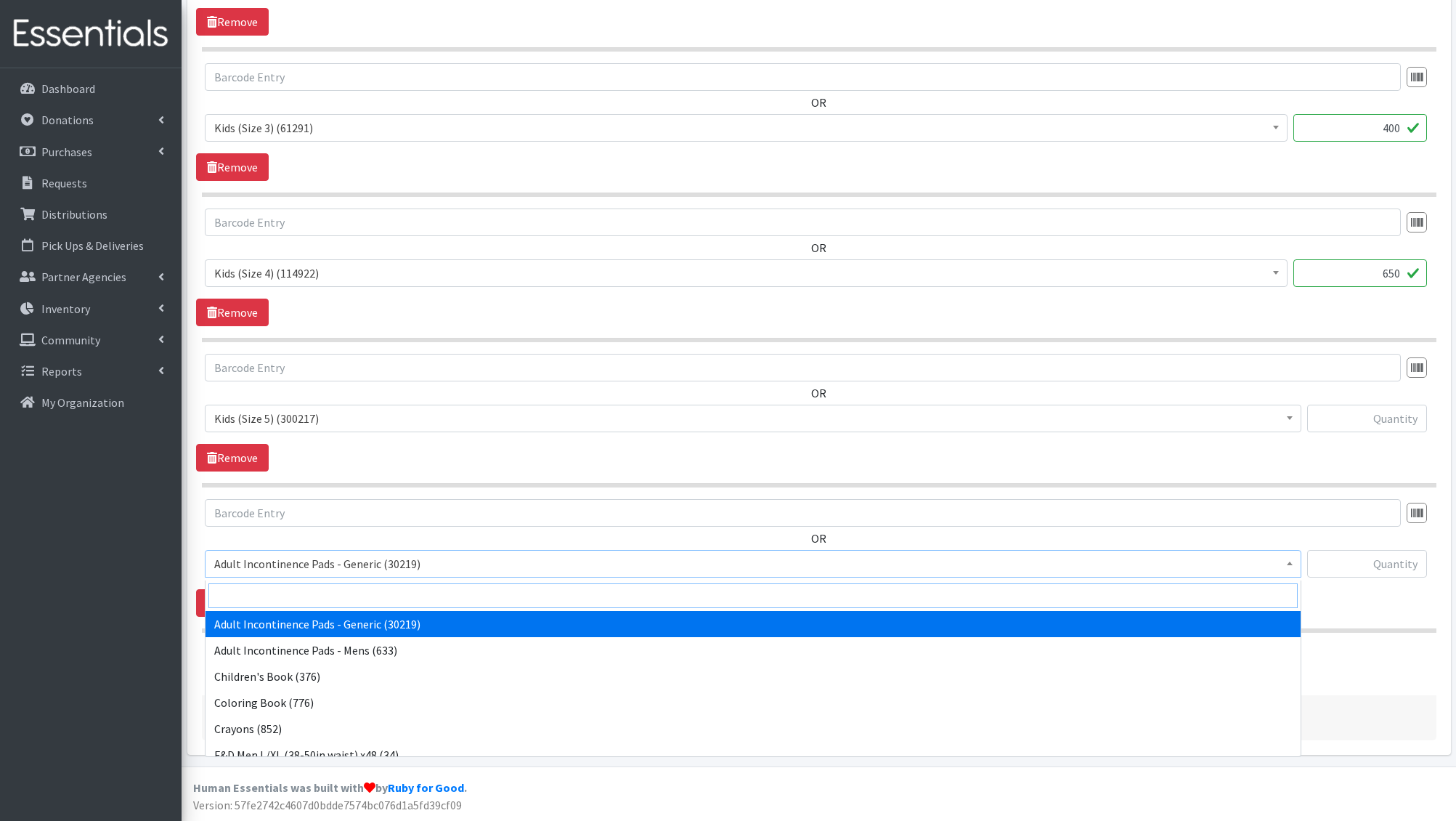
click at [265, 592] on input "search" at bounding box center [753, 595] width 1089 height 24
type input "e 6"
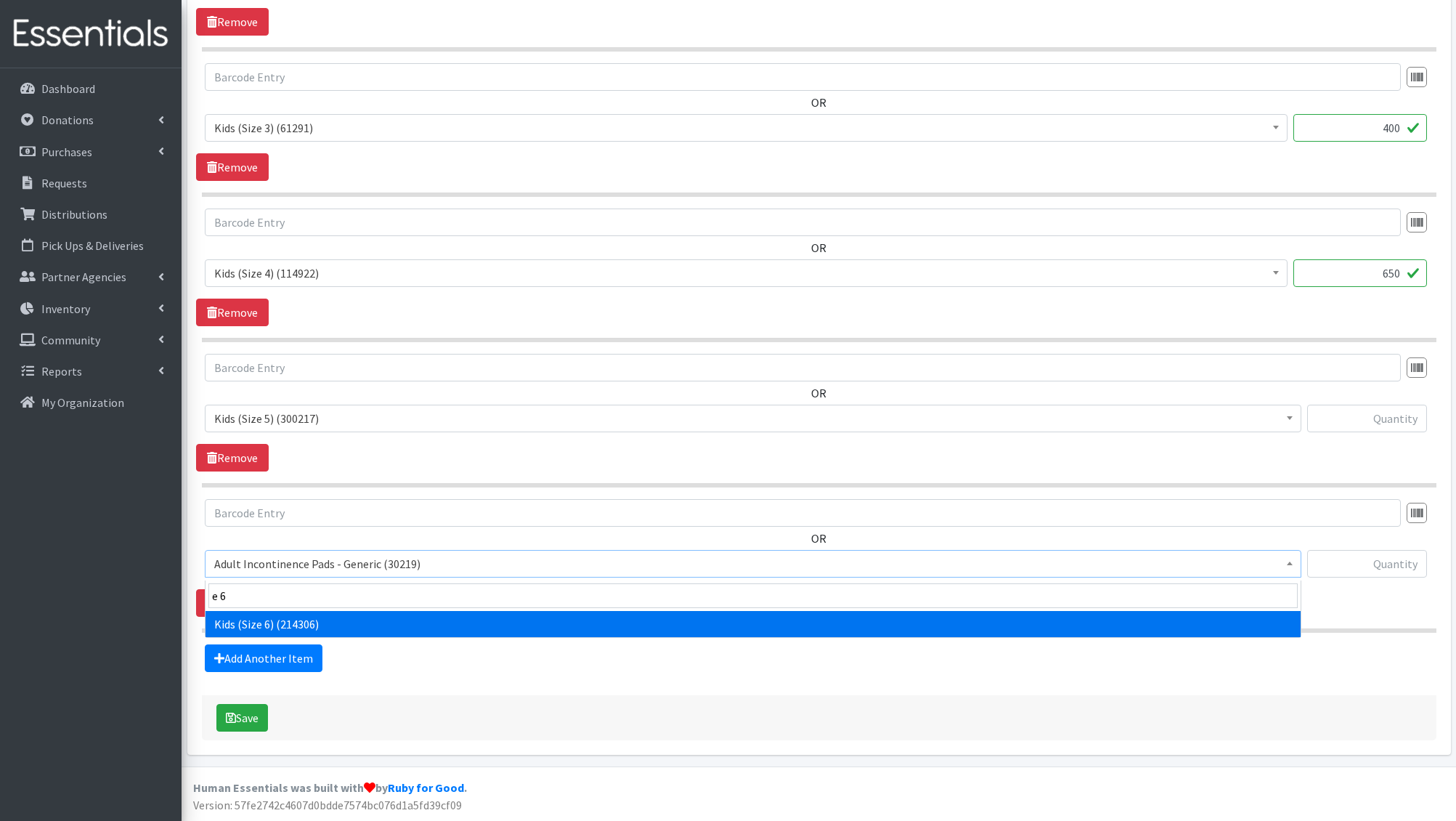
select select "1216"
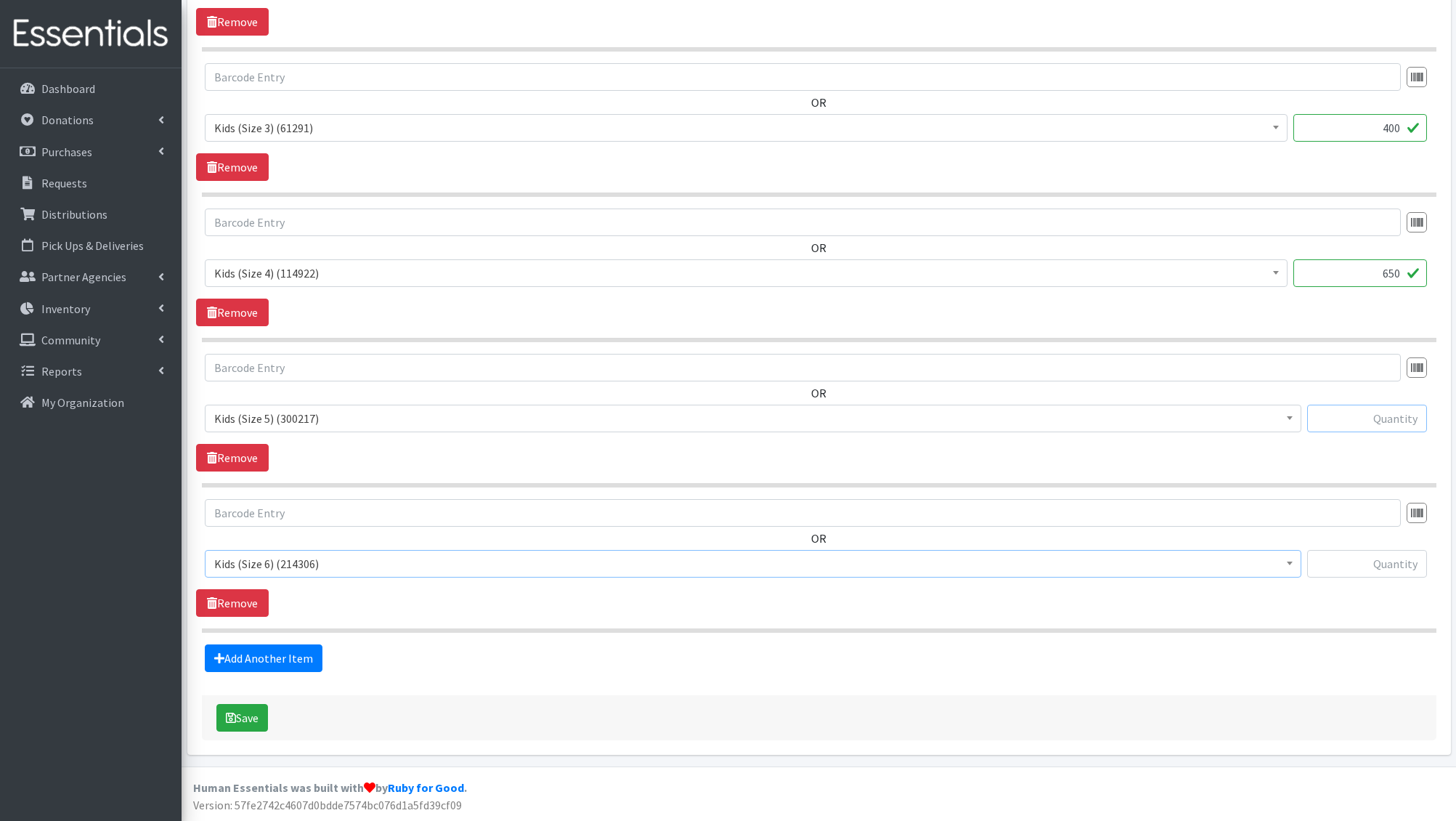
click at [1401, 414] on input "text" at bounding box center [1367, 418] width 120 height 28
type input "950"
click at [1415, 567] on input "text" at bounding box center [1367, 563] width 120 height 28
click at [1302, 632] on fieldset "Items in this distribution OR Adult Incontinence Pads - Generic (30219) Adult I…" at bounding box center [819, 131] width 1235 height 1083
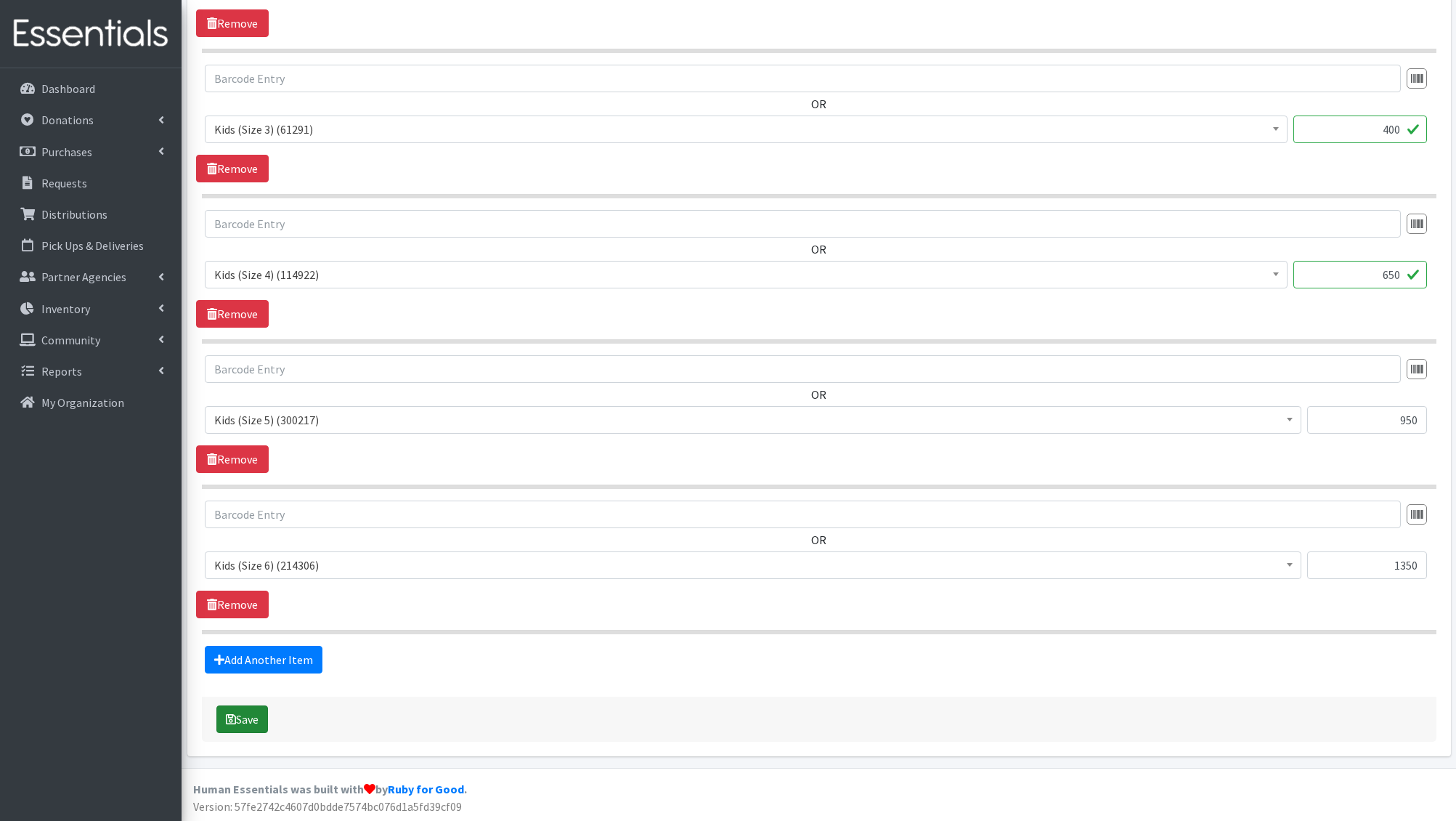
click at [243, 719] on button "Save" at bounding box center [242, 719] width 51 height 28
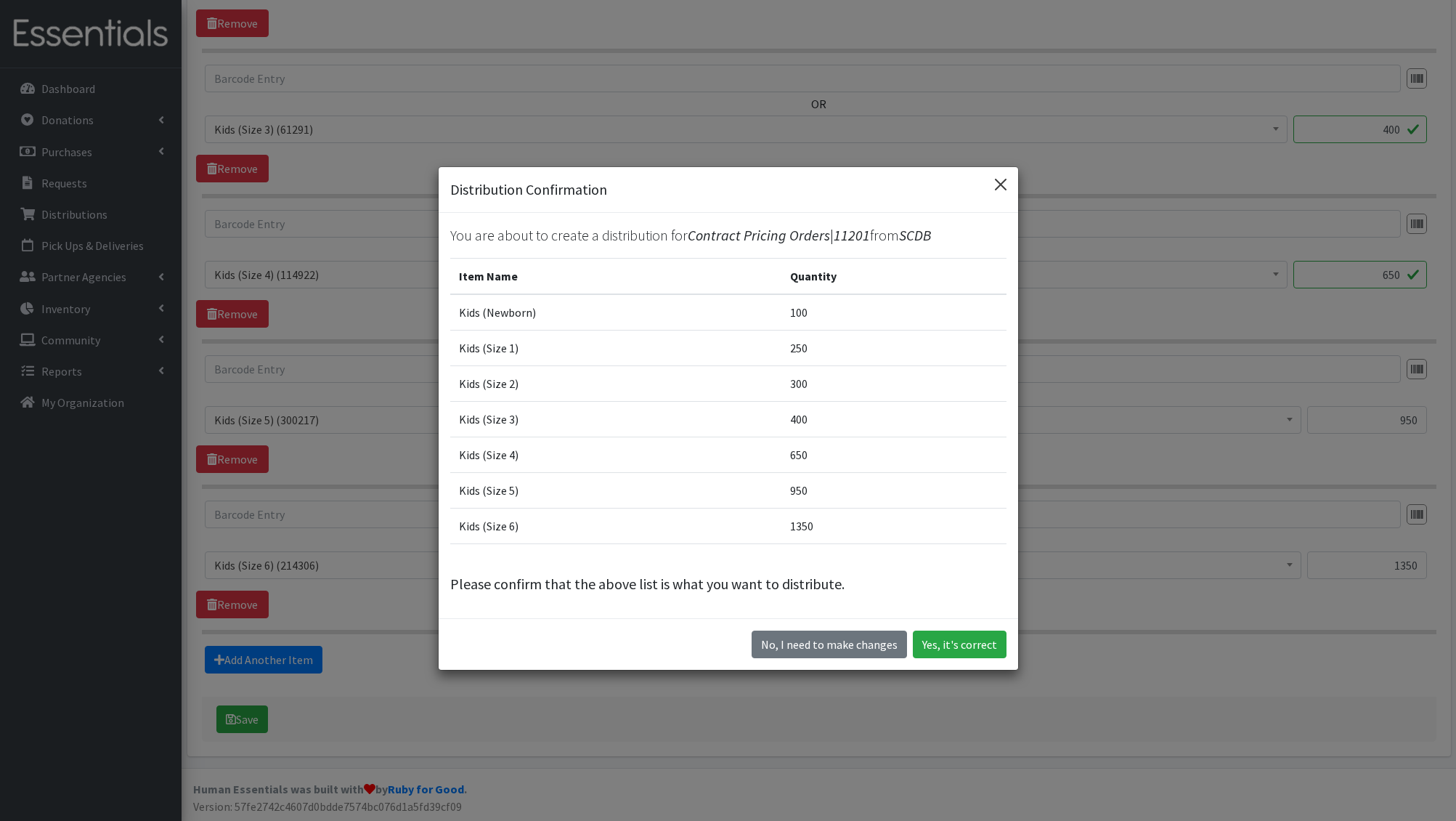
scroll to position [14, 0]
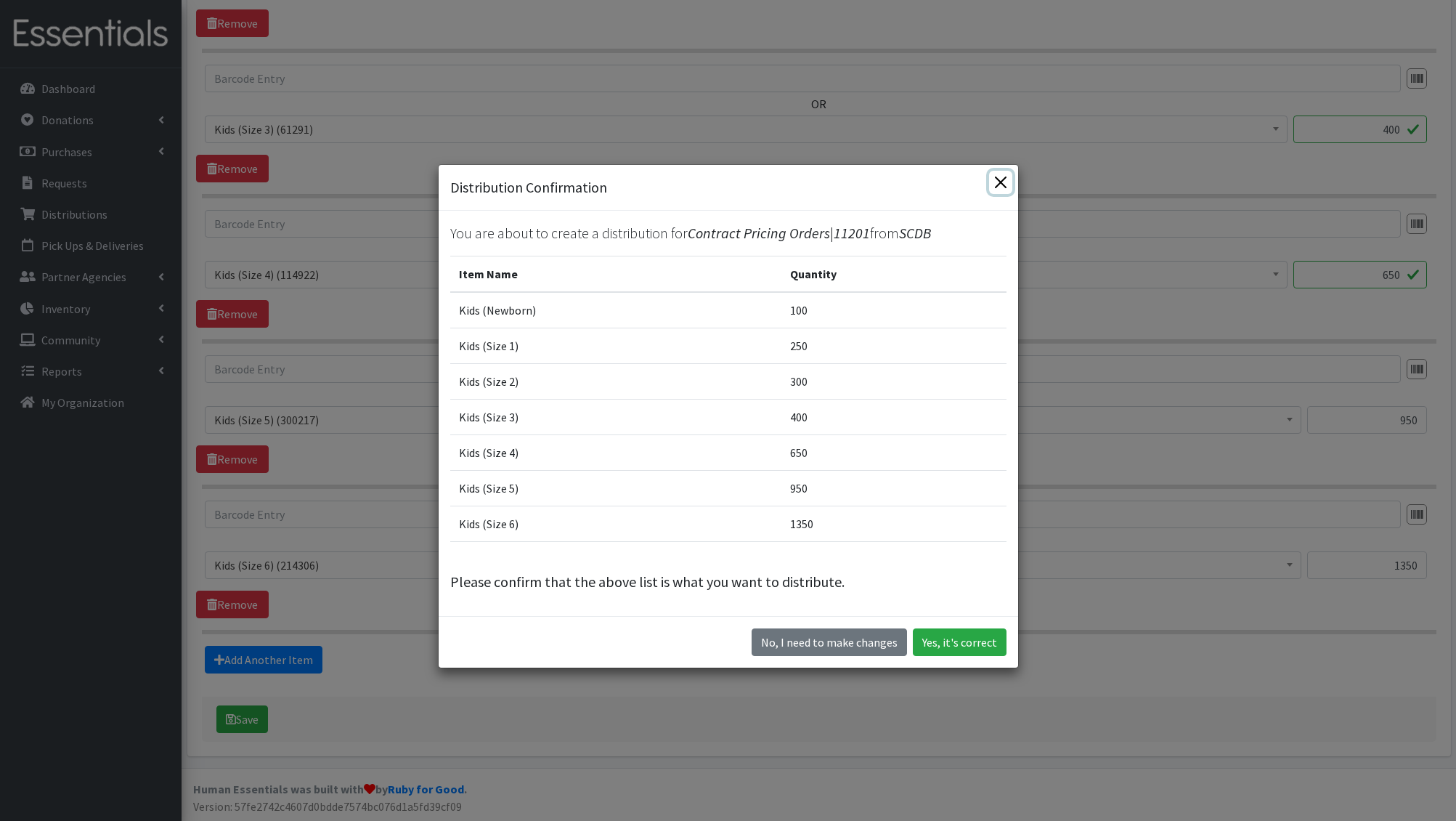
click at [1002, 186] on button "Close" at bounding box center [1001, 183] width 24 height 24
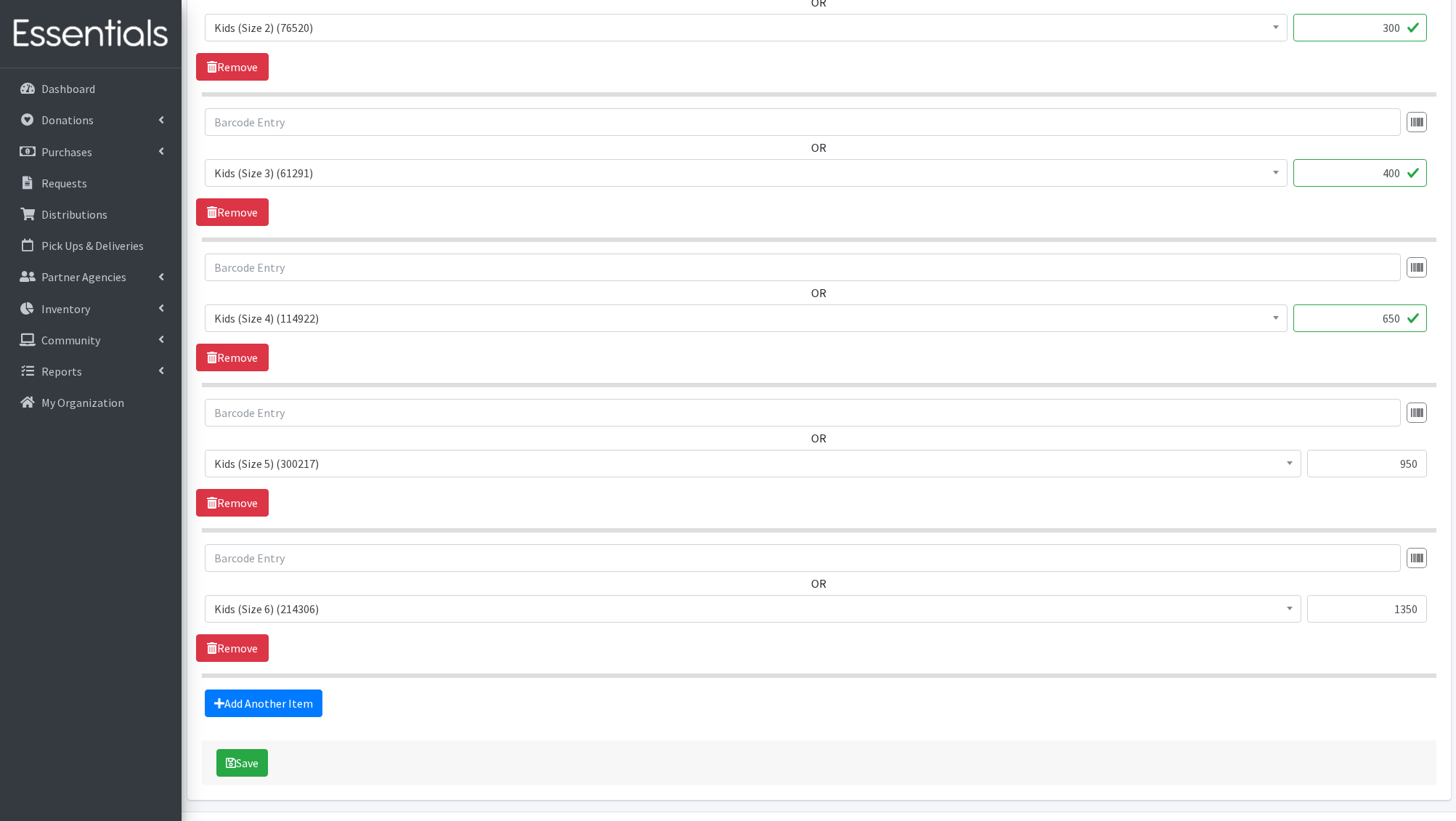
scroll to position [1057, 0]
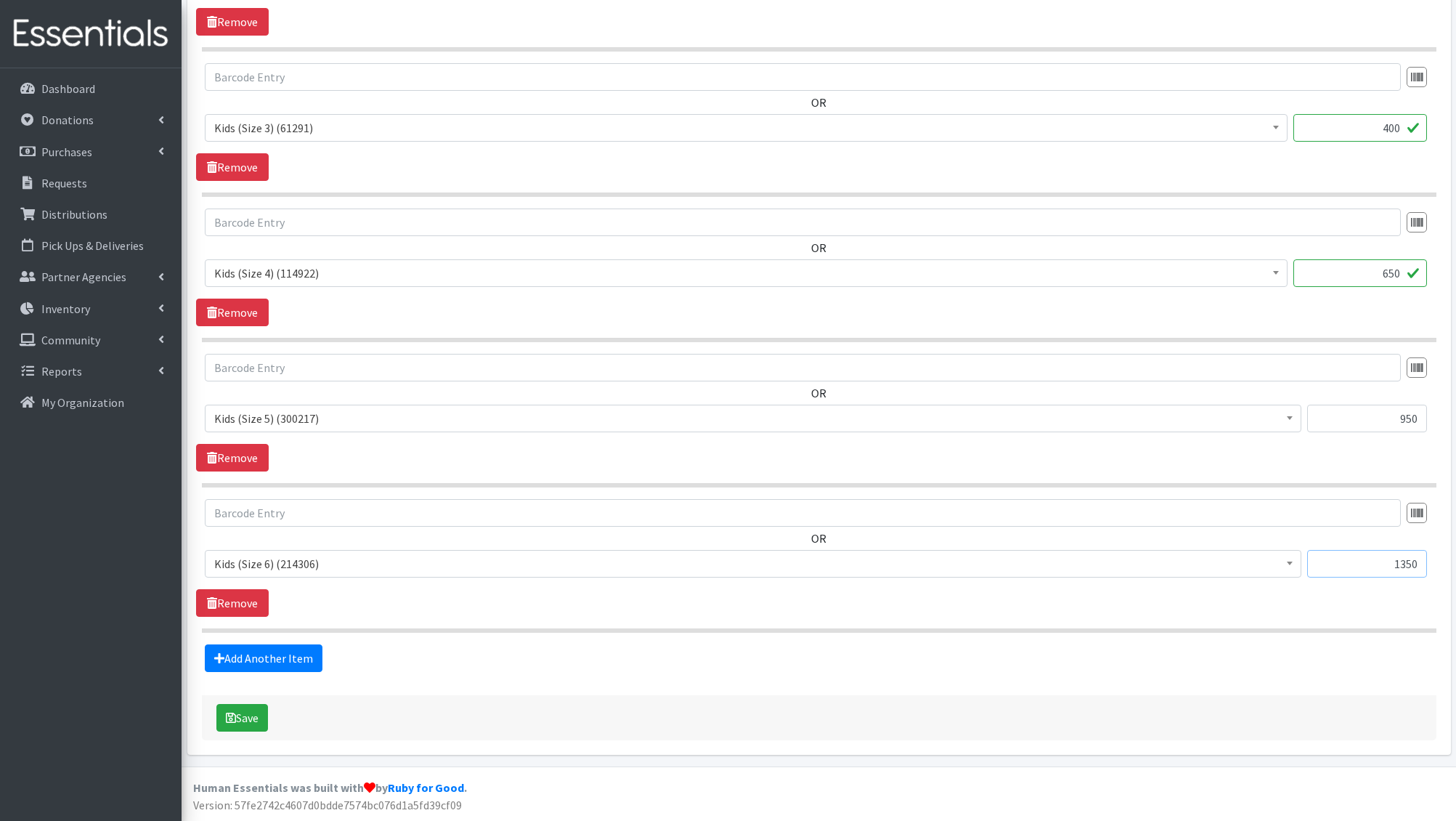
click at [1423, 563] on input "1350" at bounding box center [1367, 563] width 120 height 28
click at [1426, 563] on input "1350" at bounding box center [1367, 563] width 120 height 28
click at [1417, 564] on input "1350" at bounding box center [1367, 563] width 120 height 28
type input "2000"
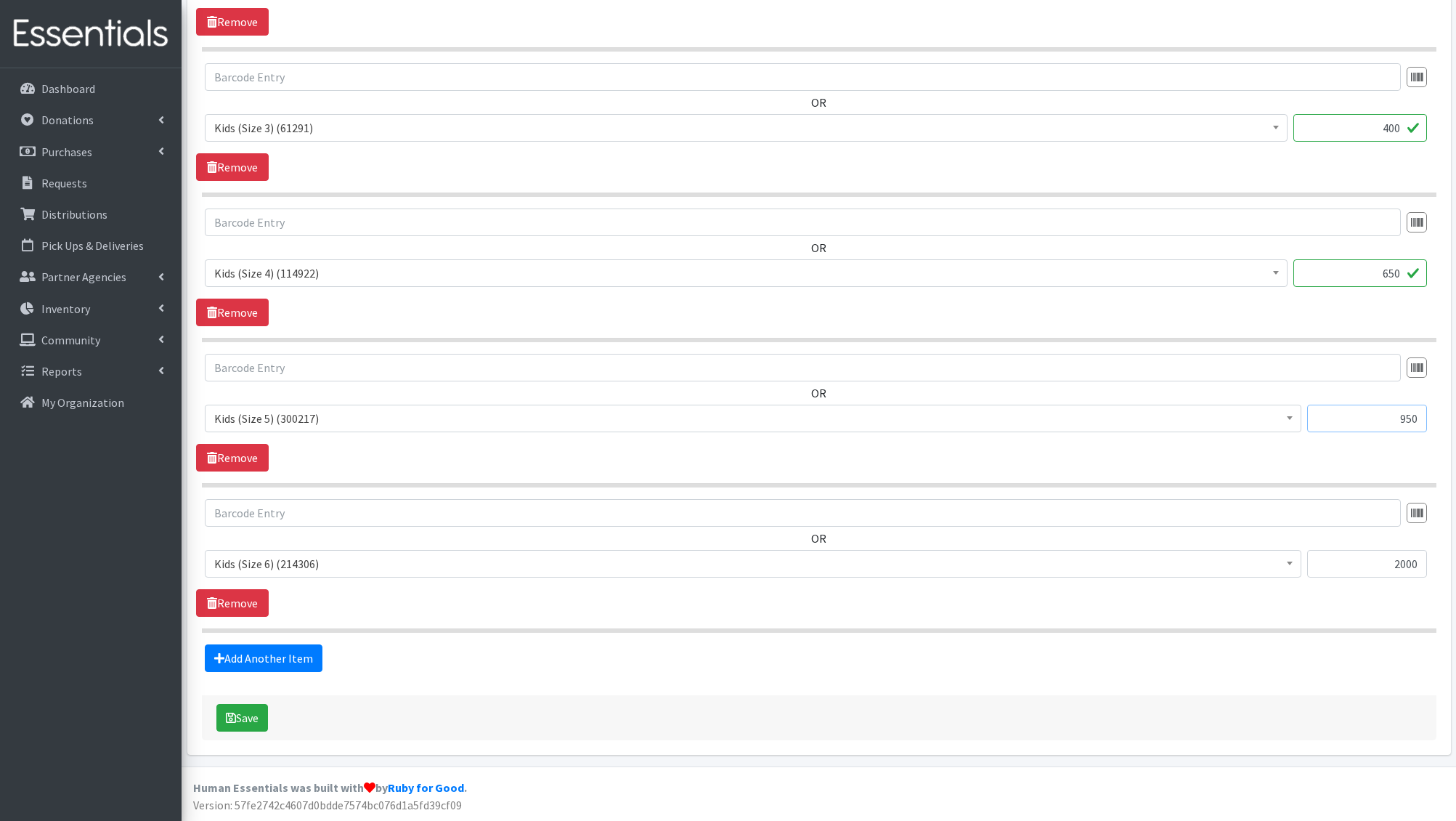
click at [1405, 415] on input "950" at bounding box center [1367, 418] width 120 height 28
click at [1409, 414] on input "950" at bounding box center [1367, 418] width 120 height 28
type input "1500"
click at [1391, 271] on input "650" at bounding box center [1360, 273] width 134 height 28
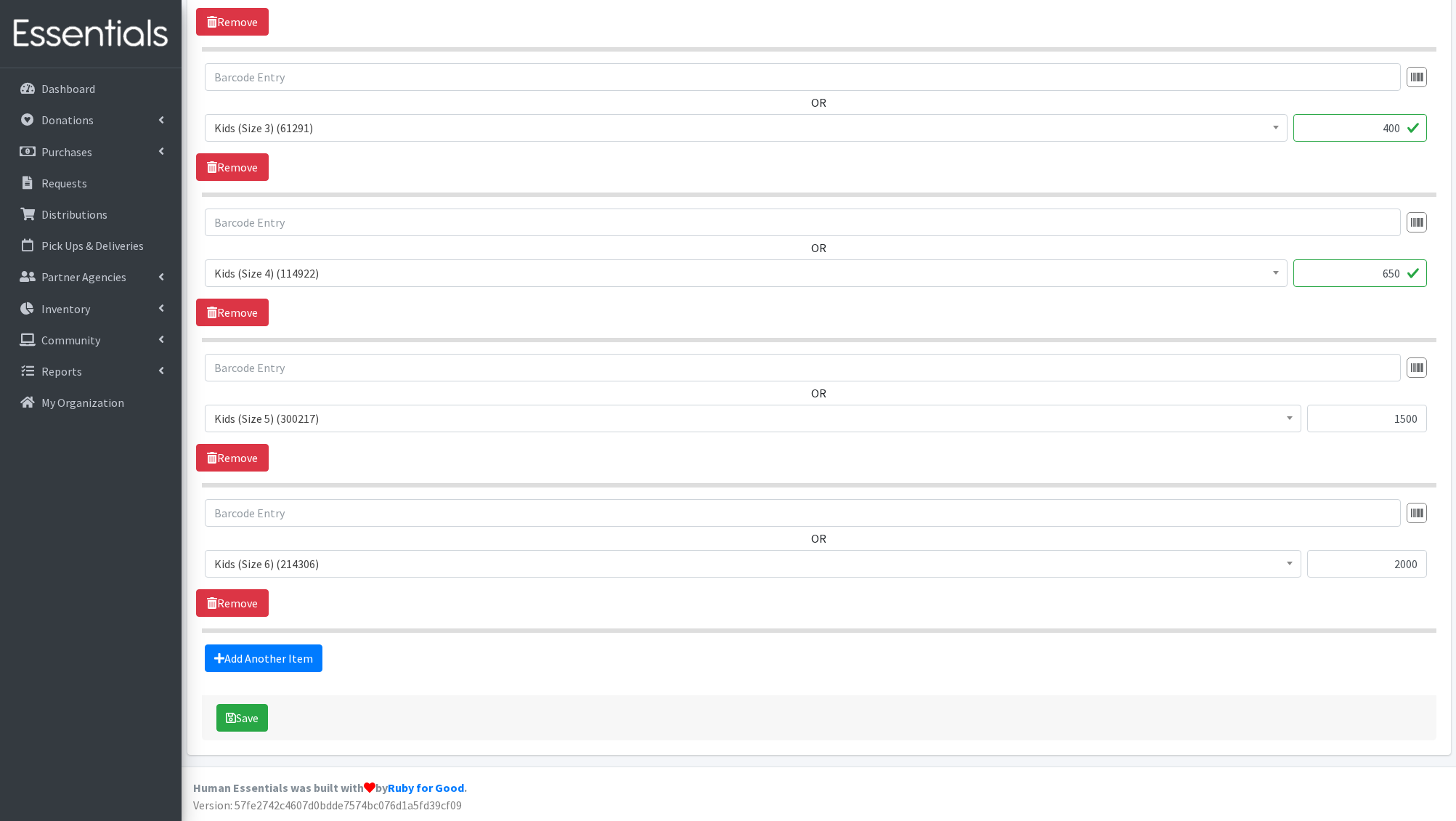
click at [1392, 272] on input "650" at bounding box center [1360, 273] width 134 height 28
type input "900"
click at [1378, 134] on input "400" at bounding box center [1360, 128] width 134 height 28
click at [1379, 134] on input "400" at bounding box center [1360, 128] width 134 height 28
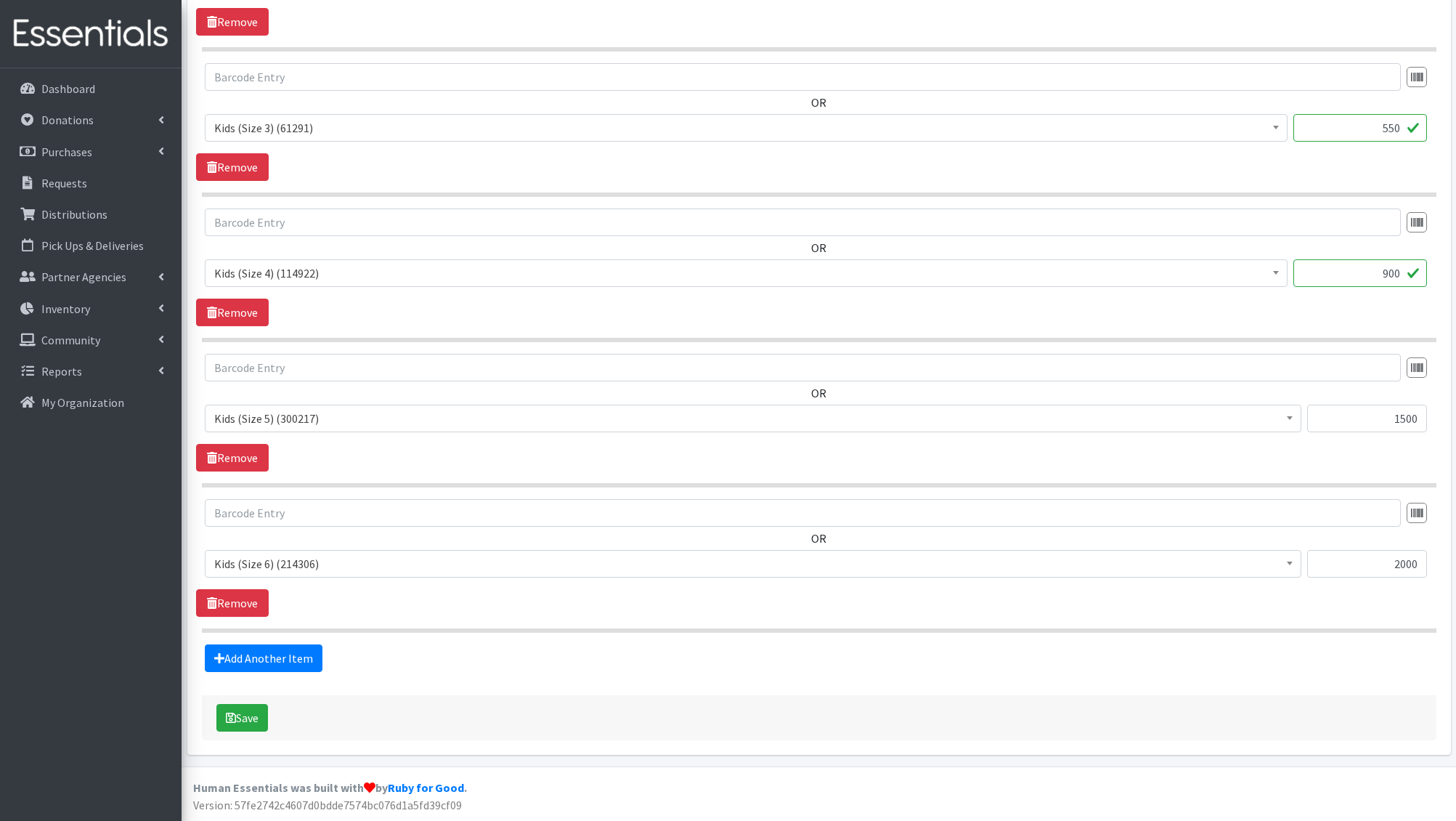
type input "550"
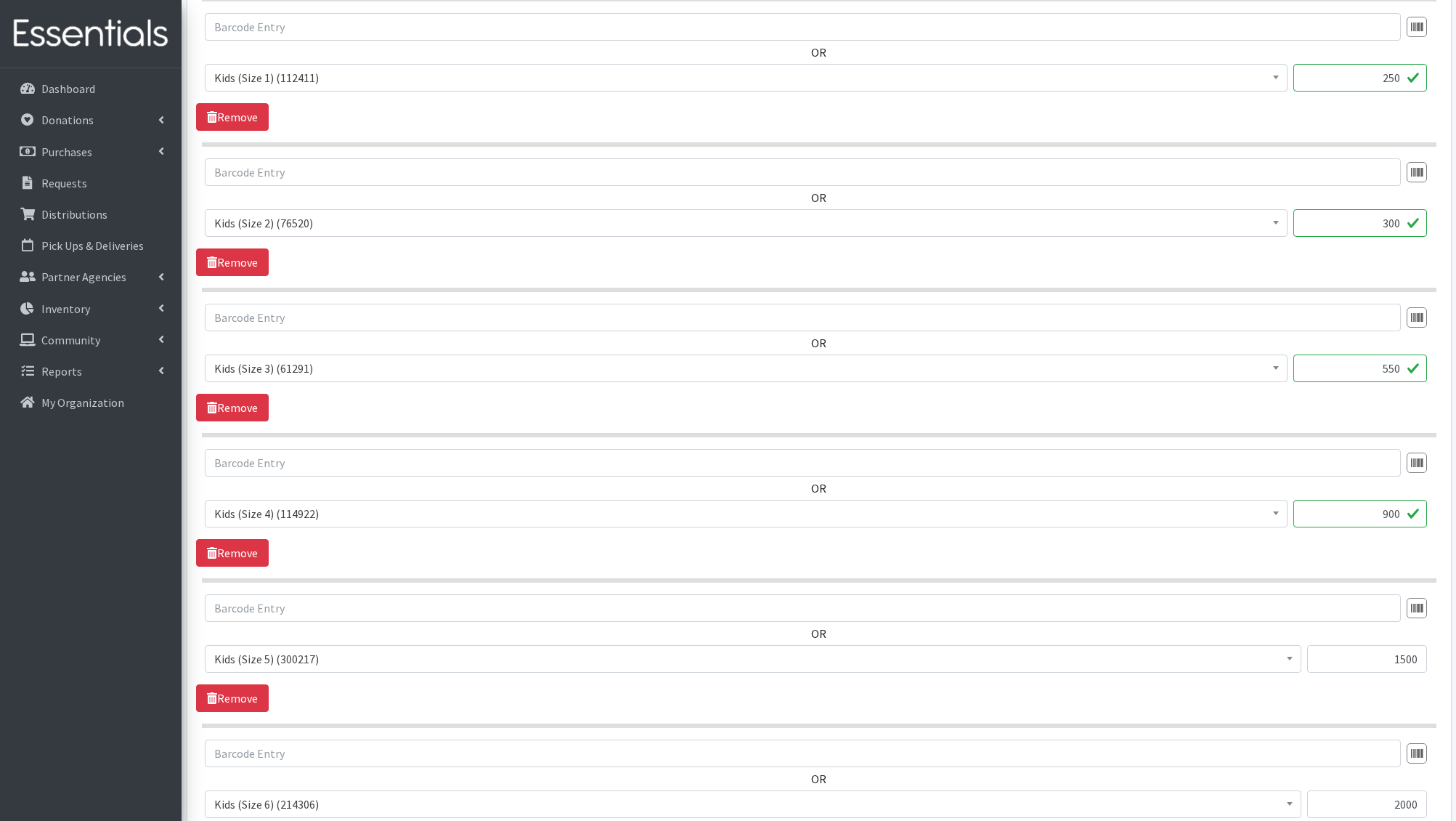
click at [1384, 226] on input "300" at bounding box center [1360, 223] width 134 height 28
click at [1384, 226] on input "300" at bounding box center [1360, 225] width 134 height 28
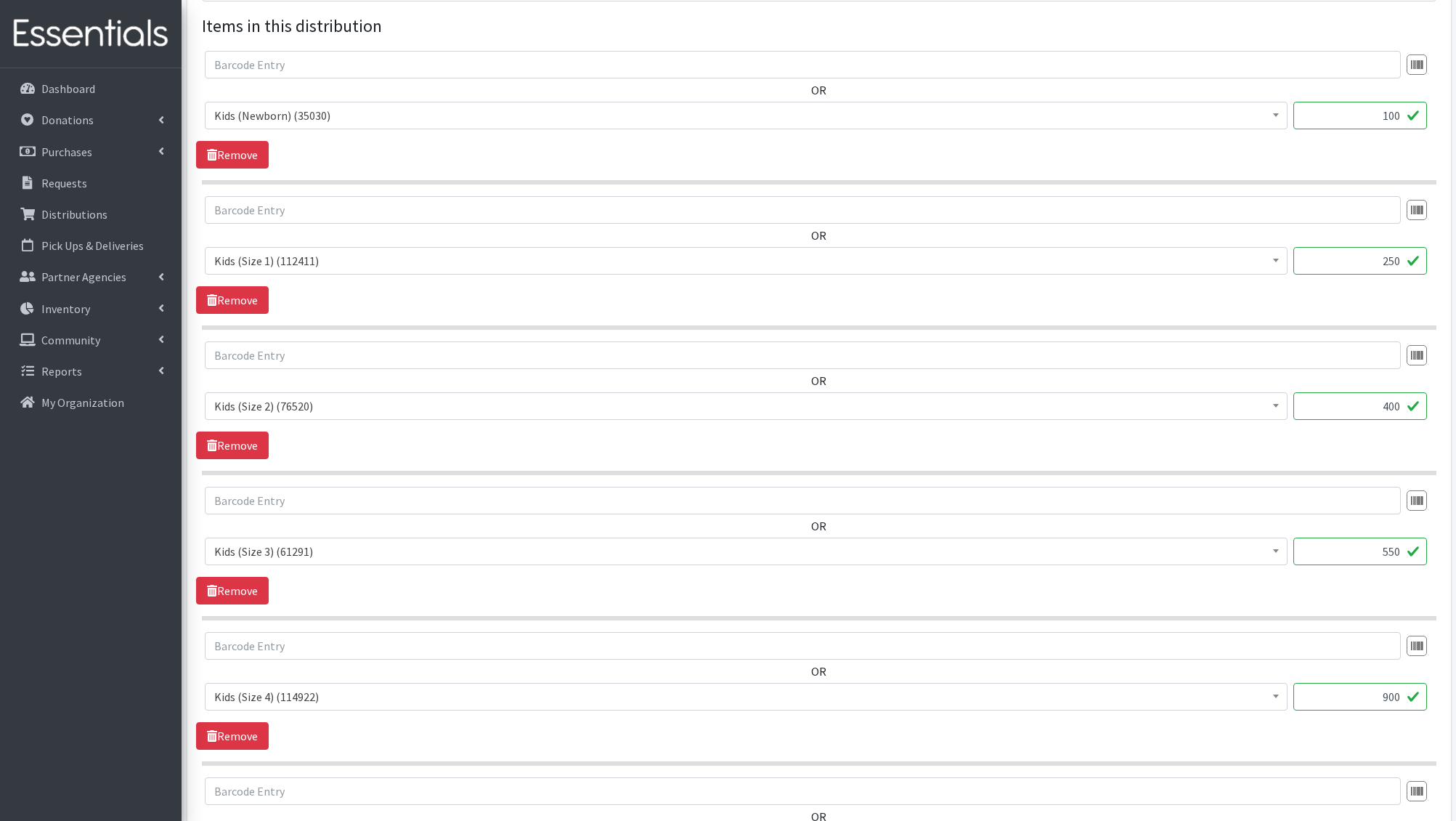
scroll to position [626, 0]
type input "400"
click at [1394, 269] on input "250" at bounding box center [1360, 263] width 134 height 28
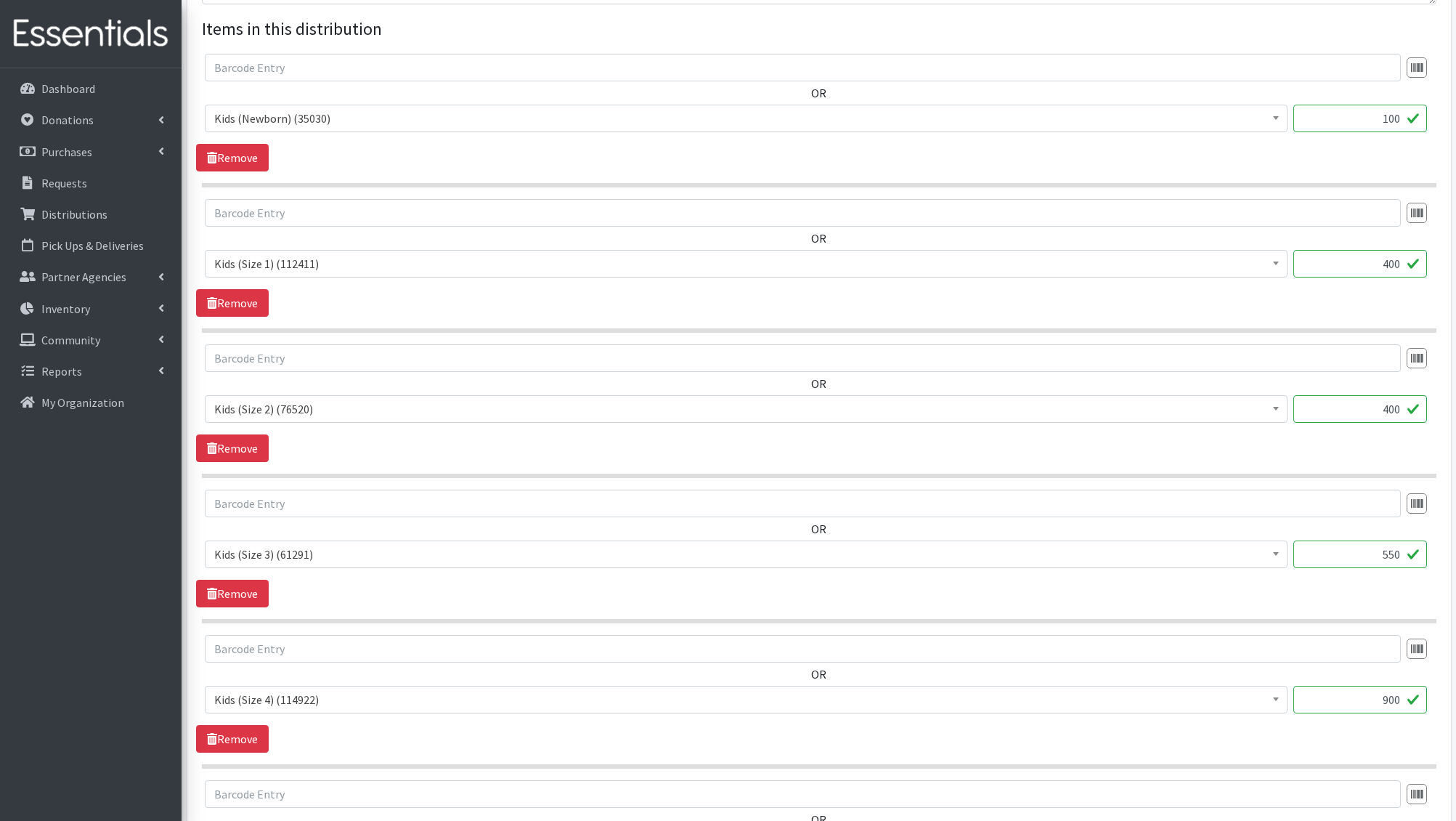
type input "400"
click at [1392, 117] on input "100" at bounding box center [1360, 118] width 134 height 28
type input "300"
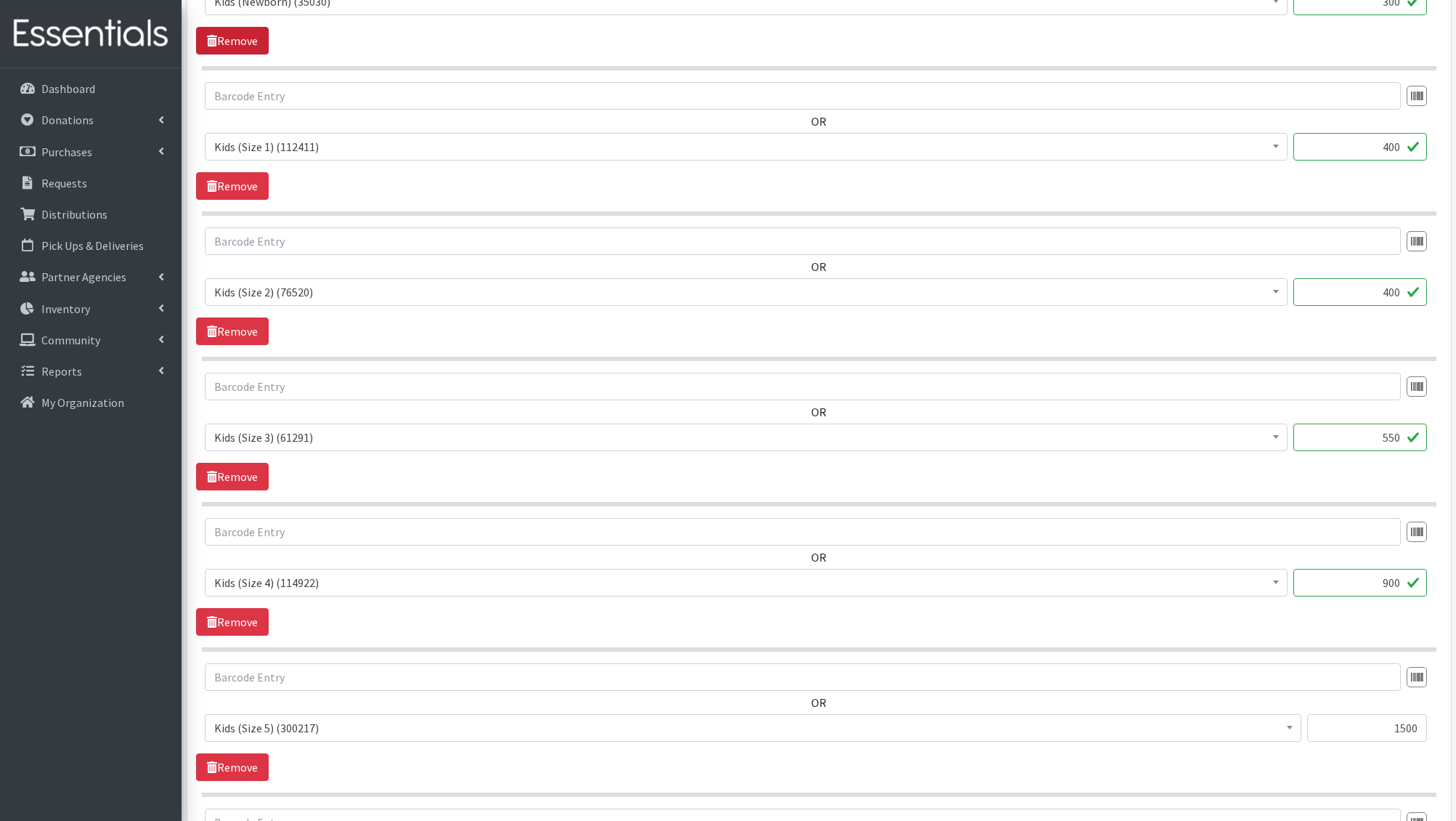
scroll to position [735, 0]
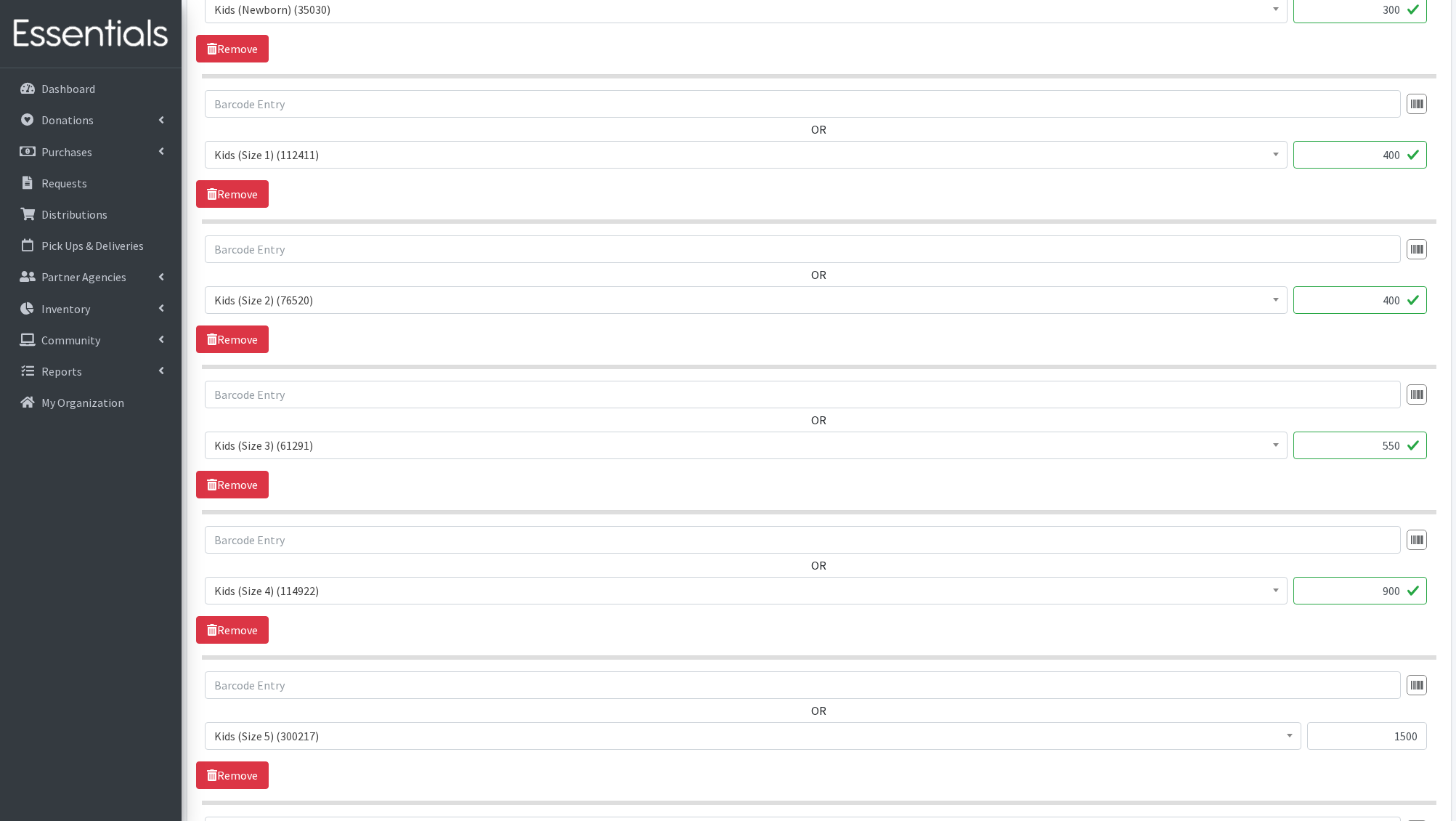
click at [1383, 294] on input "400" at bounding box center [1360, 299] width 134 height 28
type input "500"
click at [1382, 436] on input "550" at bounding box center [1360, 445] width 134 height 28
click at [1383, 443] on input "550" at bounding box center [1360, 445] width 134 height 28
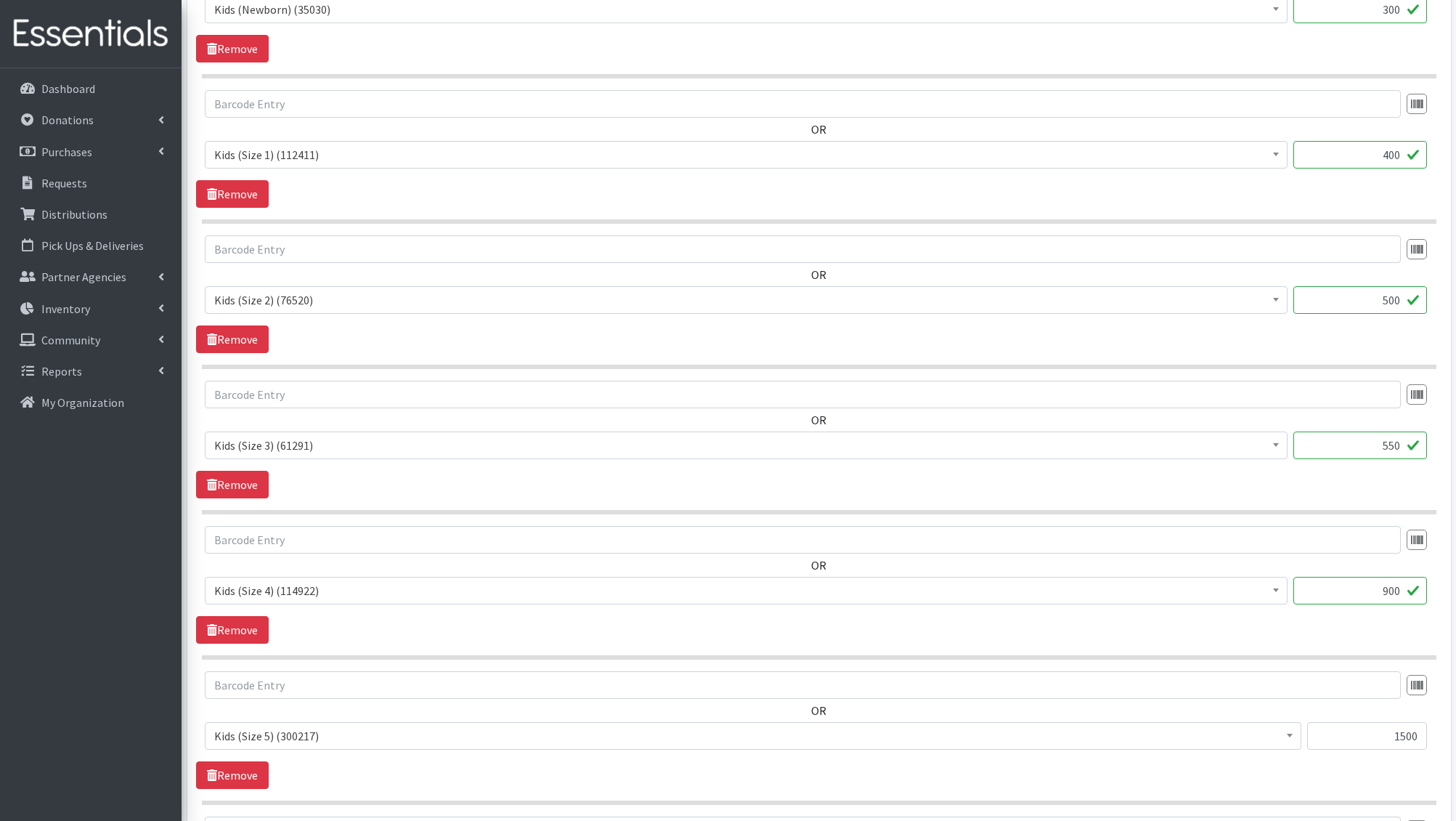
click at [1383, 443] on input "550" at bounding box center [1360, 445] width 134 height 28
type input "650"
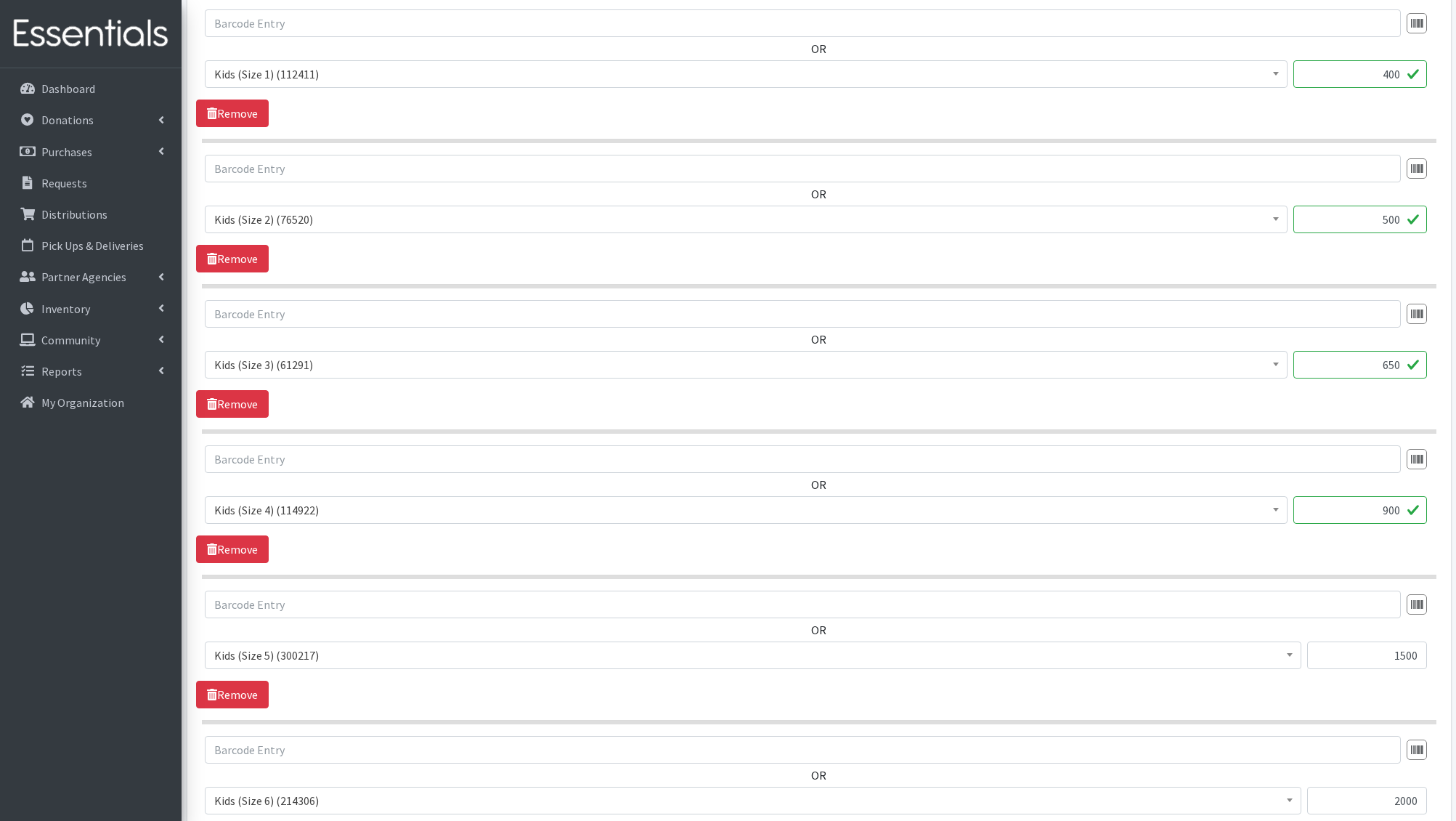
click at [1379, 516] on input "900" at bounding box center [1360, 510] width 134 height 28
type input "1000"
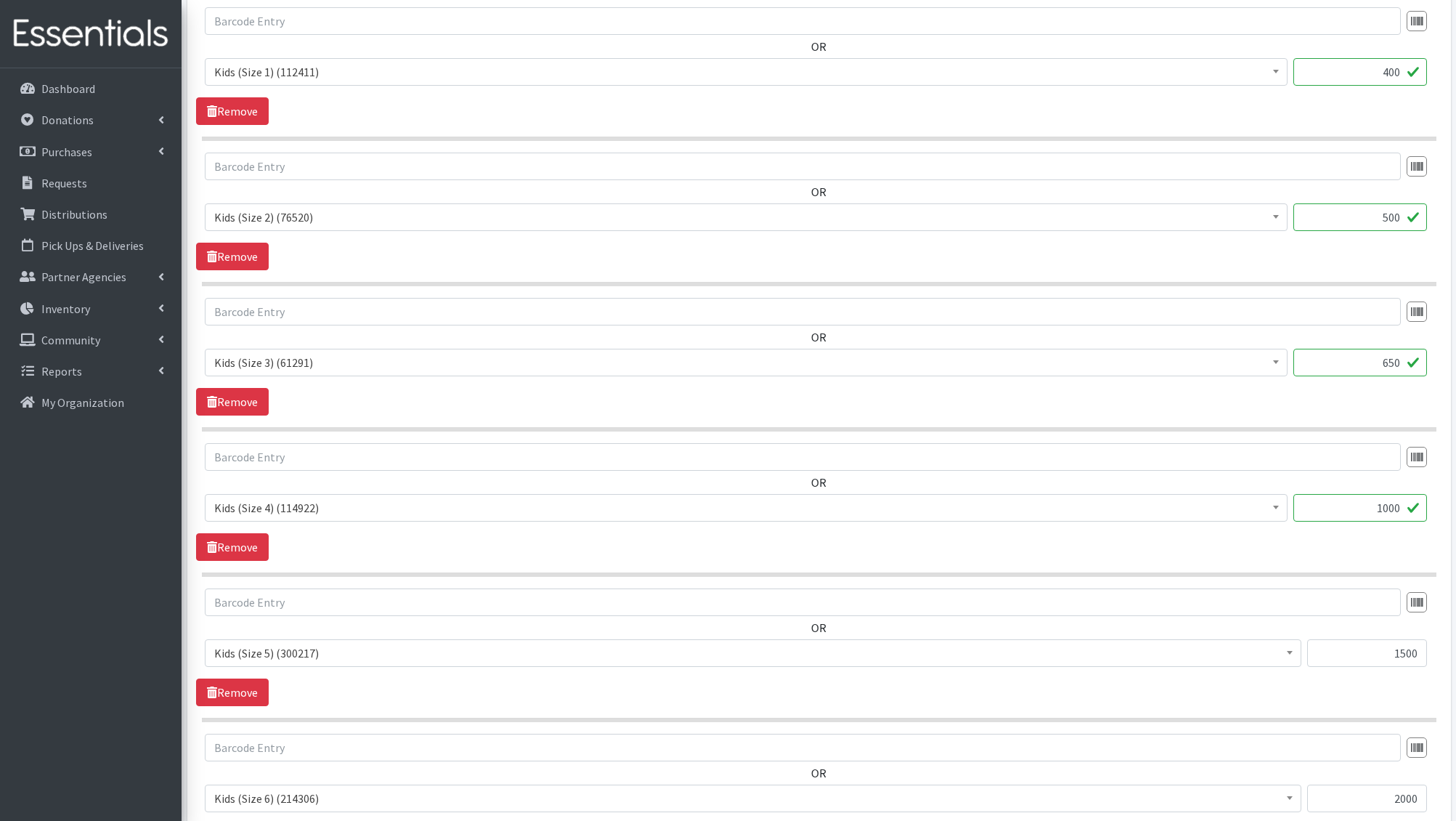
scroll to position [0, 0]
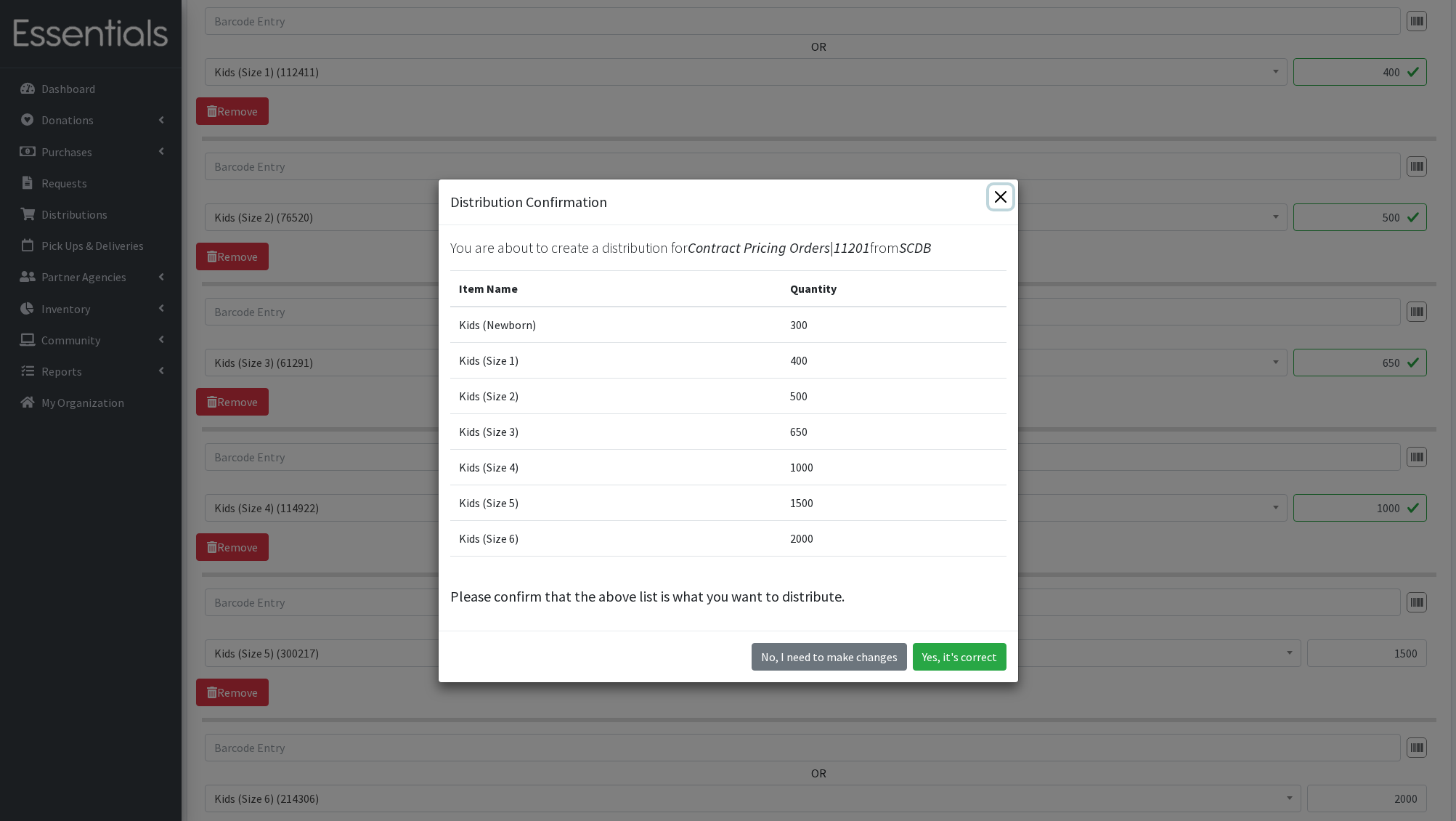
click at [997, 197] on button "Close" at bounding box center [1001, 197] width 24 height 24
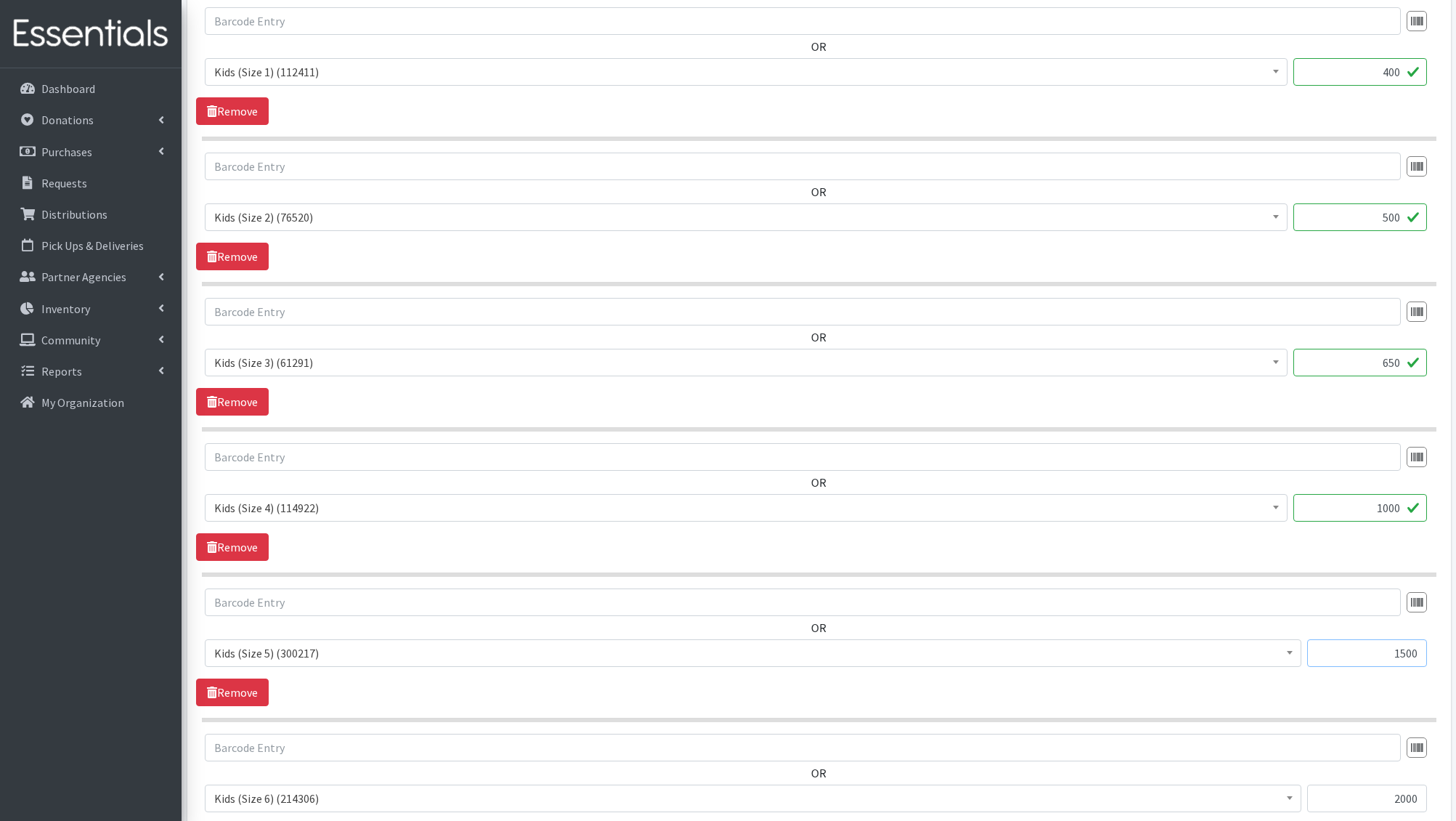
click at [1400, 663] on input "1500" at bounding box center [1367, 652] width 120 height 28
click at [1402, 661] on input "1500" at bounding box center [1367, 652] width 120 height 28
type input "1600"
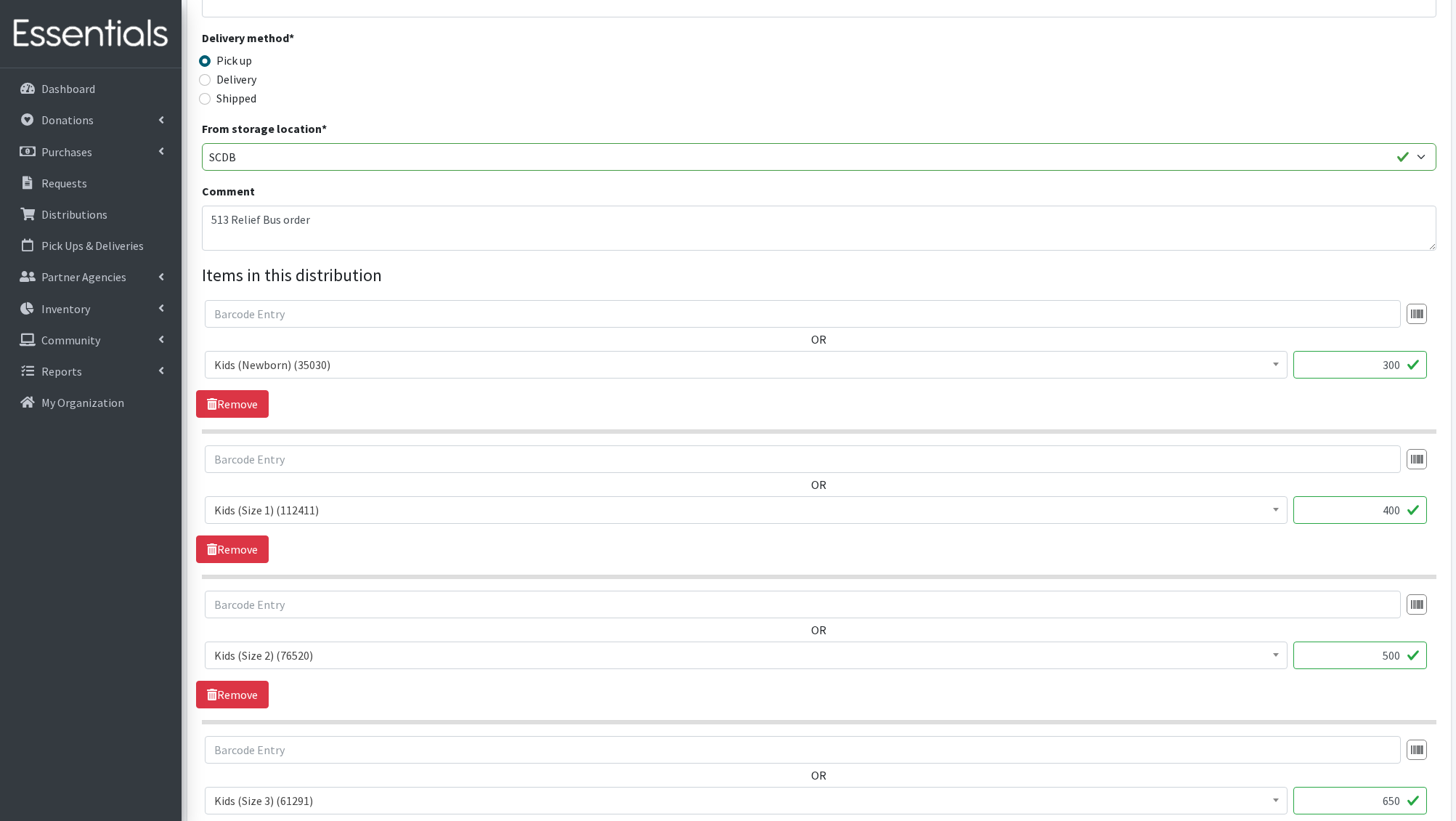
scroll to position [365, 0]
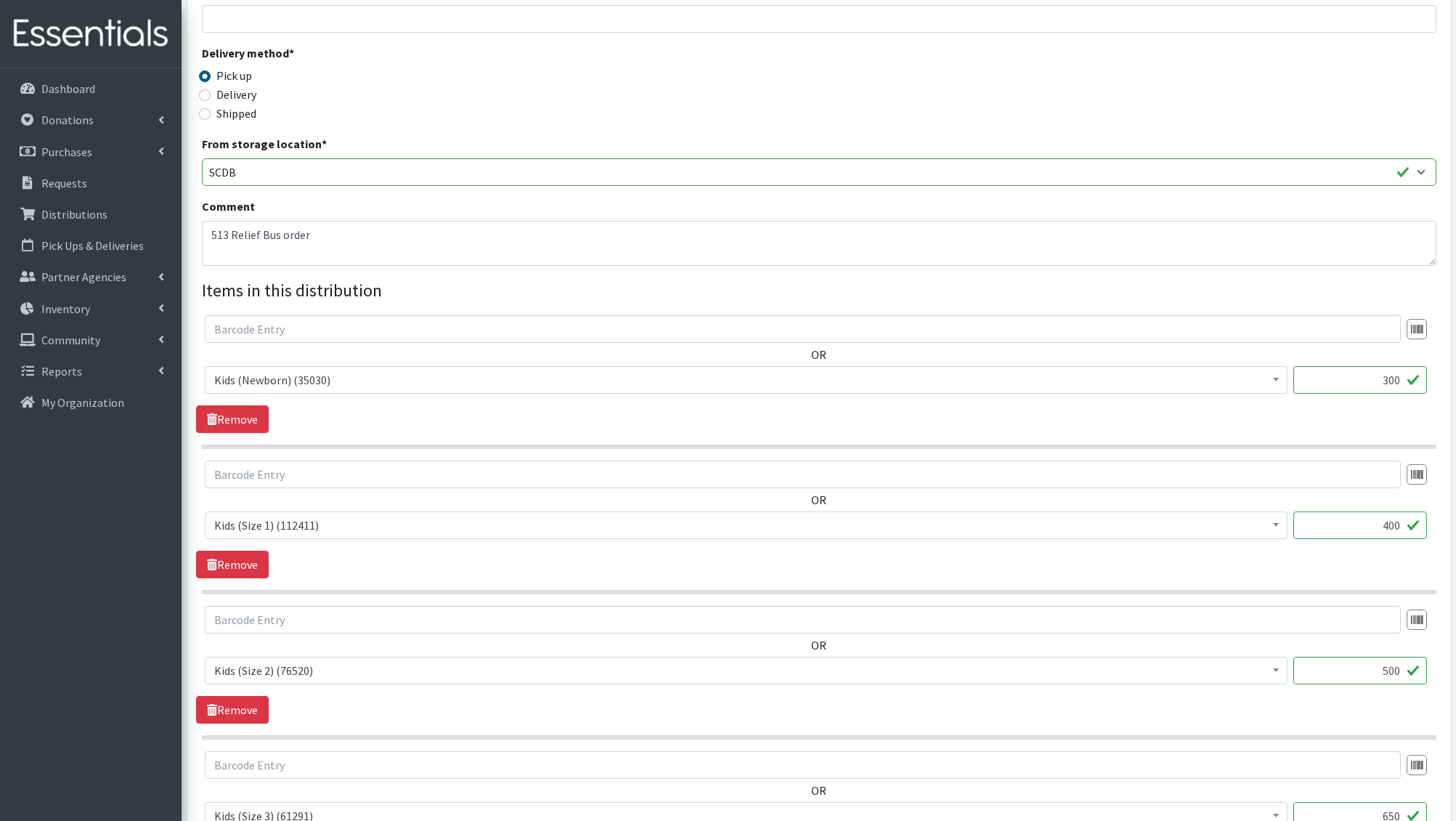
click at [1393, 377] on input "300" at bounding box center [1360, 380] width 134 height 28
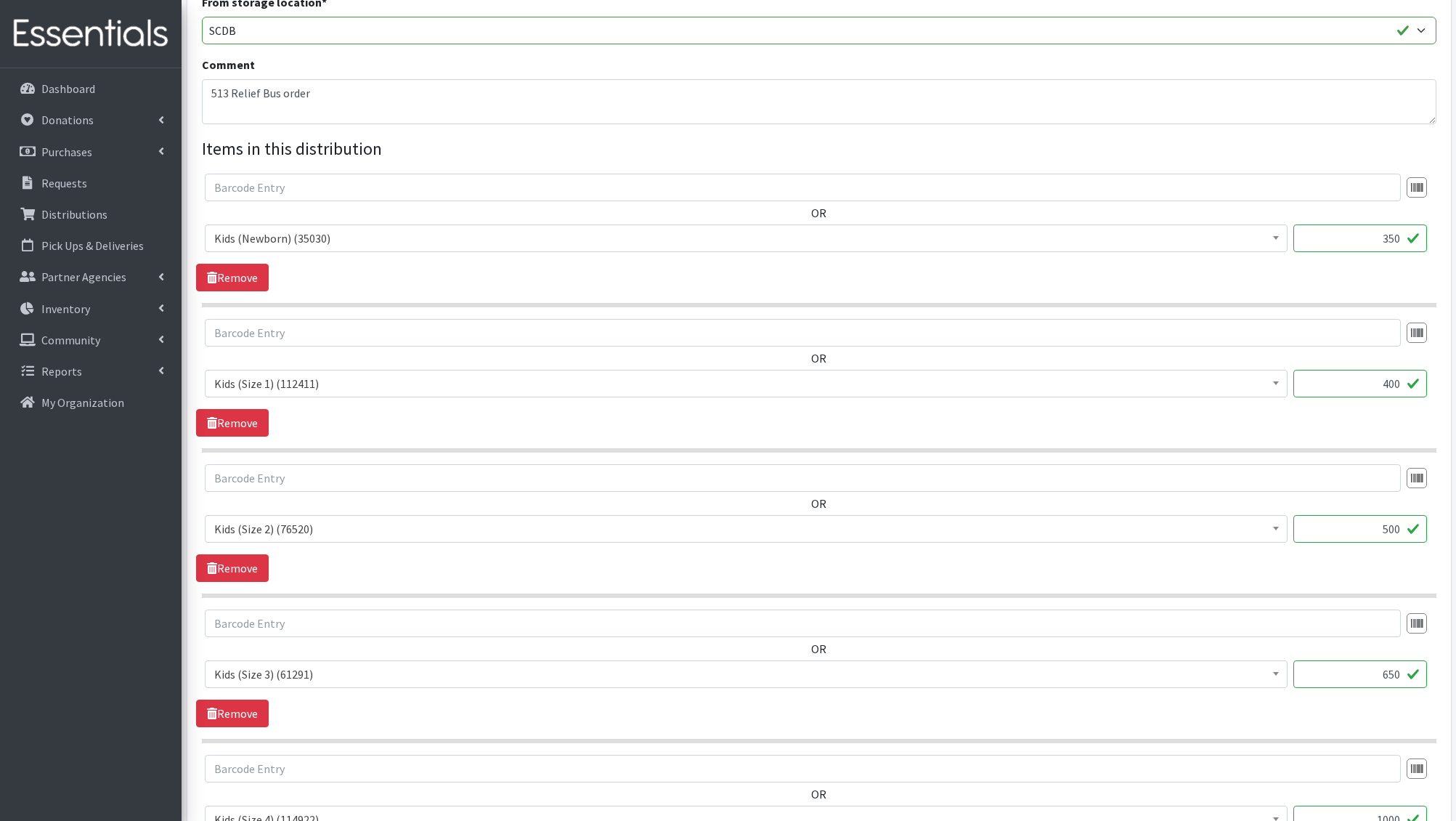
scroll to position [507, 0]
type input "350"
click at [1380, 384] on input "400" at bounding box center [1360, 382] width 134 height 28
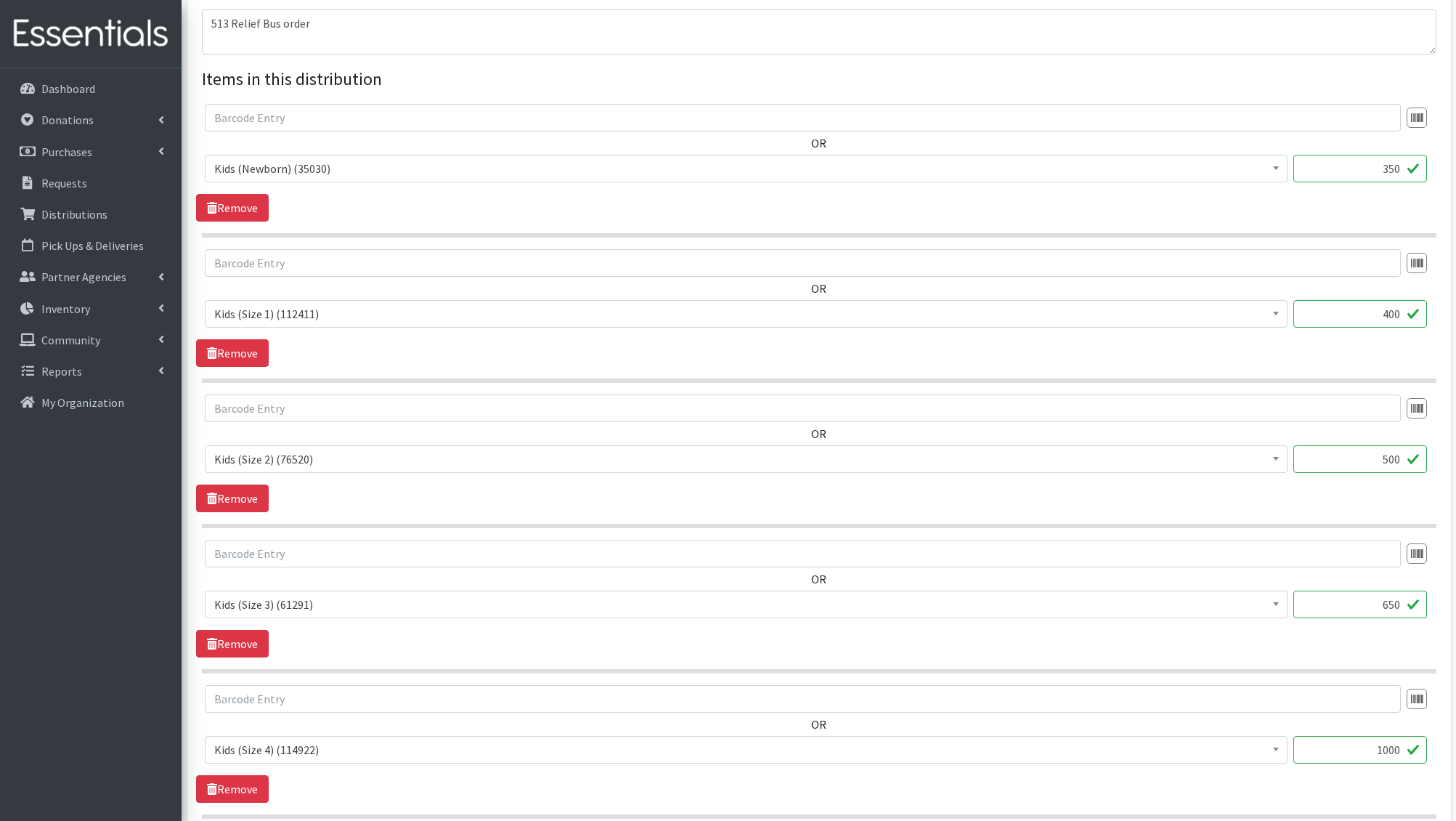
click at [1393, 457] on input "500" at bounding box center [1360, 459] width 134 height 28
click at [1393, 457] on input "500" at bounding box center [1360, 461] width 134 height 28
type input "550"
click at [1387, 315] on input "400" at bounding box center [1360, 314] width 134 height 28
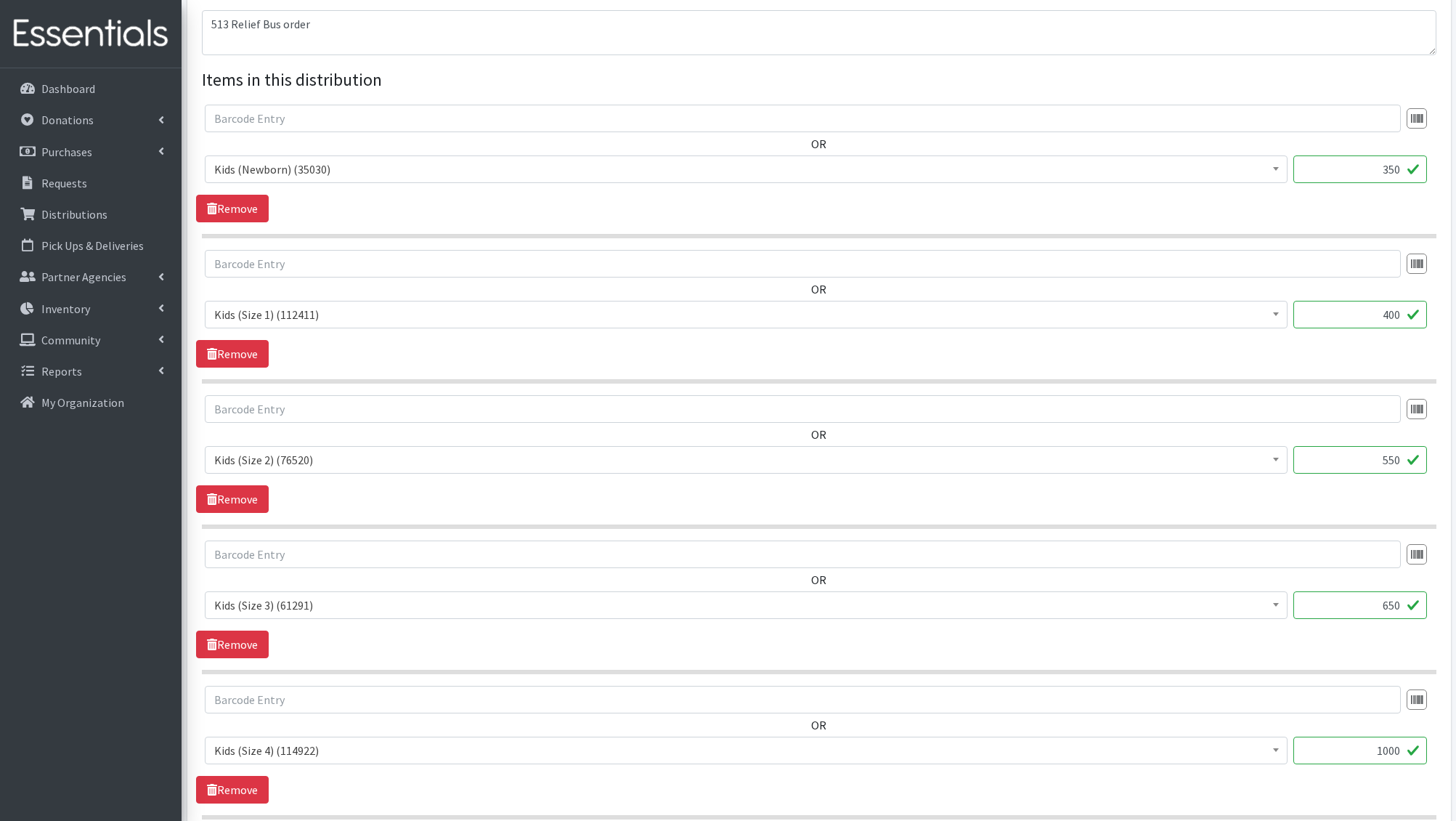
click at [1386, 315] on input "400" at bounding box center [1360, 314] width 134 height 28
type input "450"
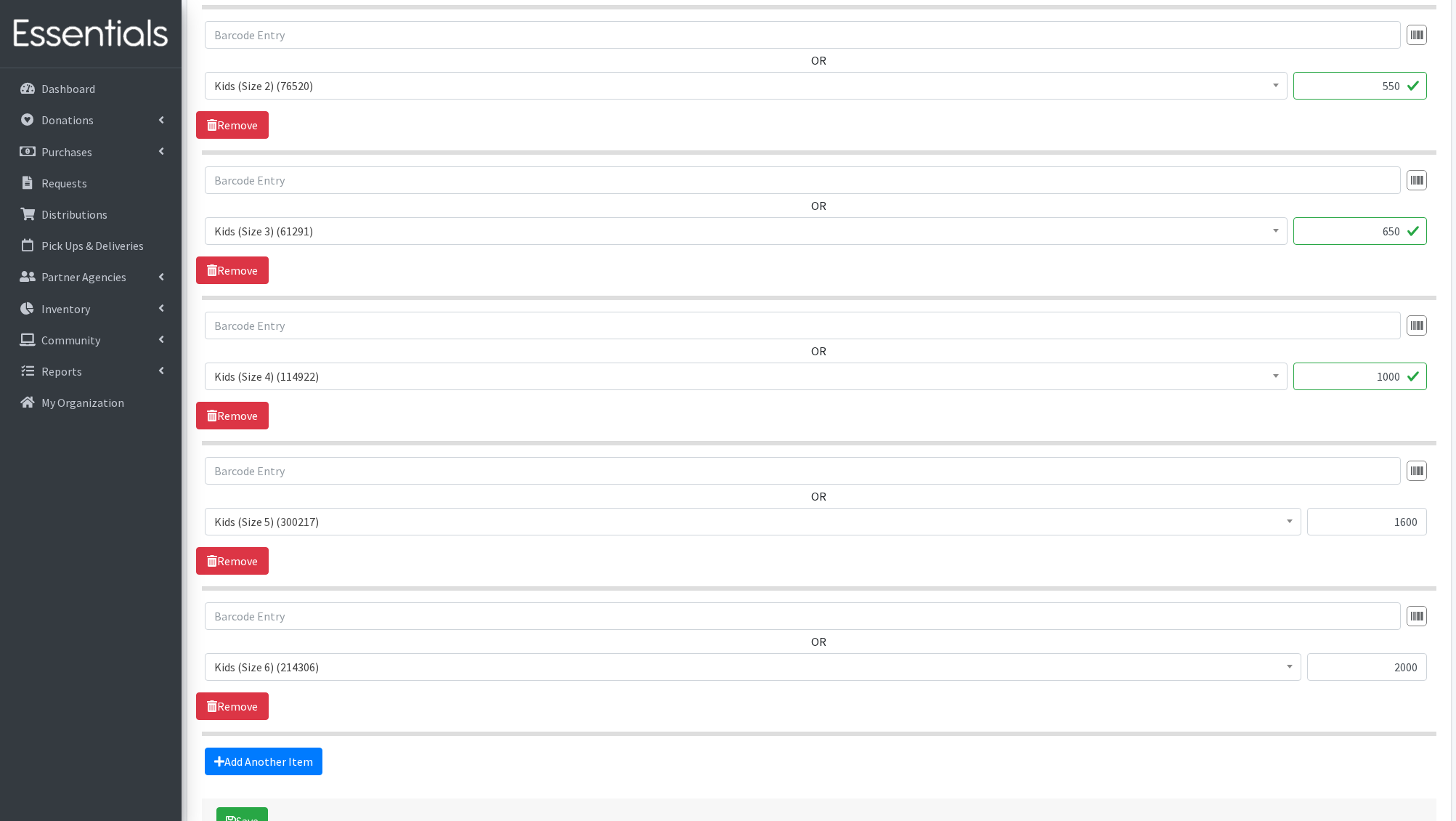
scroll to position [949, 0]
click at [1399, 377] on input "1000" at bounding box center [1360, 376] width 134 height 28
click at [1397, 378] on input "1000" at bounding box center [1360, 376] width 134 height 28
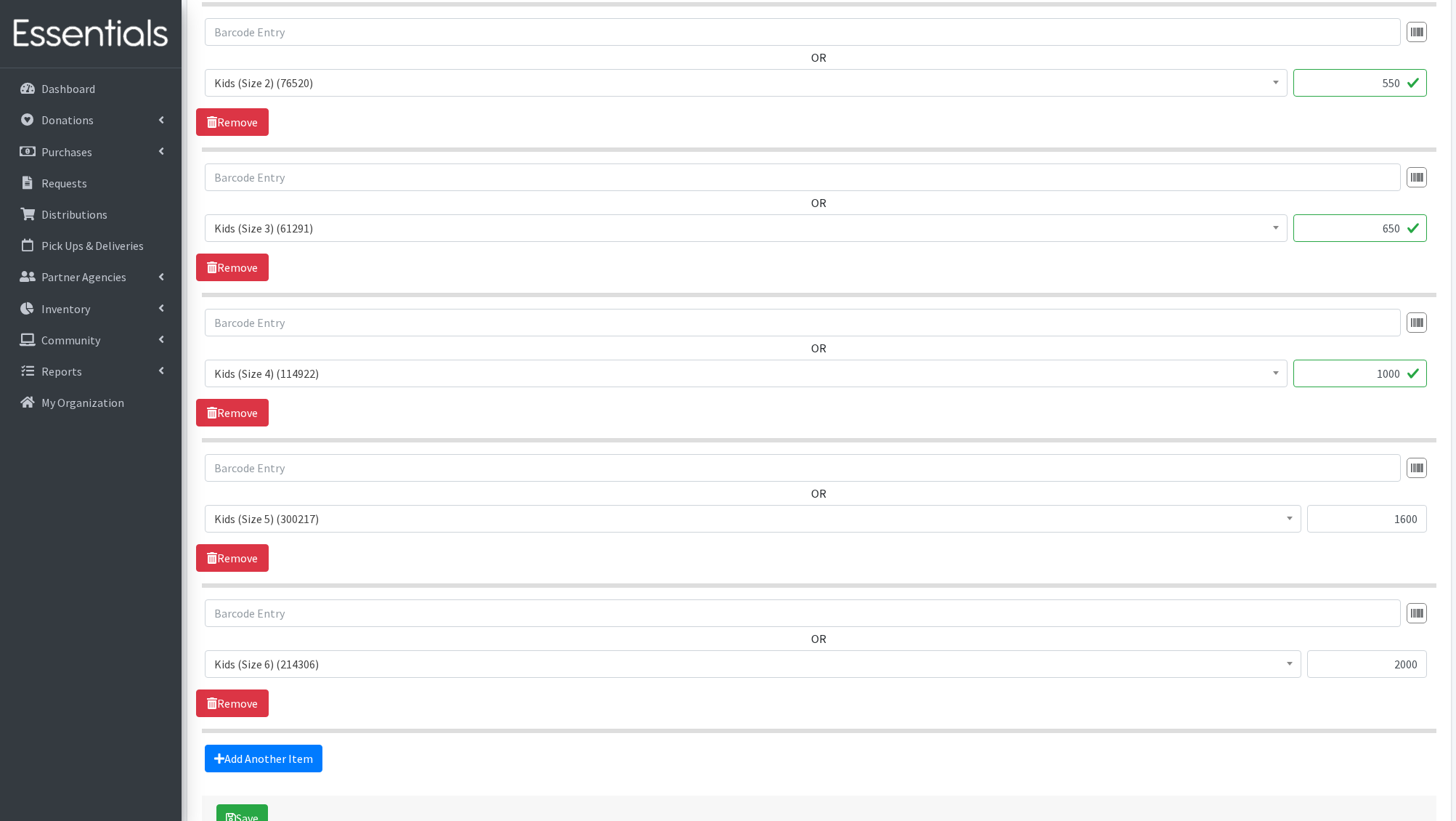
click at [1397, 378] on input "1000" at bounding box center [1360, 373] width 134 height 28
type input "1100"
click at [1142, 746] on fieldset "Items in this distribution OR Adult Incontinence Pads - Generic (30219) Adult I…" at bounding box center [819, 231] width 1235 height 1083
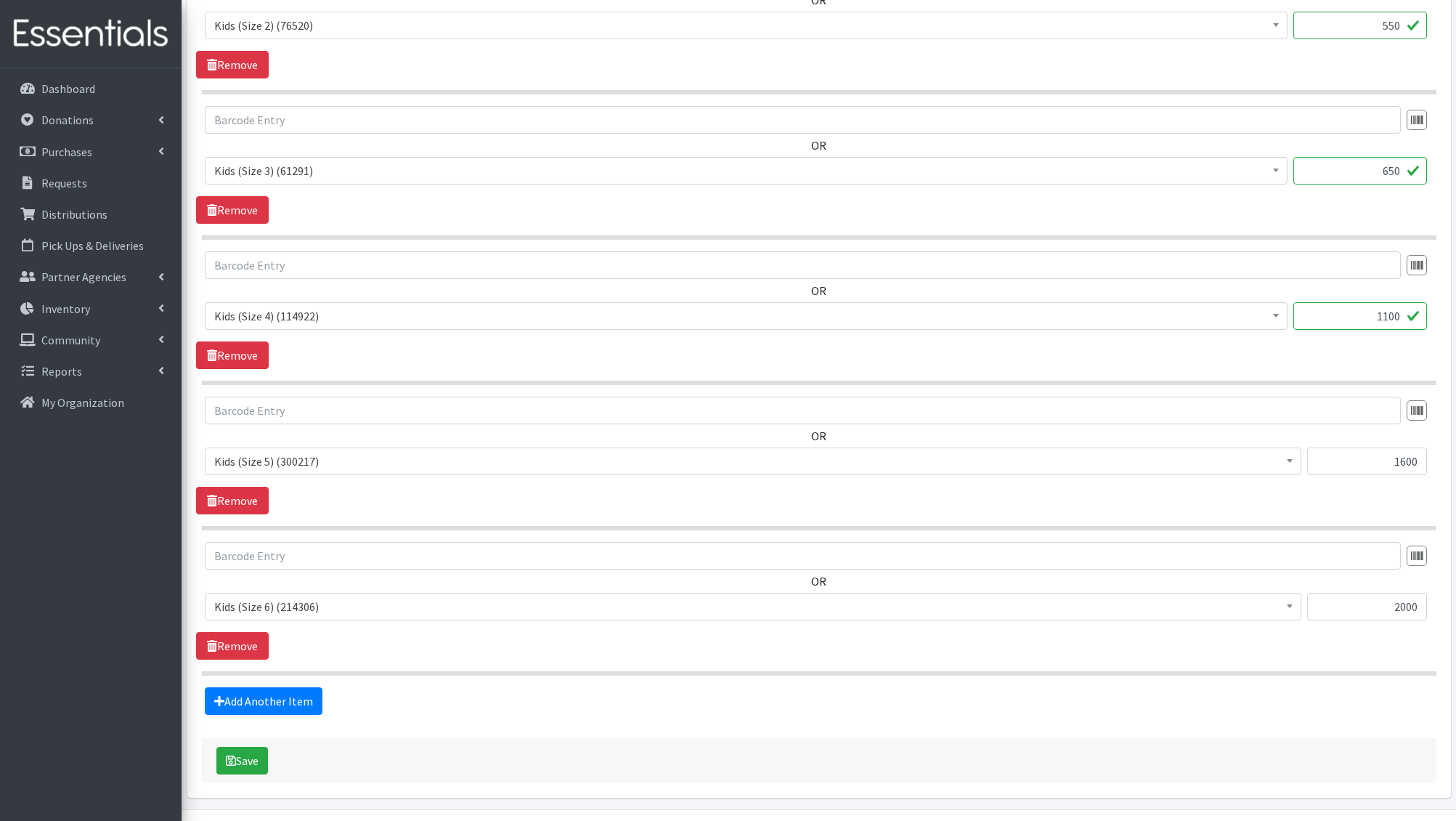
scroll to position [1049, 0]
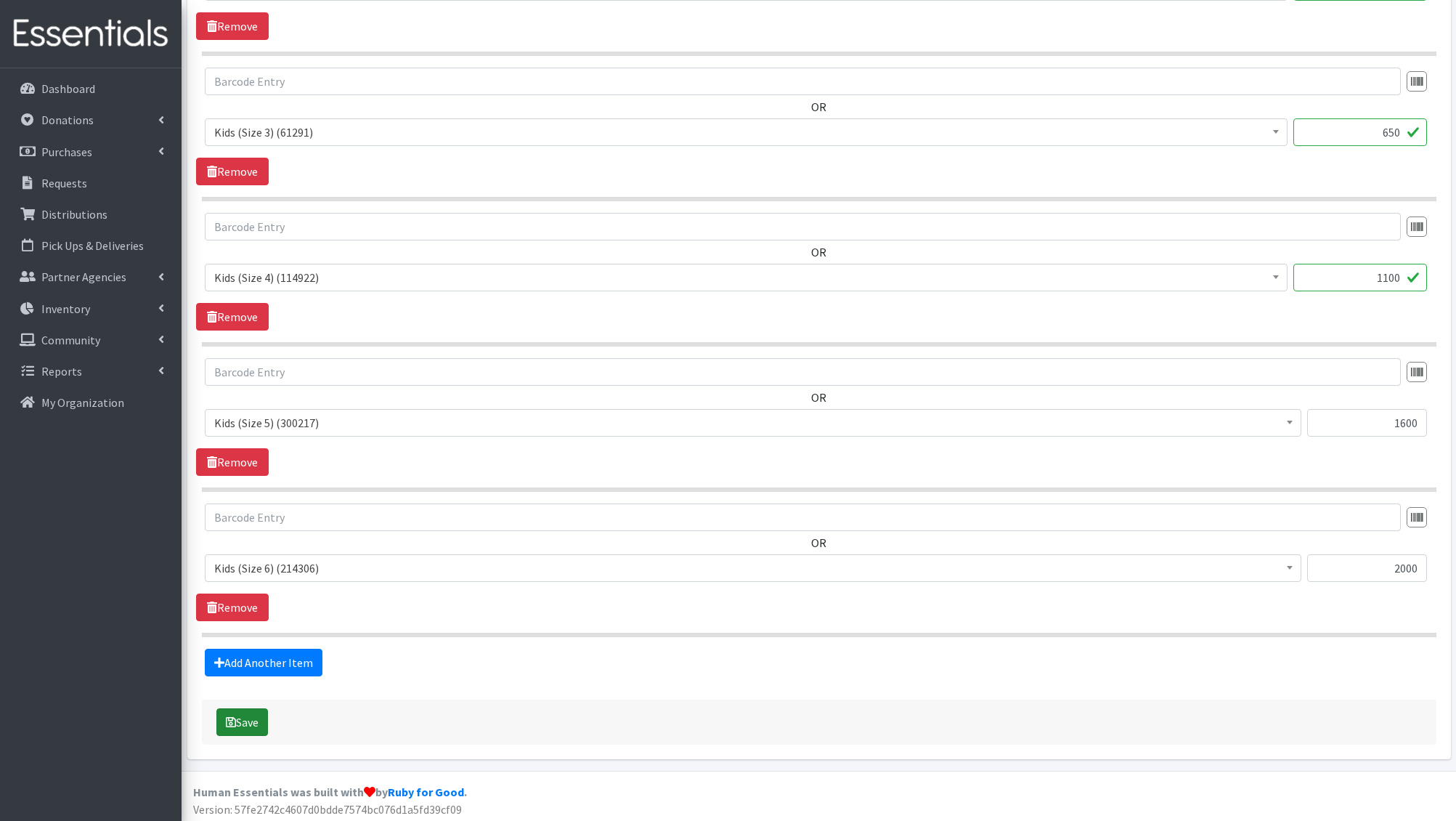
drag, startPoint x: 235, startPoint y: 721, endPoint x: 332, endPoint y: 721, distance: 97.0
click at [235, 721] on button "Save" at bounding box center [242, 722] width 51 height 28
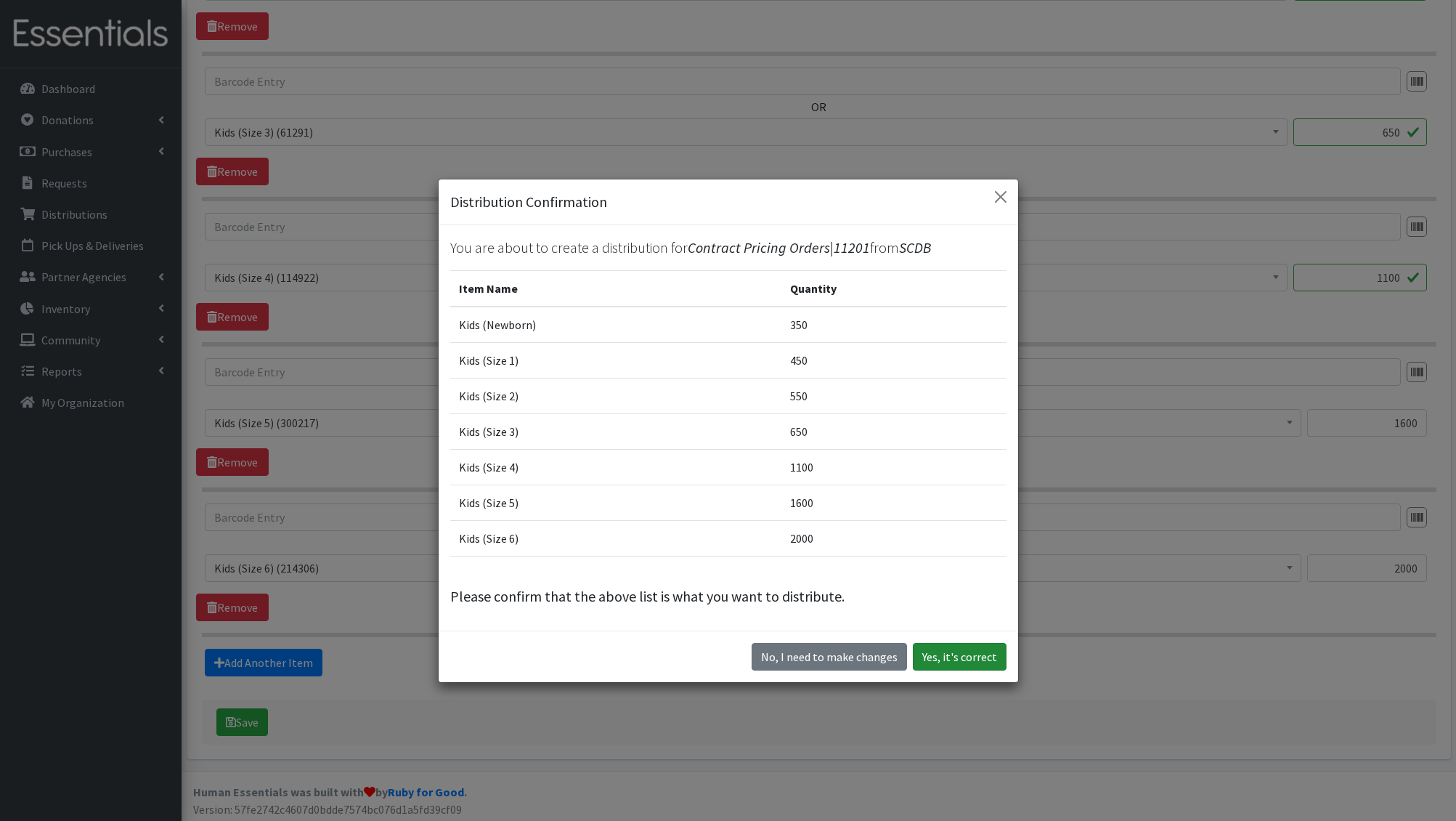
scroll to position [4, 0]
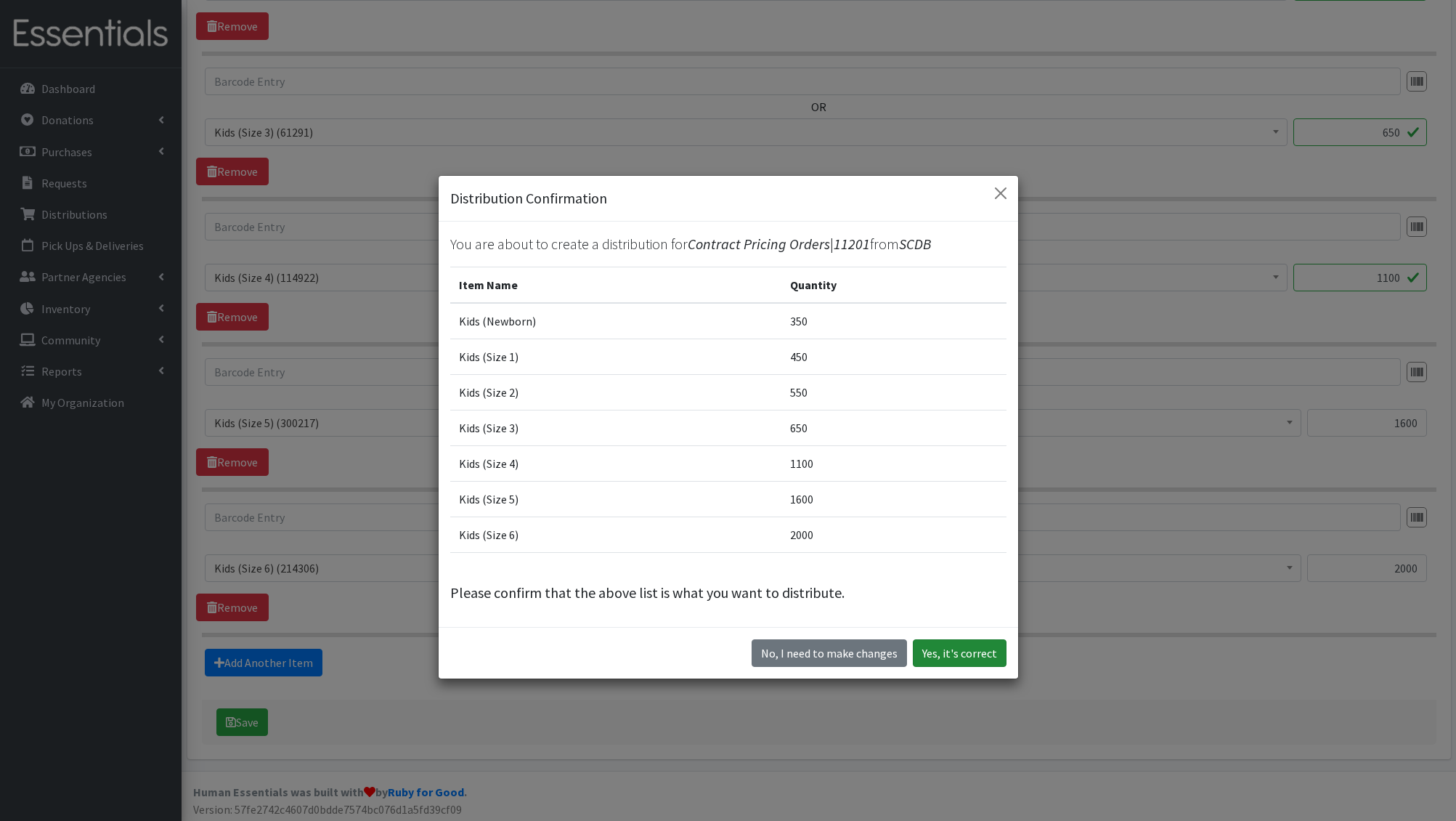
click at [954, 658] on button "Yes, it's correct" at bounding box center [959, 652] width 94 height 28
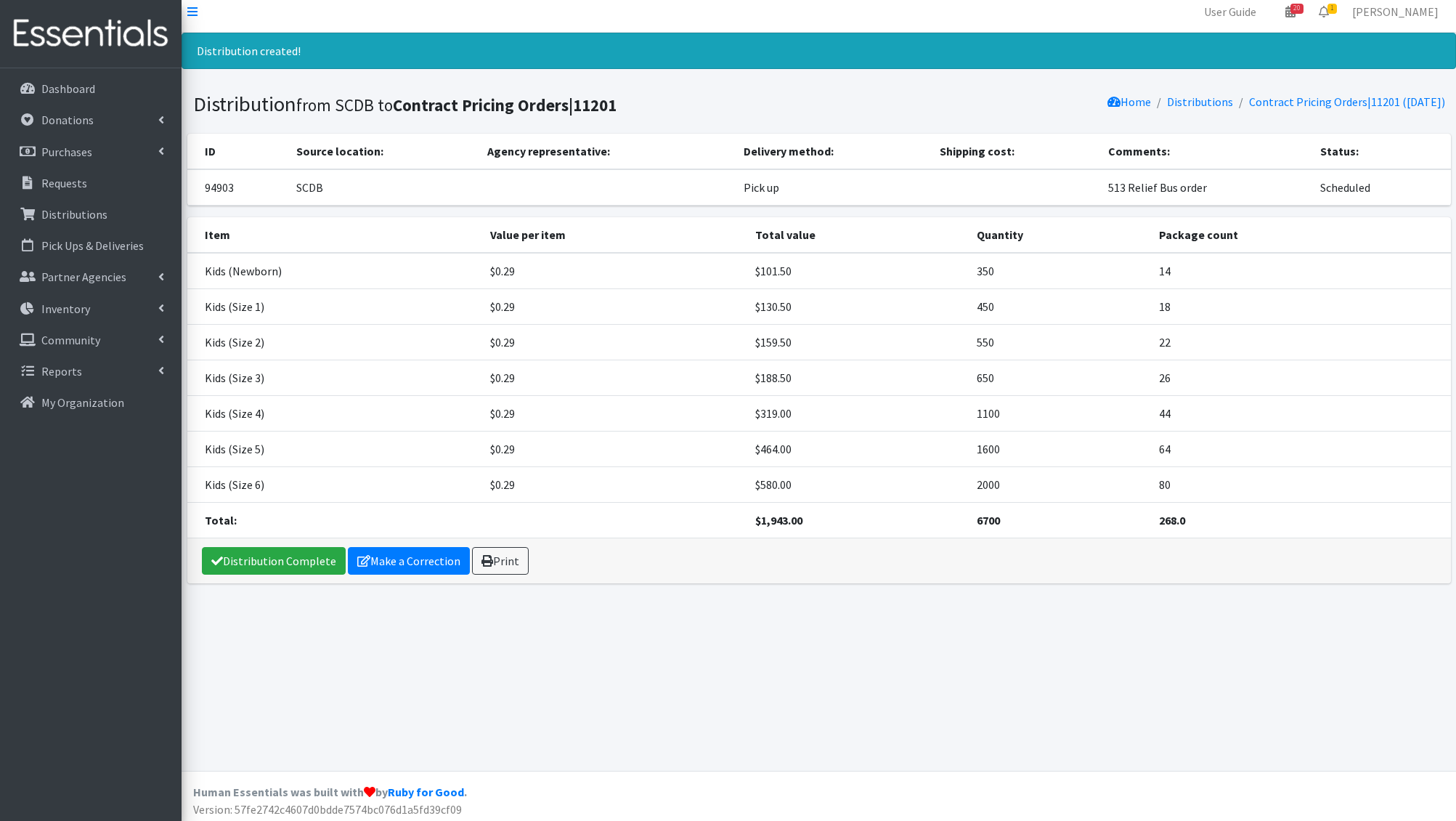
scroll to position [9, 0]
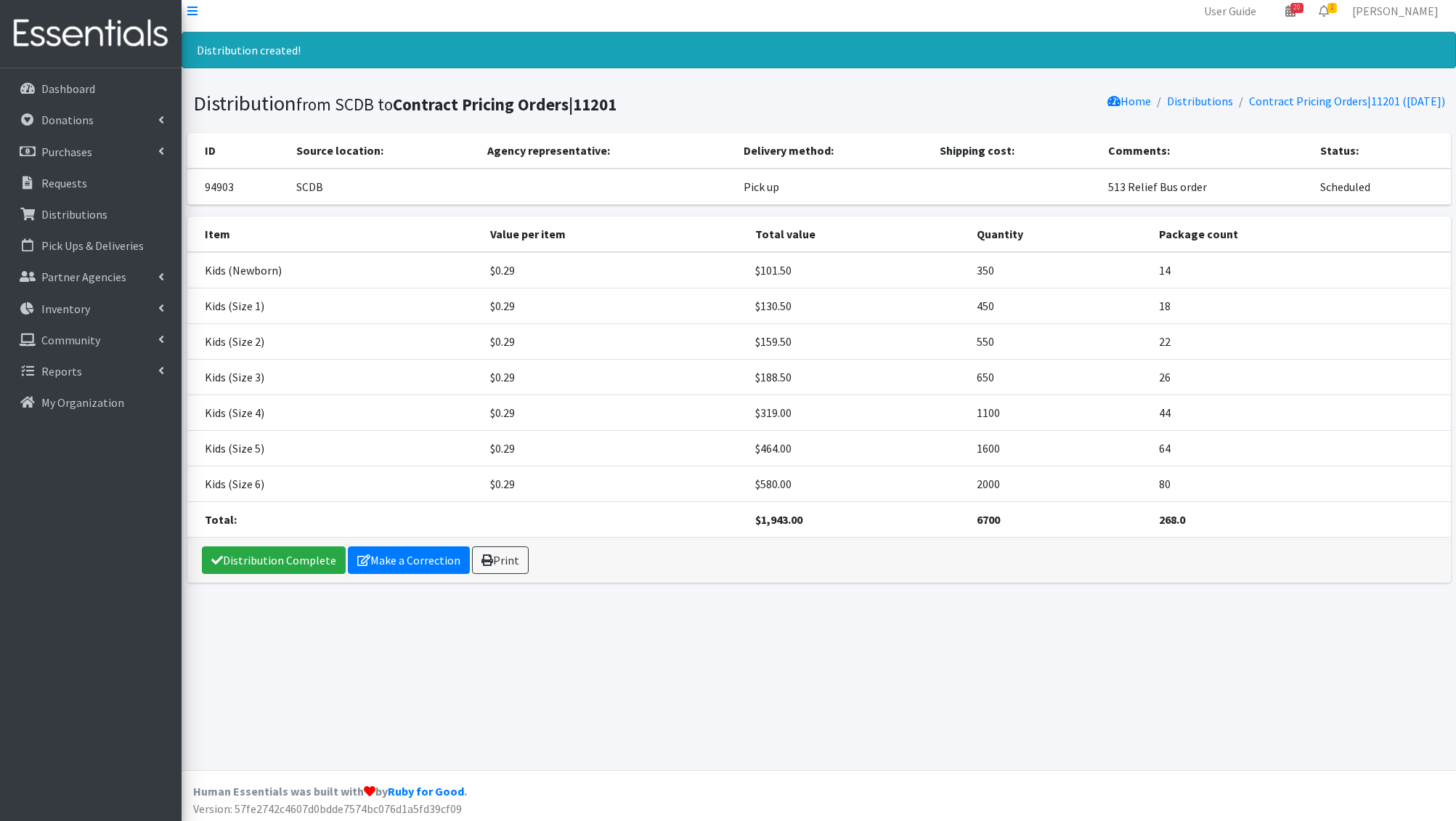
click at [1024, 603] on div "Distribution created! Distribution from SCDB to Contract Pricing Orders|11201 H…" at bounding box center [819, 401] width 1274 height 738
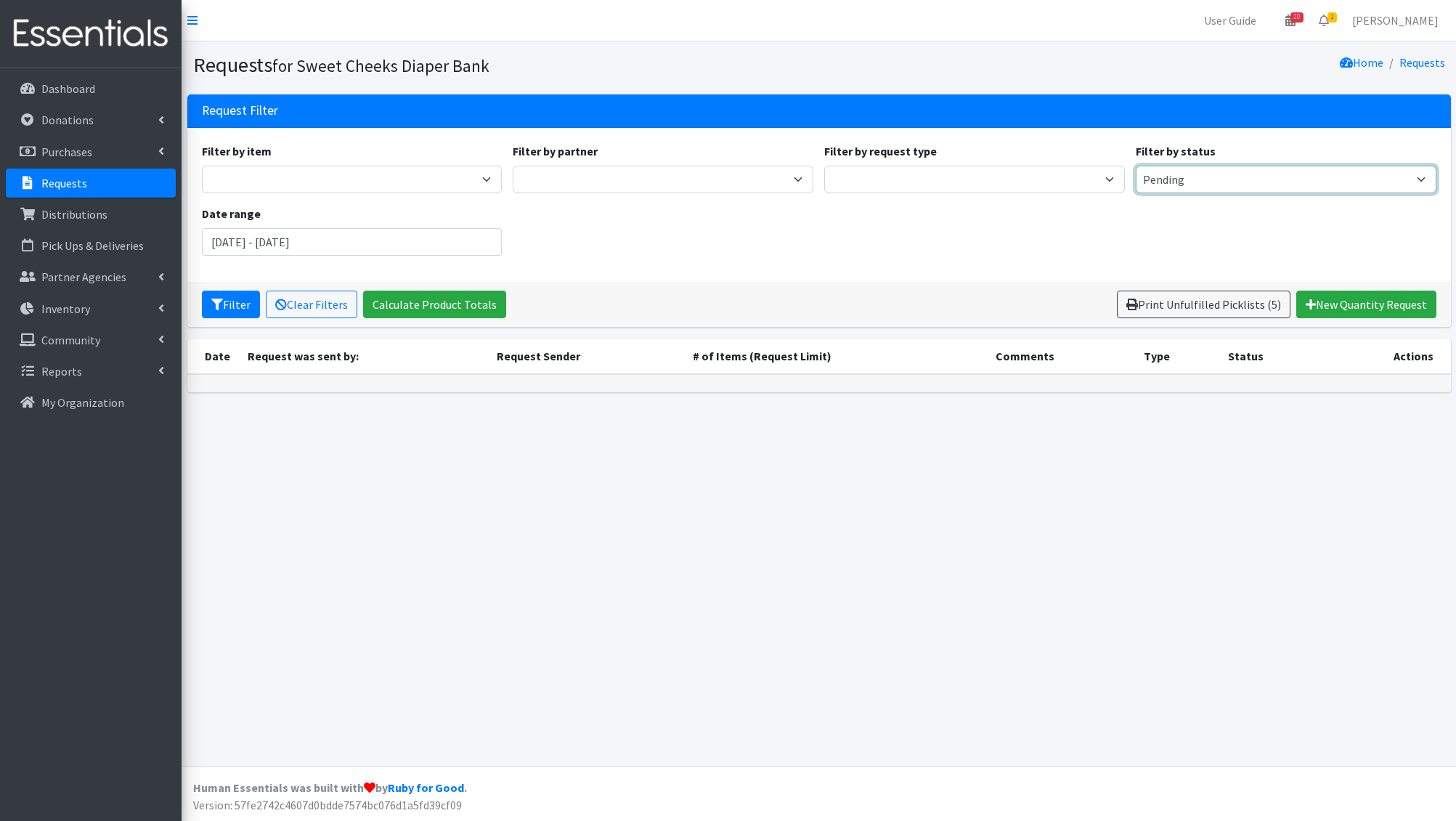
click at [1153, 172] on select "Pending Started Fulfilled Discarded" at bounding box center [1286, 179] width 301 height 28
select select "1"
click at [1136, 165] on select "Pending Started Fulfilled Discarded" at bounding box center [1286, 179] width 301 height 28
click at [239, 301] on button "Filter" at bounding box center [231, 304] width 58 height 28
click at [1252, 191] on select "Pending Started Fulfilled Discarded" at bounding box center [1286, 179] width 301 height 28
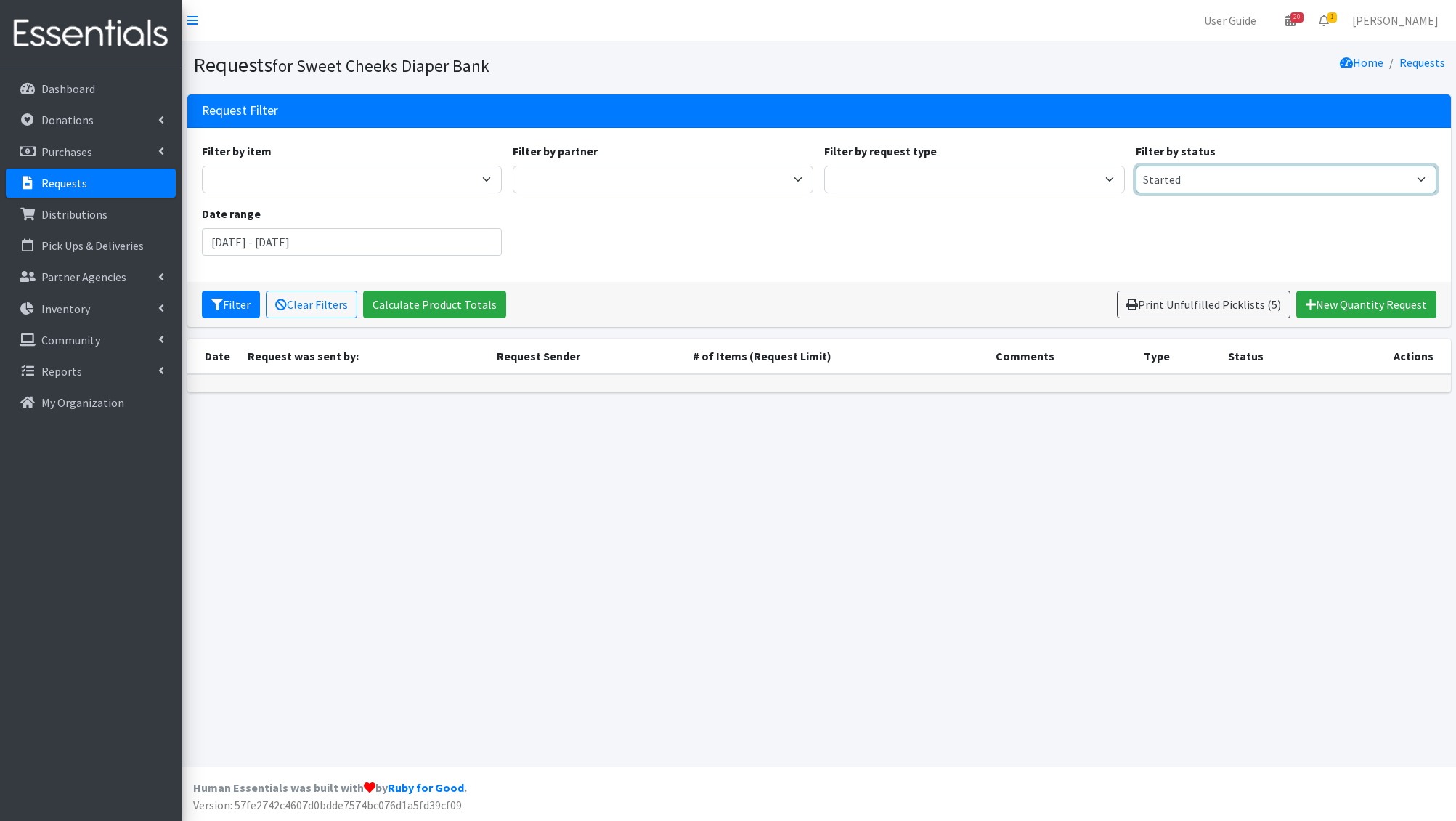
select select "2"
click at [1136, 165] on select "Pending Started Fulfilled Discarded" at bounding box center [1286, 179] width 301 height 28
click at [238, 307] on button "Filter" at bounding box center [231, 304] width 58 height 28
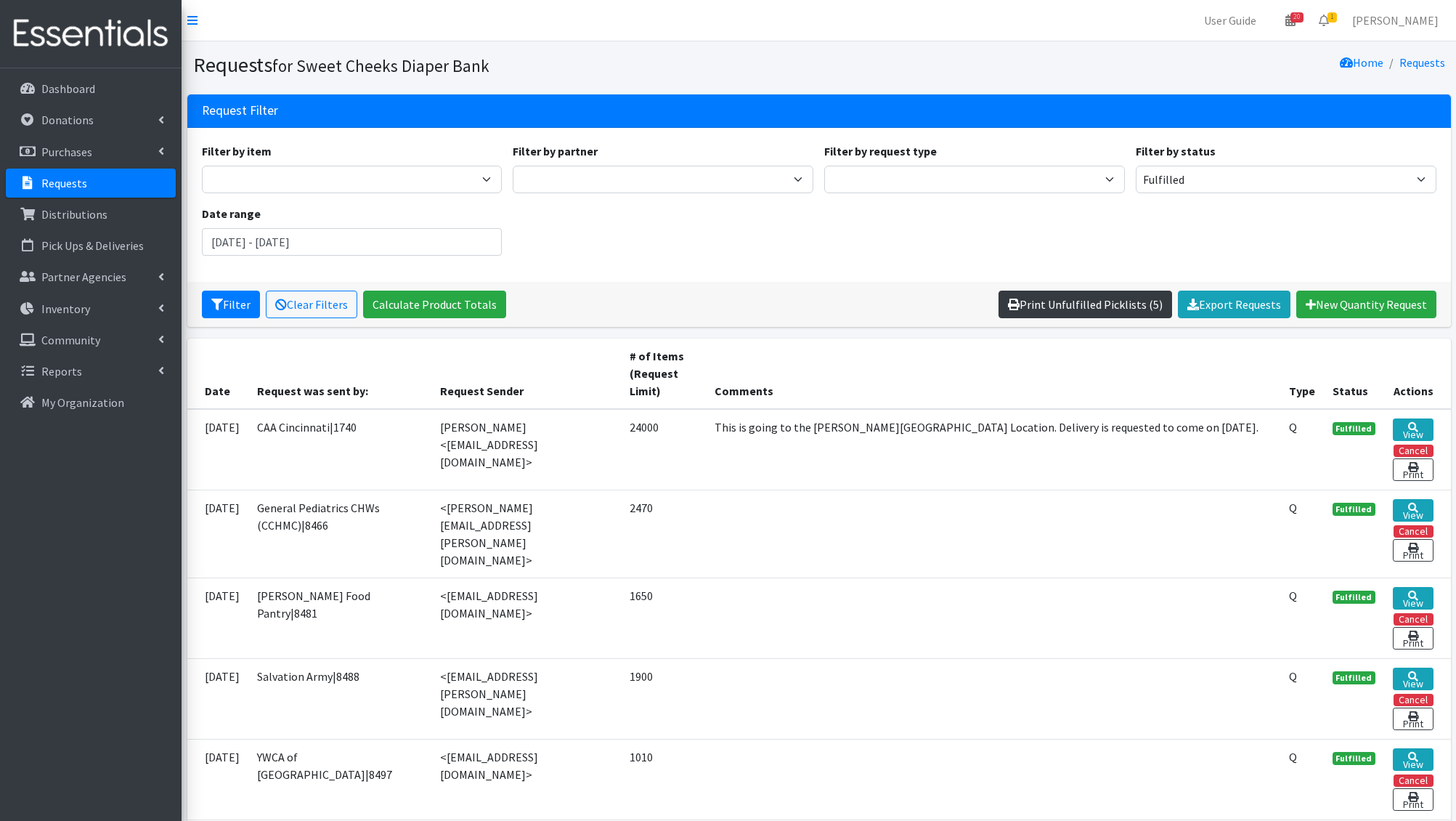
click at [1063, 307] on link "Print Unfulfilled Picklists (5)" at bounding box center [1085, 304] width 173 height 28
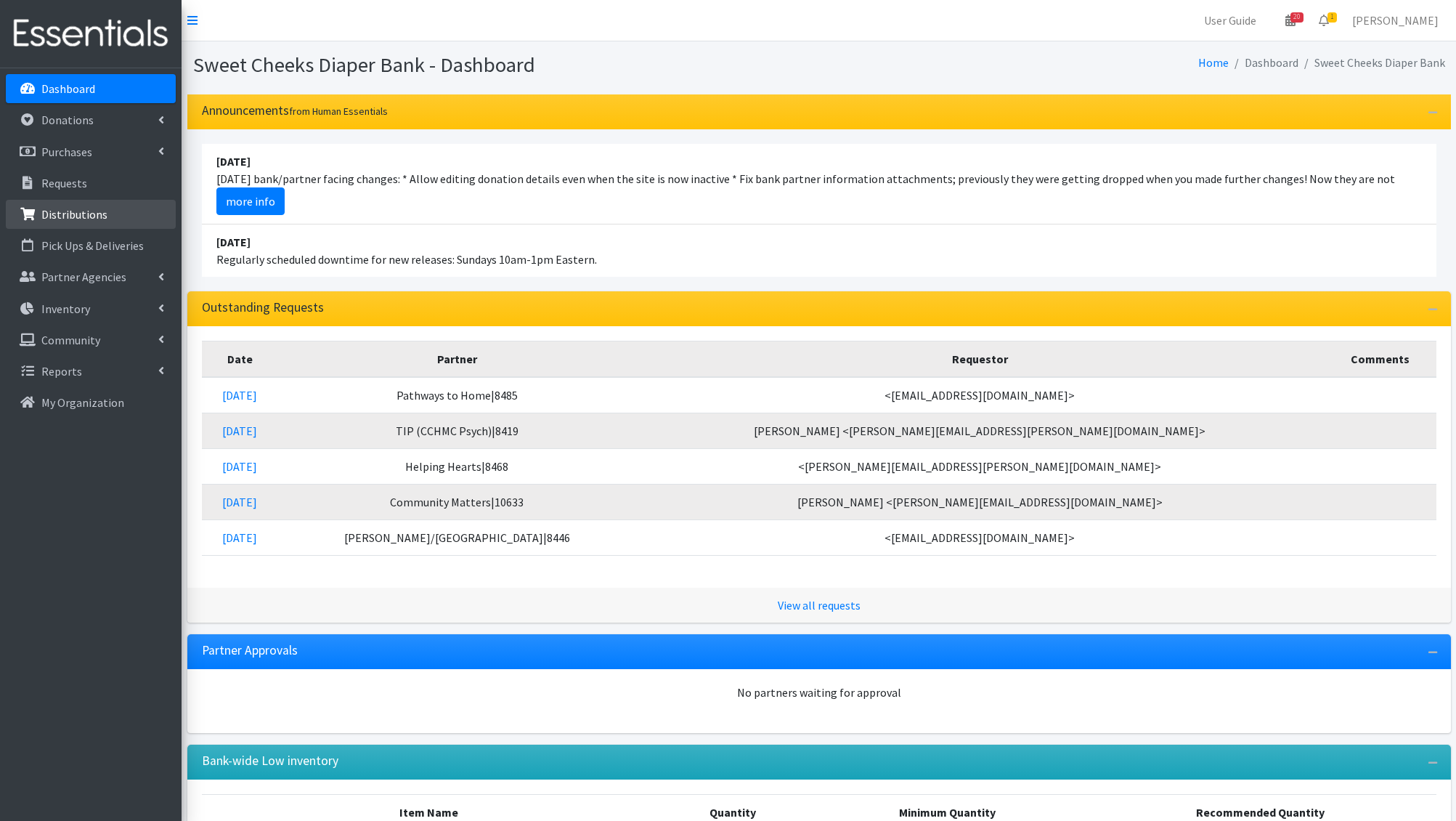
click at [50, 212] on p "Distributions" at bounding box center [75, 214] width 66 height 14
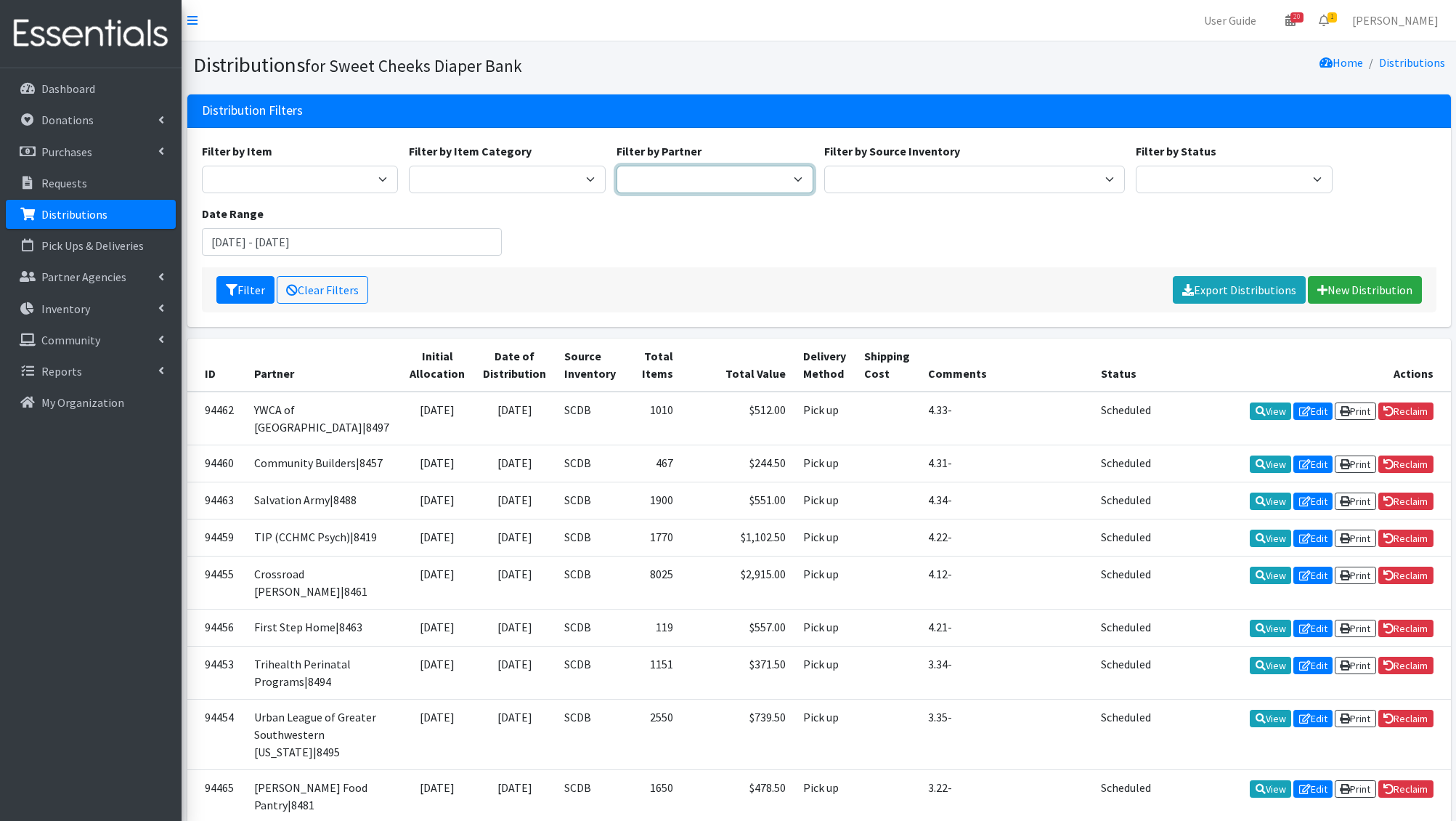
click at [721, 178] on select "[PERSON_NAME]/[GEOGRAPHIC_DATA]|8446 Baby Steps at [GEOGRAPHIC_DATA][PERSON_NAM…" at bounding box center [715, 179] width 197 height 28
select select "55"
click at [617, 165] on select "[PERSON_NAME]/[GEOGRAPHIC_DATA]|8446 Baby Steps at [GEOGRAPHIC_DATA][PERSON_NAM…" at bounding box center [715, 179] width 197 height 28
click at [250, 288] on button "Filter" at bounding box center [246, 289] width 58 height 28
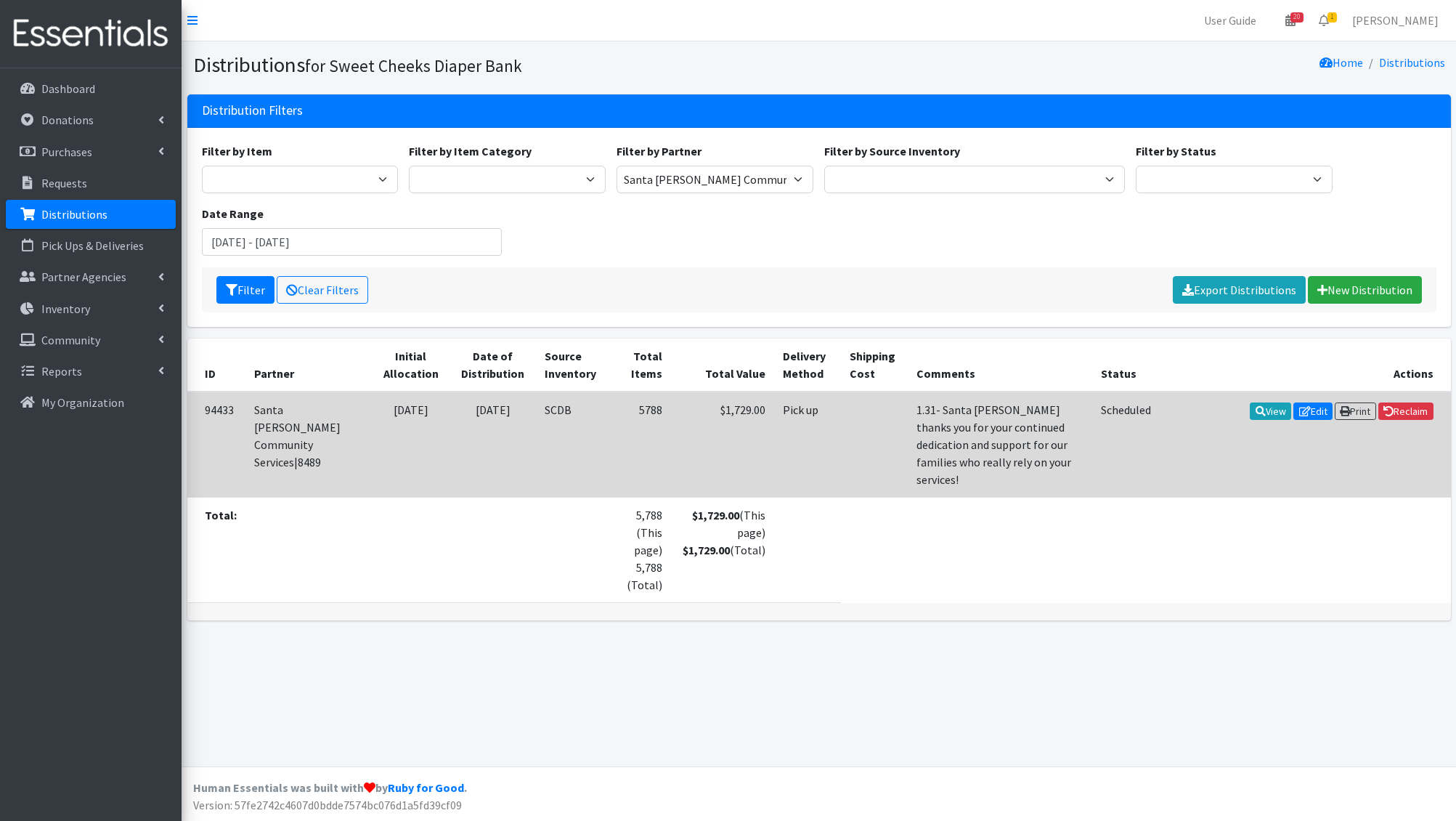
click at [1241, 410] on td "View Edit Print Reclaim" at bounding box center [1305, 444] width 291 height 106
click at [1255, 410] on icon at bounding box center [1260, 410] width 10 height 10
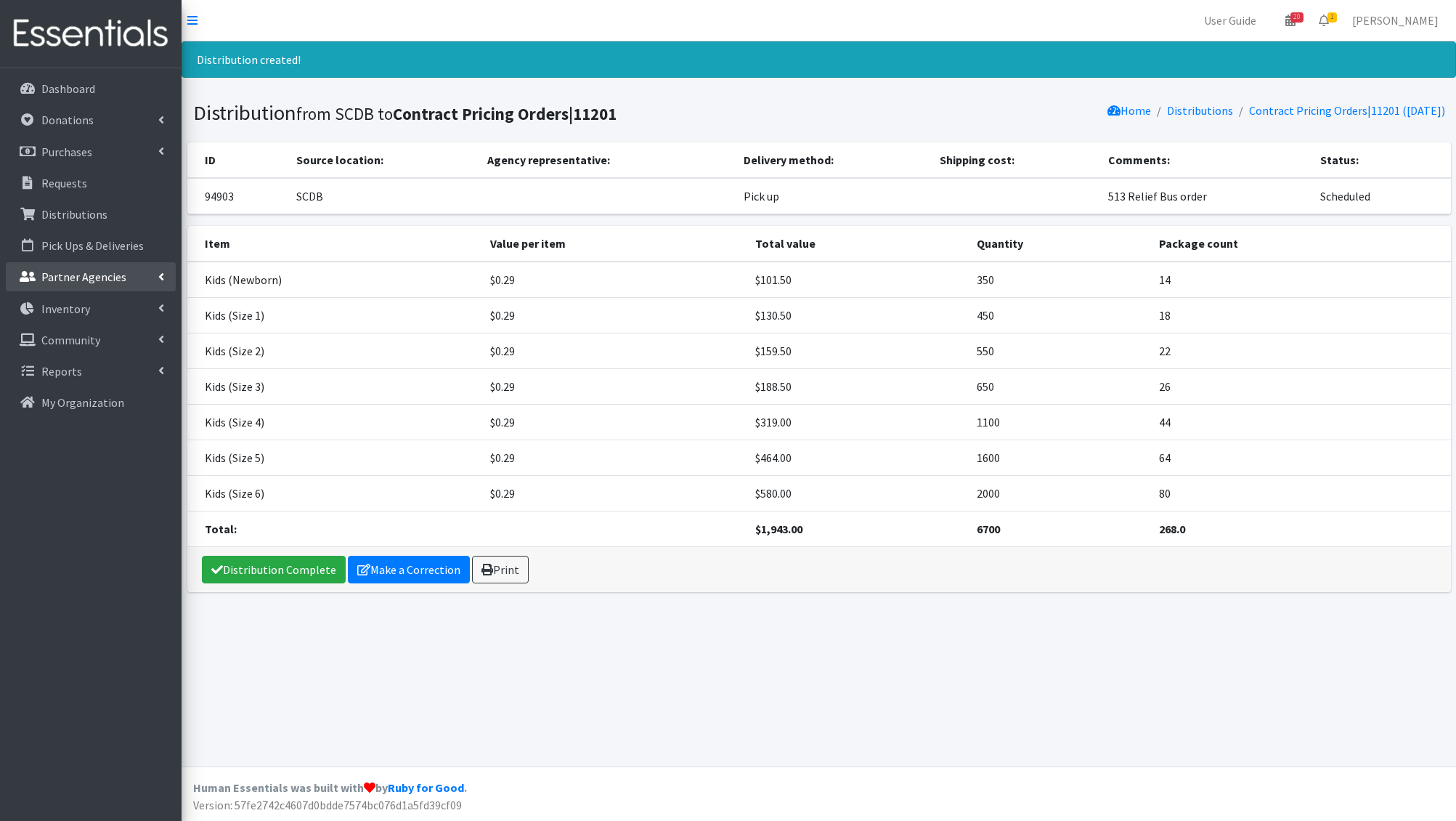
click at [73, 278] on p "Partner Agencies" at bounding box center [84, 277] width 85 height 14
click at [81, 305] on link "All Partners" at bounding box center [91, 308] width 170 height 29
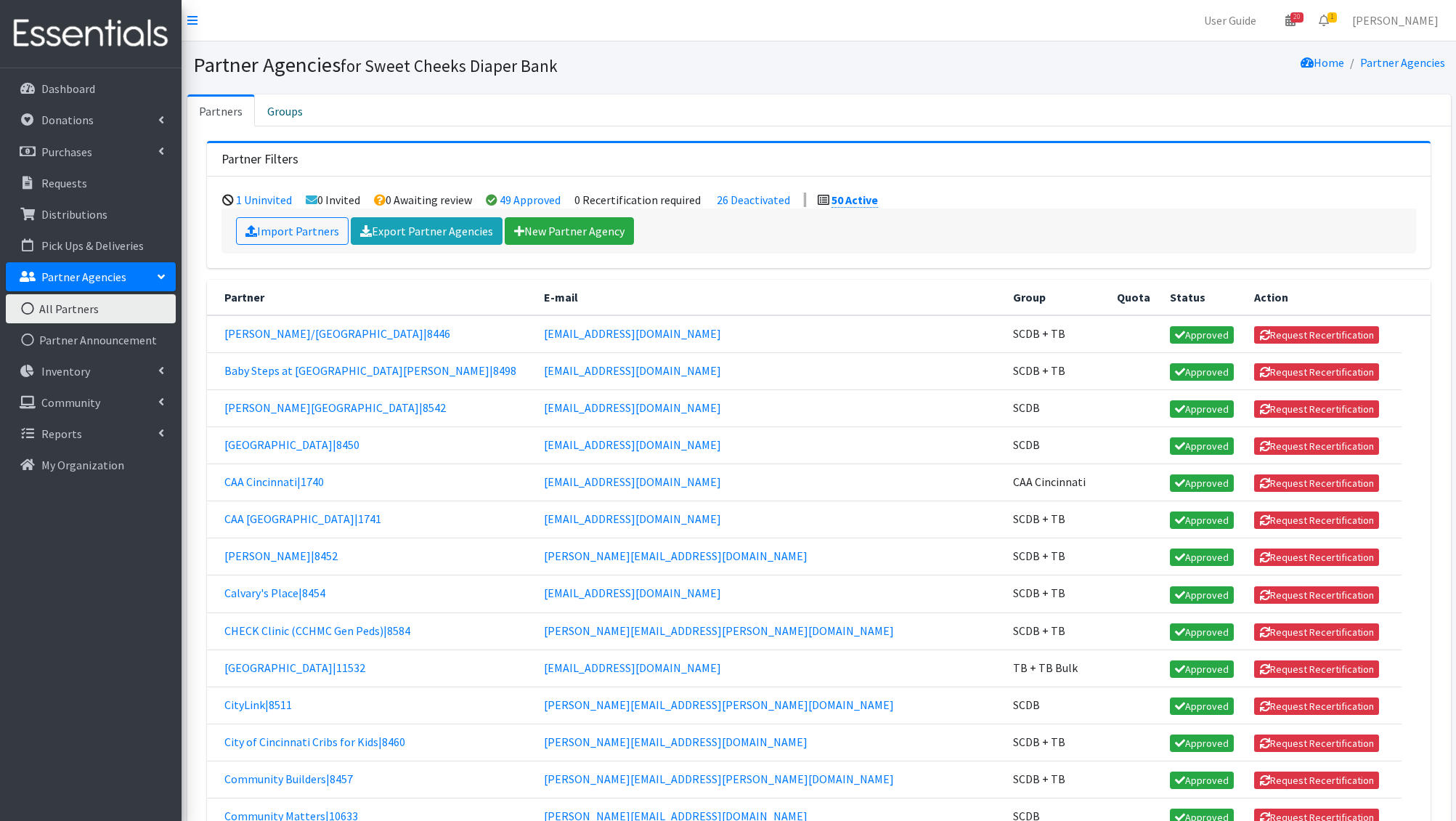
click at [482, 124] on ul "Partners Groups" at bounding box center [819, 110] width 1263 height 32
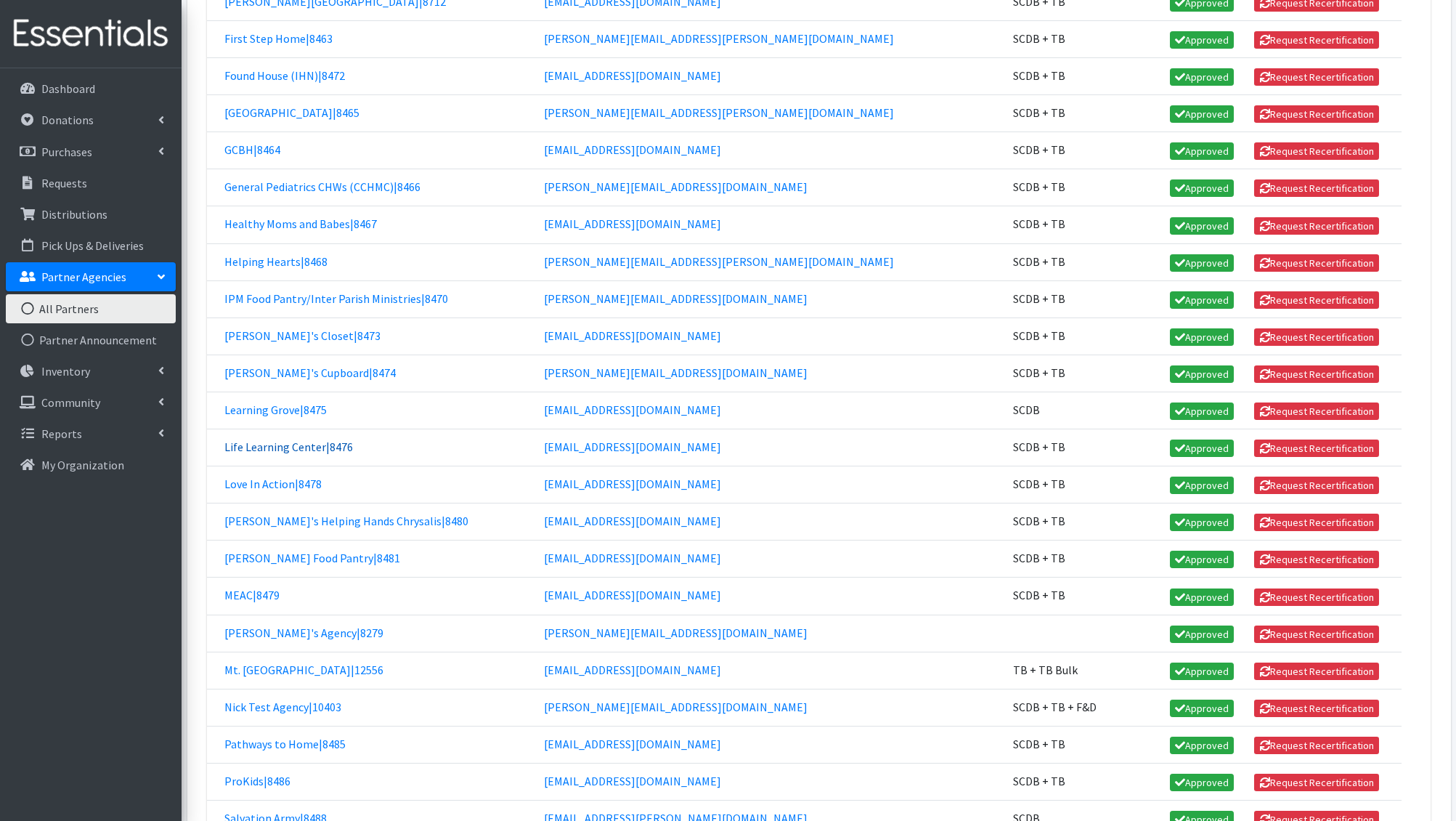
scroll to position [1053, 0]
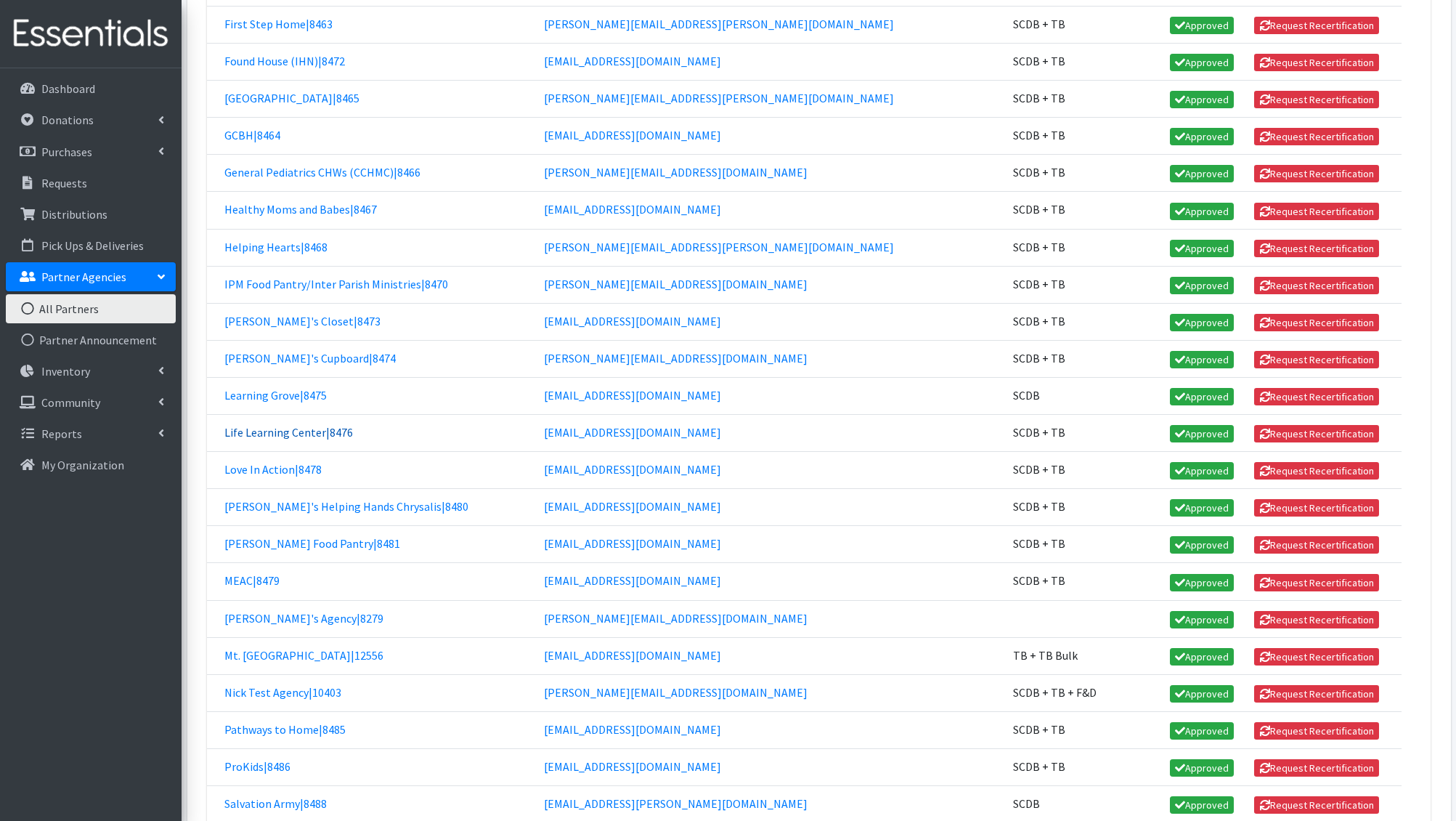
click at [282, 446] on td "Life Learning Center|8476" at bounding box center [371, 433] width 328 height 37
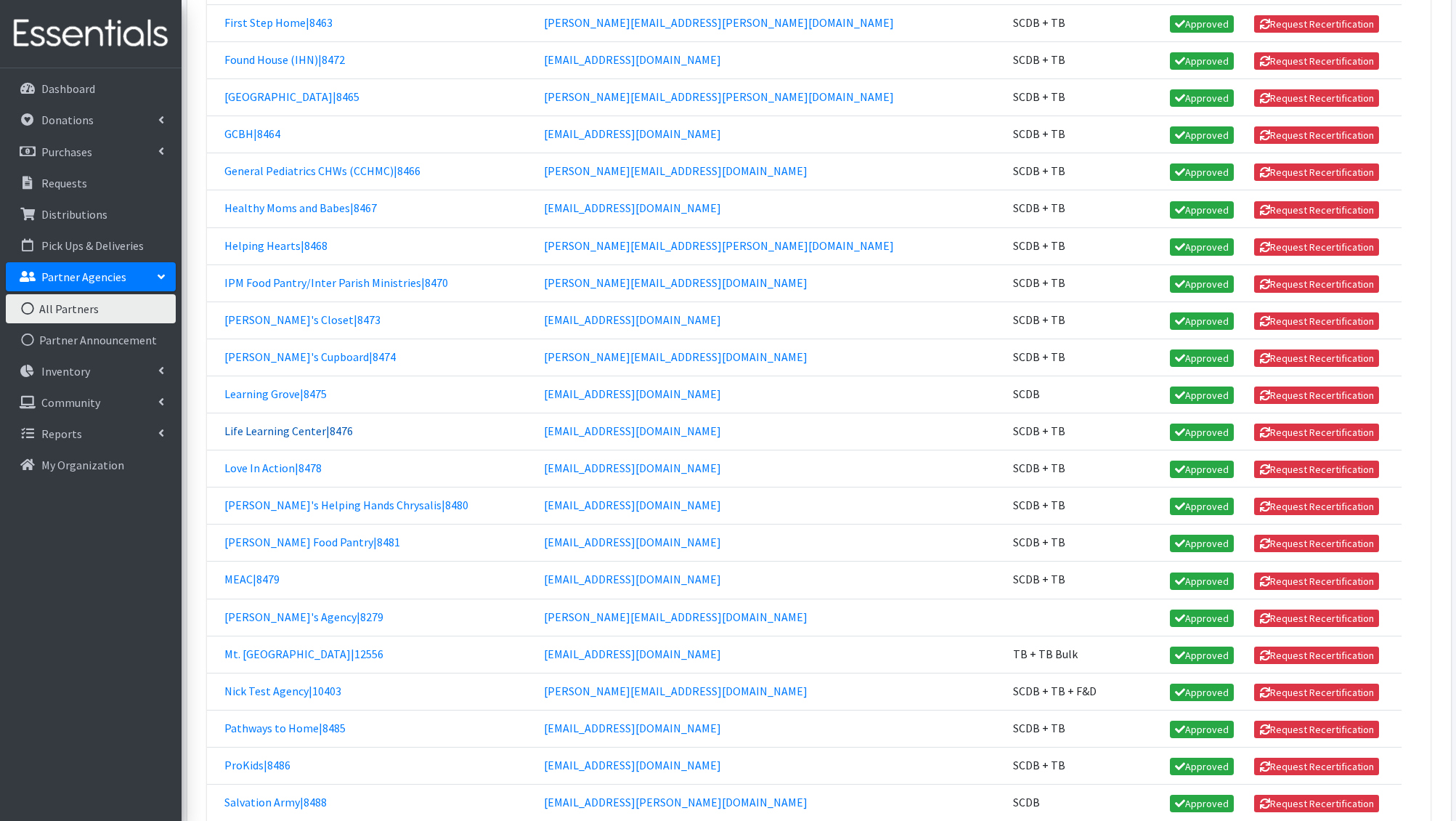
click at [288, 436] on td "Life Learning Center|8476" at bounding box center [371, 432] width 328 height 37
click at [292, 431] on link "Life Learning Center|8476" at bounding box center [288, 431] width 128 height 14
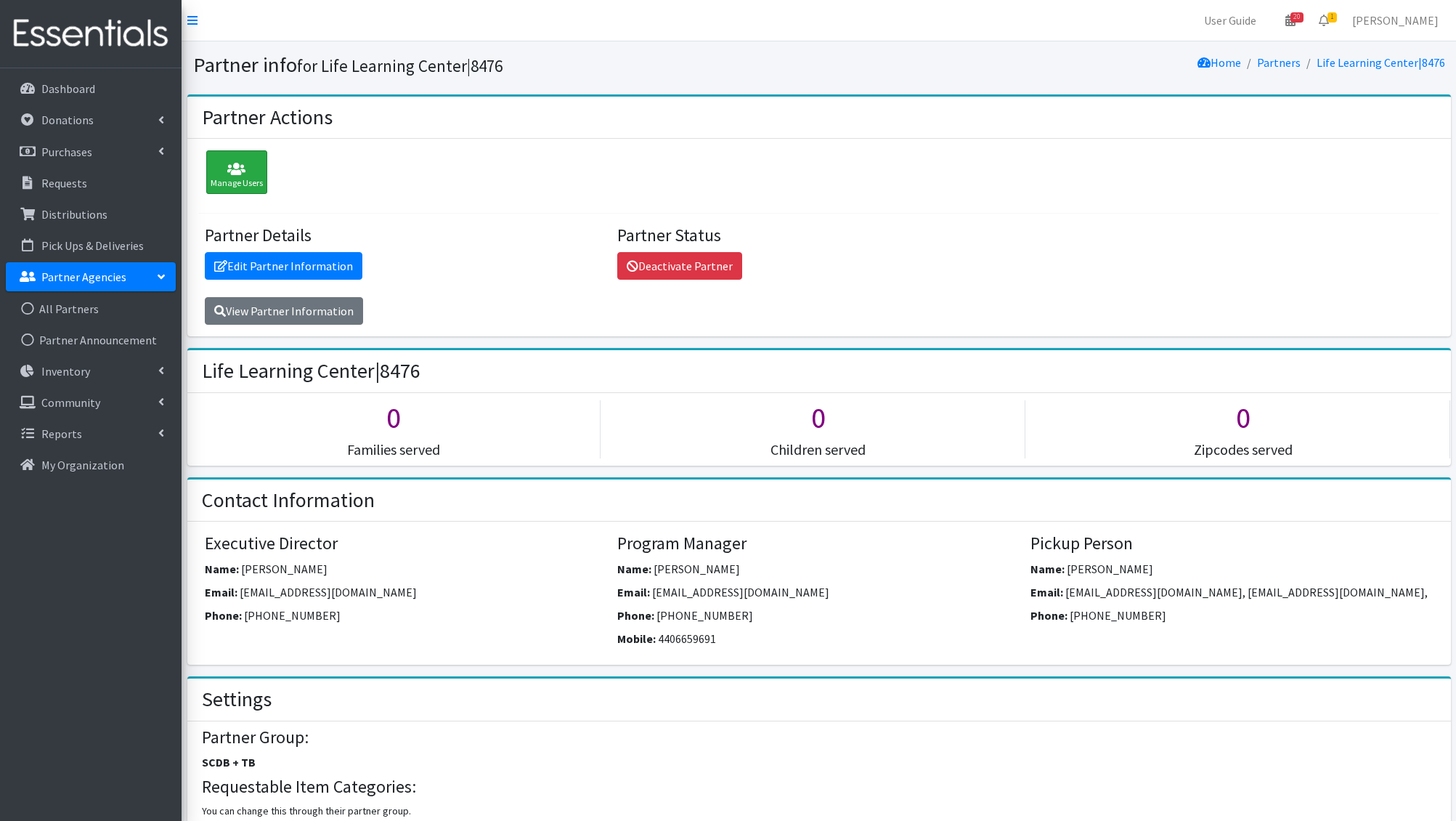
click at [244, 170] on icon at bounding box center [236, 169] width 52 height 14
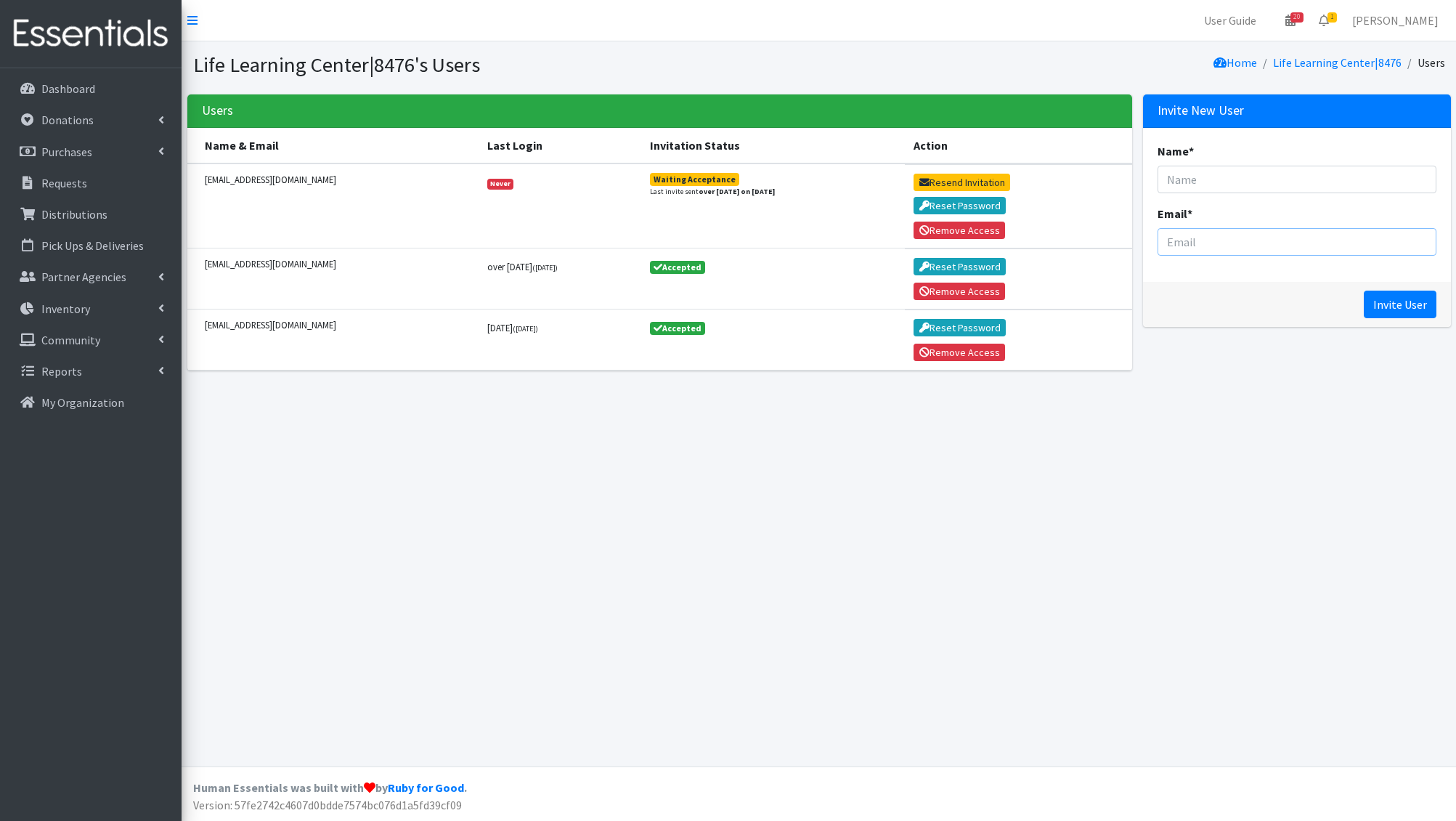
click at [1203, 238] on input "Email *" at bounding box center [1297, 242] width 279 height 28
paste input "[EMAIL_ADDRESS][DOMAIN_NAME]"
type input "[EMAIL_ADDRESS][DOMAIN_NAME]"
click at [1203, 180] on input "Name *" at bounding box center [1297, 179] width 279 height 28
paste input "[PERSON_NAME]"
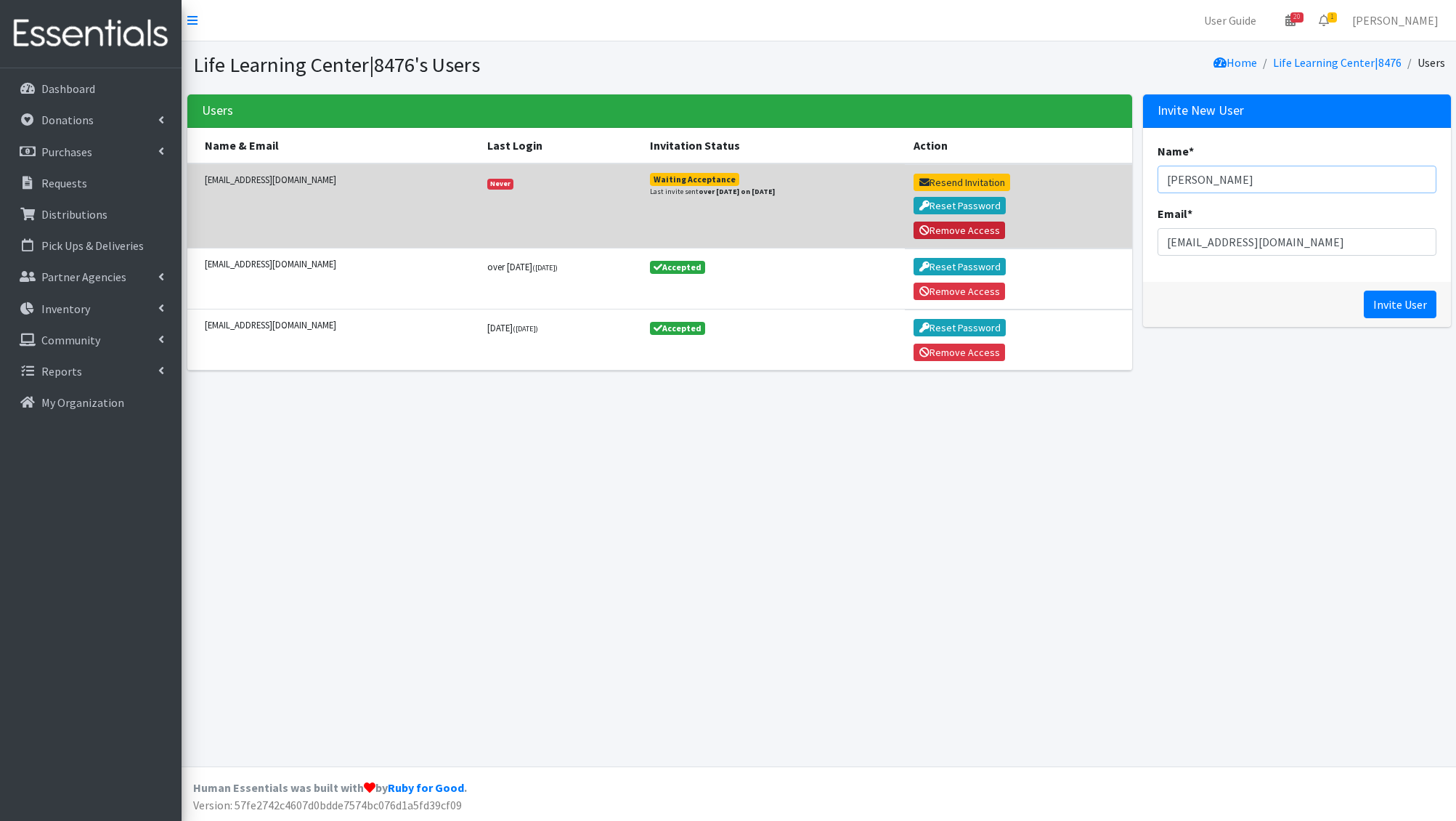
type input "[PERSON_NAME]"
click at [991, 228] on button "Remove Access" at bounding box center [959, 230] width 91 height 17
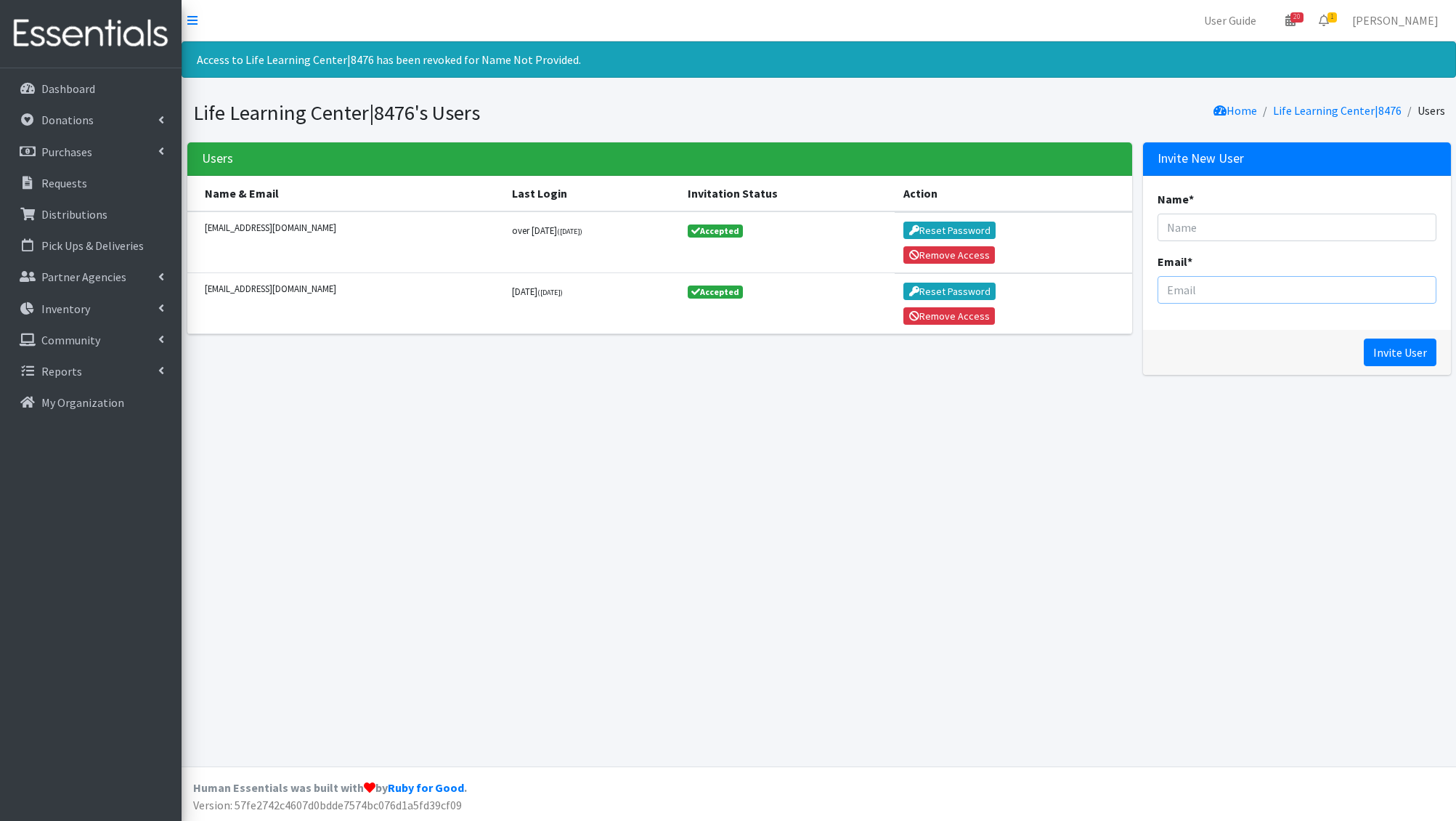
click at [1246, 298] on input "Email *" at bounding box center [1297, 289] width 279 height 28
click at [1191, 220] on input "Name *" at bounding box center [1297, 227] width 279 height 28
paste input "[PERSON_NAME]"
type input "[PERSON_NAME]"
click at [1221, 288] on input "Email *" at bounding box center [1297, 289] width 279 height 28
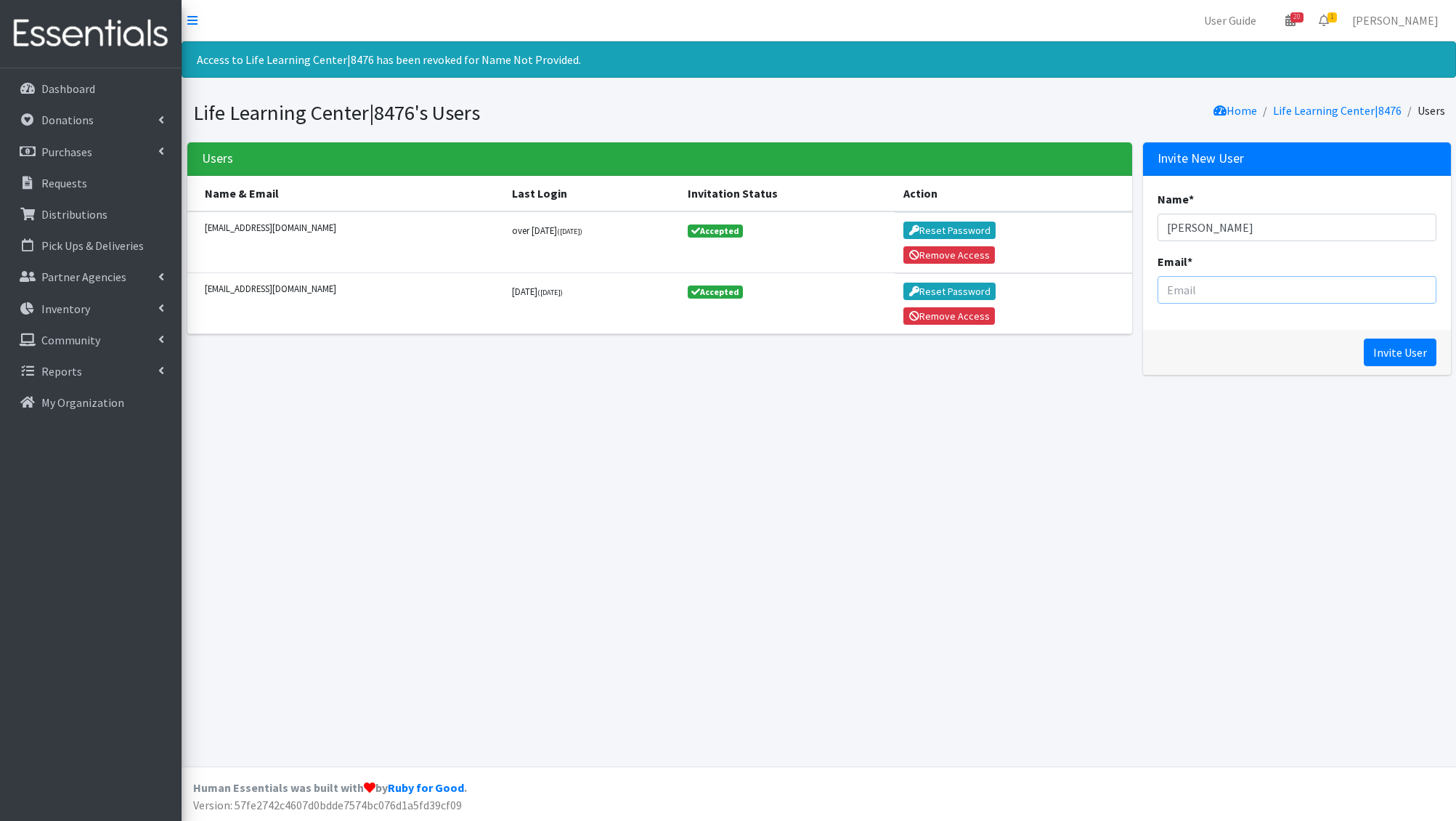
paste input "dmosley@lifelearningcenter.us"
type input "dmosley@lifelearningcenter.us"
click at [1395, 359] on input "Invite User" at bounding box center [1400, 352] width 72 height 28
